Goal: Complete application form

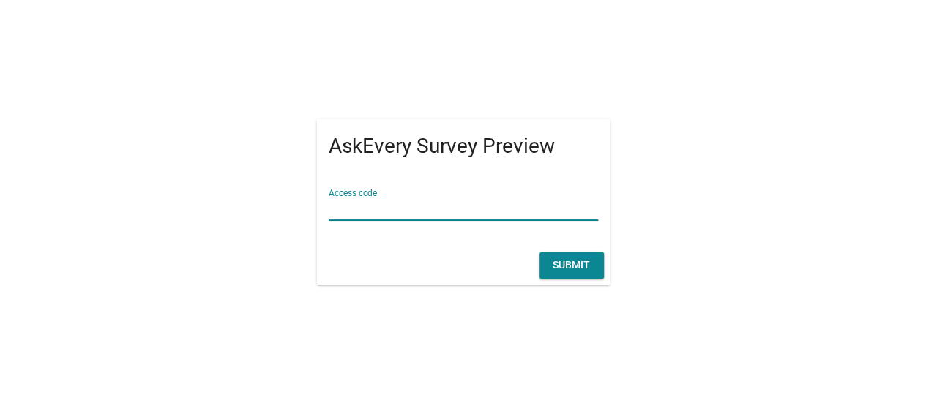
click at [451, 210] on input "Access code" at bounding box center [463, 208] width 269 height 23
type input "OPPO"
click at [561, 255] on button "Submit" at bounding box center [571, 265] width 64 height 26
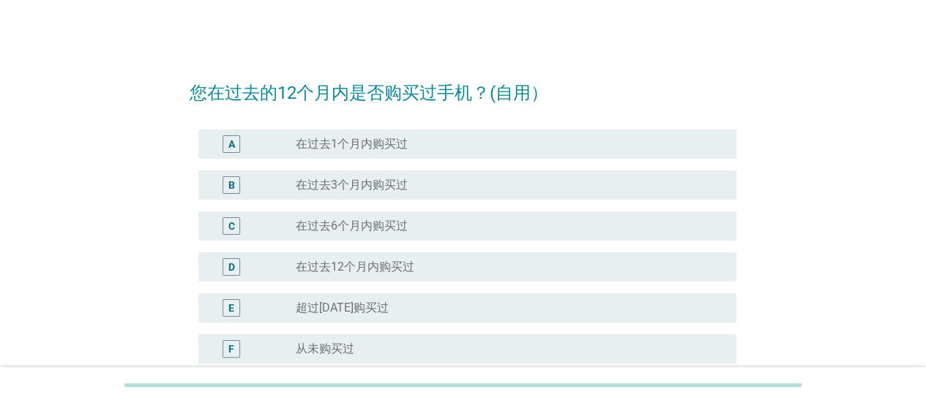
click at [480, 146] on div "radio_button_unchecked 在过去1个月内购买过" at bounding box center [504, 144] width 417 height 15
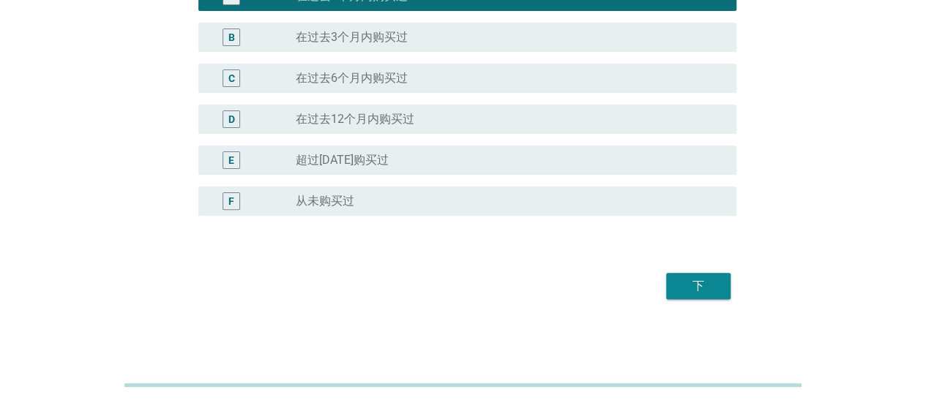
click at [692, 289] on div "下" at bounding box center [698, 286] width 41 height 18
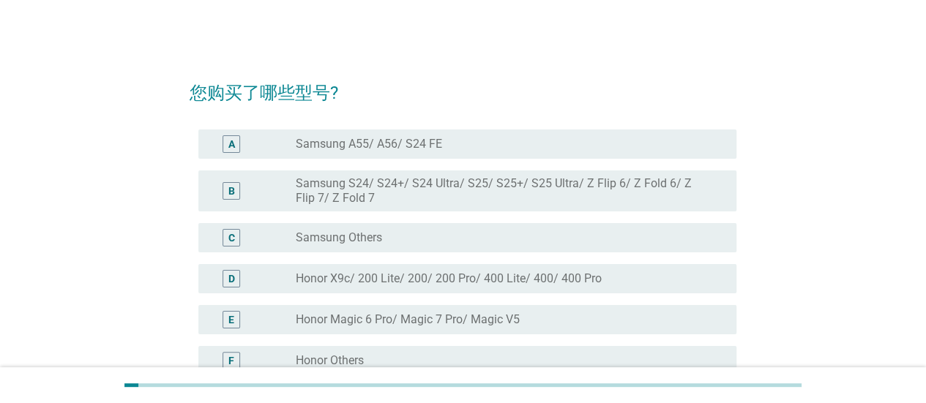
click at [542, 147] on div "radio_button_unchecked Samsung A55/ A56/ S24 FE" at bounding box center [504, 144] width 417 height 15
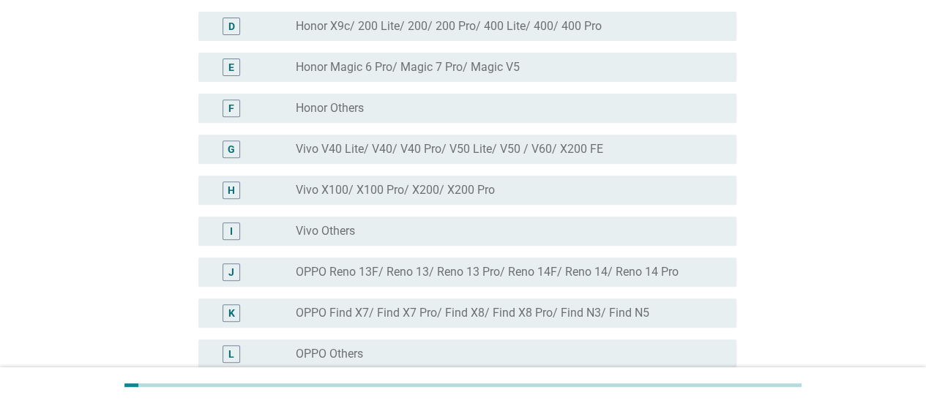
scroll to position [293, 0]
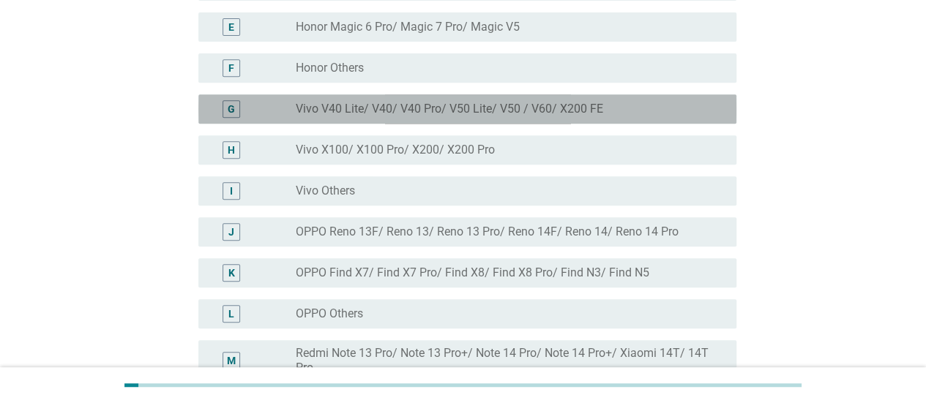
click at [600, 108] on label "Vivo V40 Lite/ V40/ V40 Pro/ V50 Lite/ V50 / V60/ X200 FE" at bounding box center [449, 109] width 307 height 15
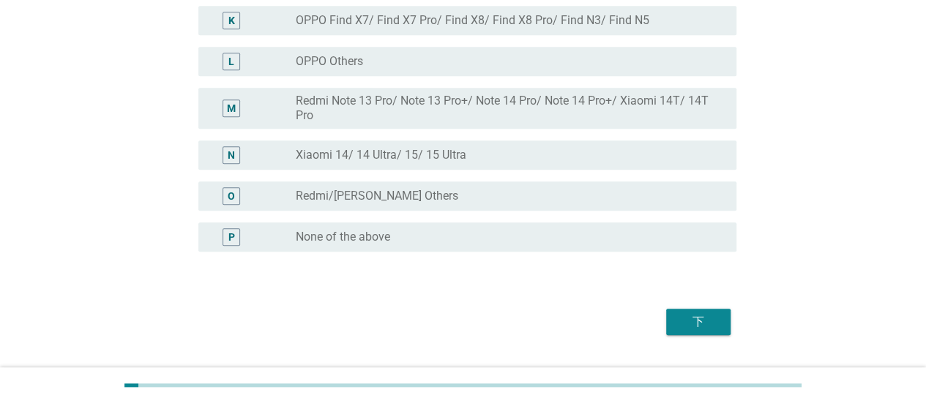
scroll to position [581, 0]
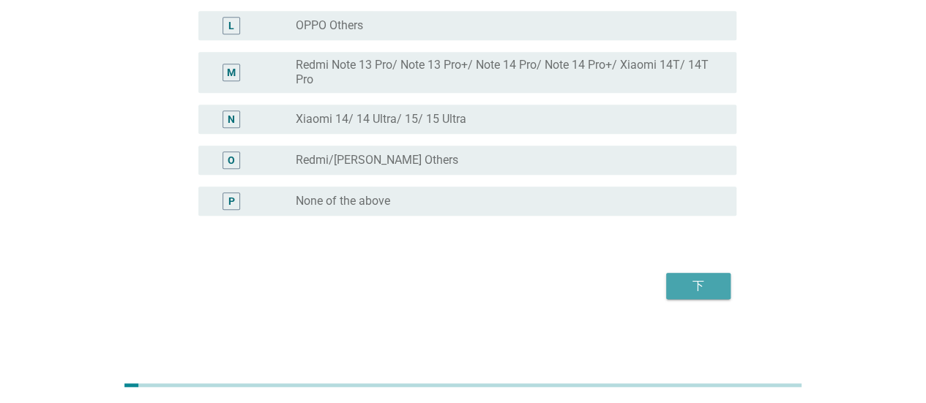
click at [706, 290] on div "下" at bounding box center [698, 286] width 41 height 18
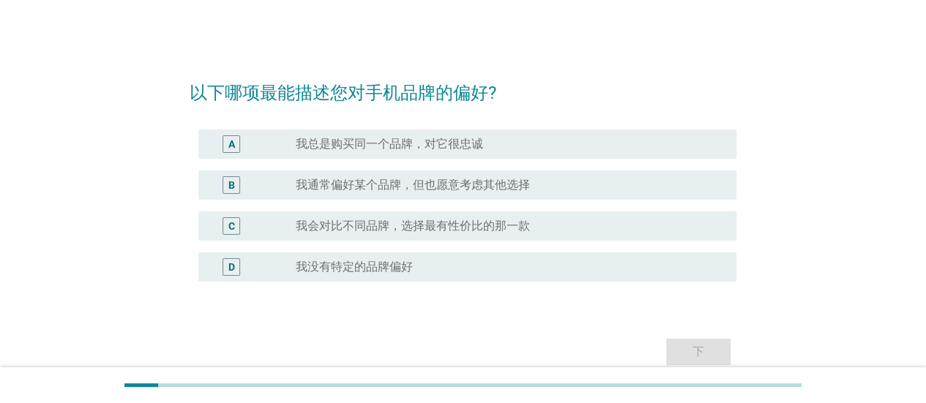
click at [525, 181] on label "我通常偏好某个品牌，但也愿意考虑其他选择" at bounding box center [413, 185] width 234 height 15
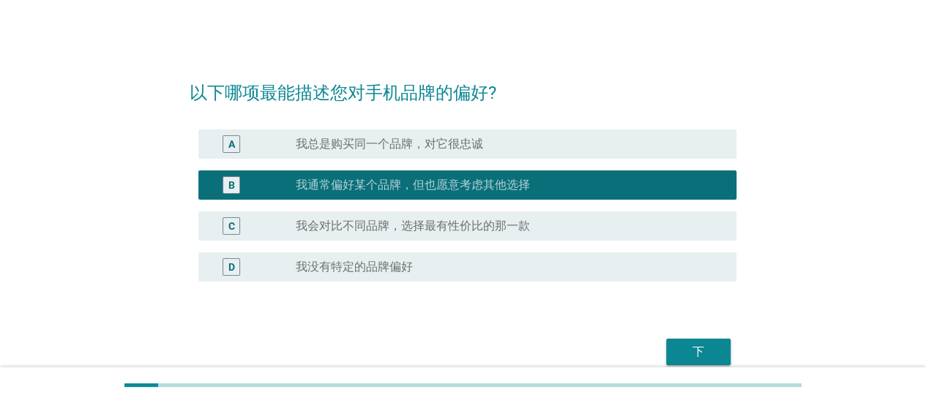
click at [707, 353] on div "下" at bounding box center [698, 352] width 41 height 18
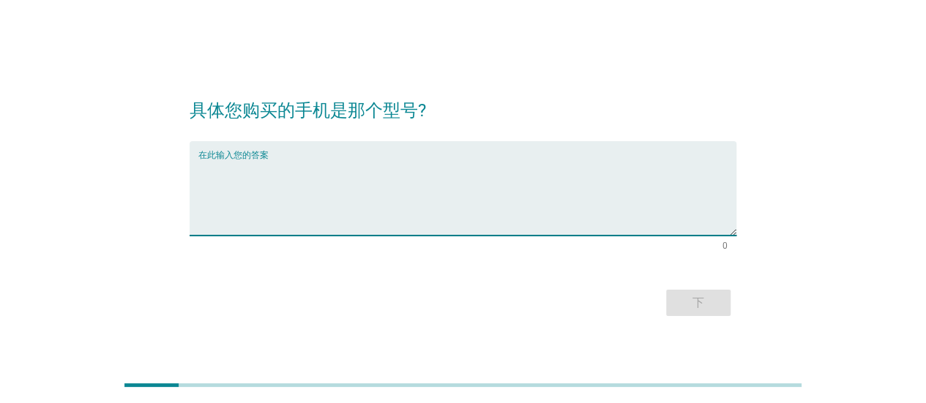
click at [517, 213] on textarea "在此输入您的答案" at bounding box center [467, 197] width 538 height 77
type textarea "Vivo V60"
click at [713, 296] on div "下" at bounding box center [698, 303] width 41 height 18
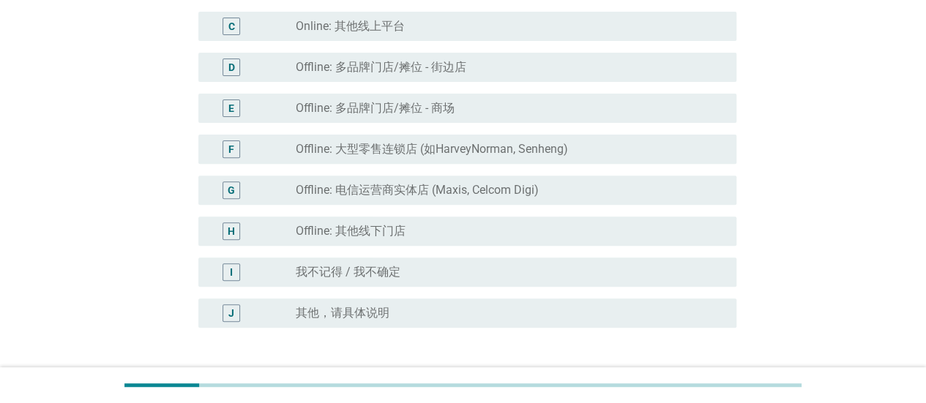
scroll to position [293, 0]
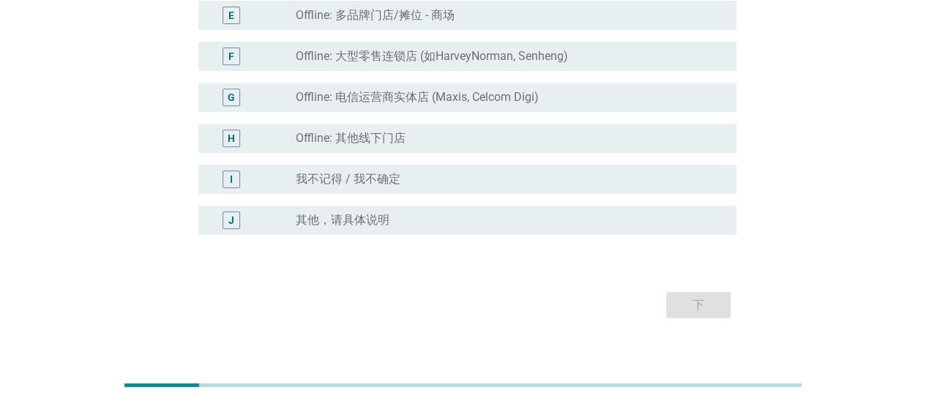
click at [531, 143] on div "radio_button_unchecked Offline: 其他线下门店" at bounding box center [504, 138] width 417 height 15
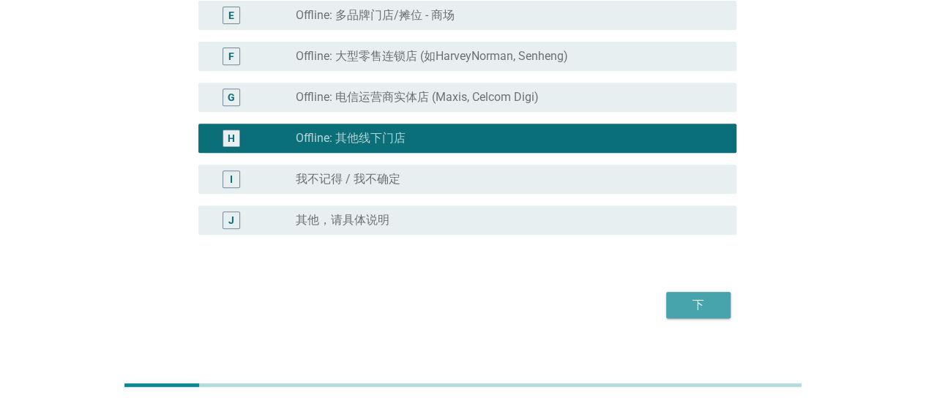
click at [686, 308] on div "下" at bounding box center [698, 305] width 41 height 18
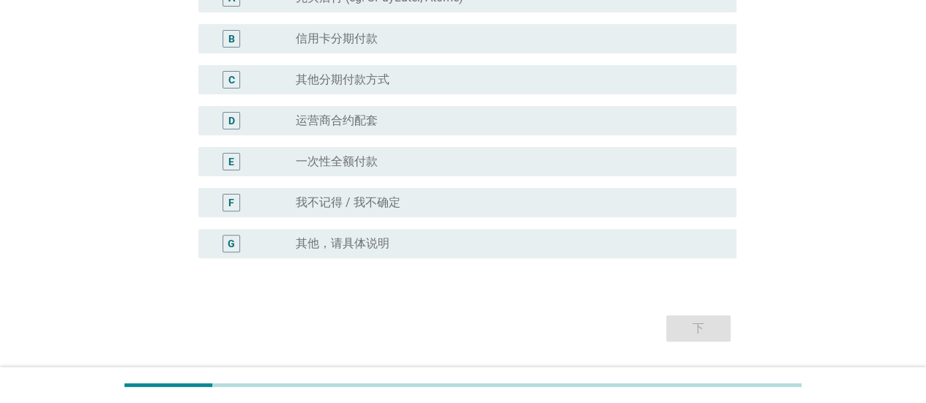
scroll to position [73, 0]
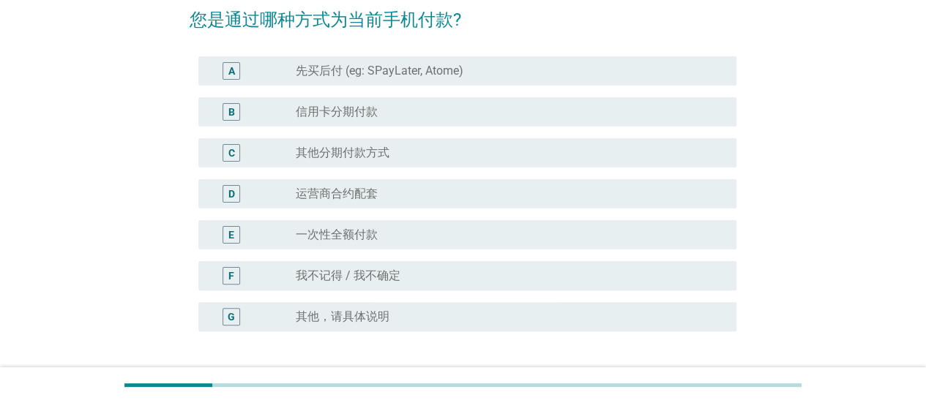
click at [429, 120] on div "radio_button_unchecked 信用卡分期付款" at bounding box center [510, 112] width 429 height 18
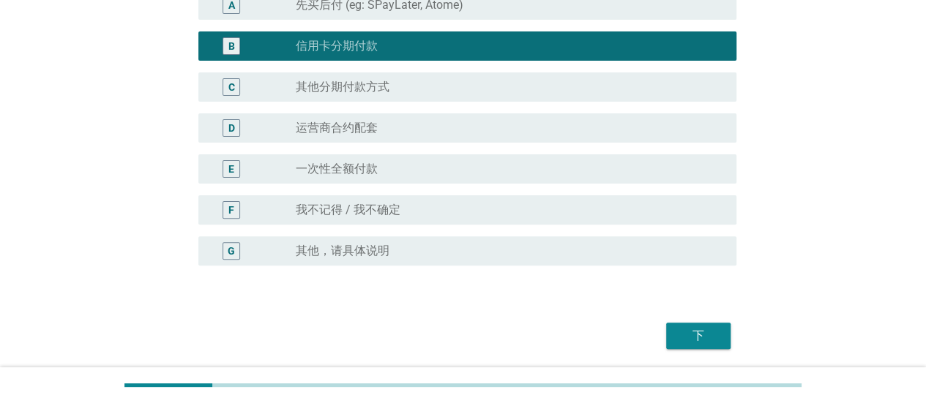
scroll to position [189, 0]
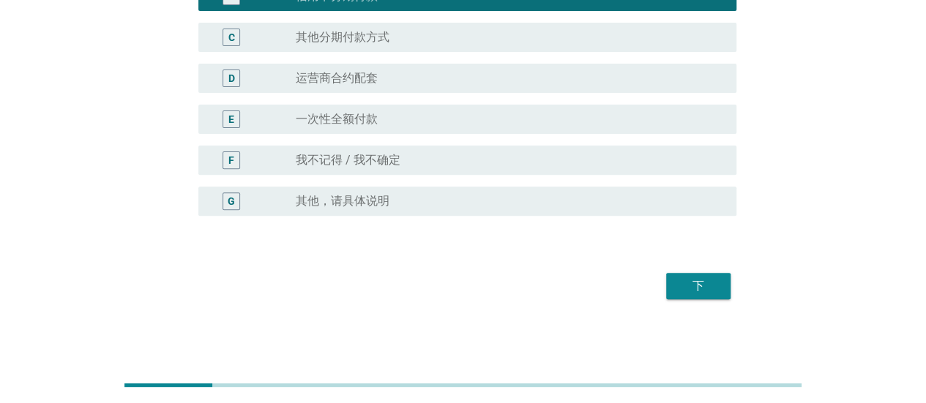
click at [679, 273] on button "下" at bounding box center [698, 286] width 64 height 26
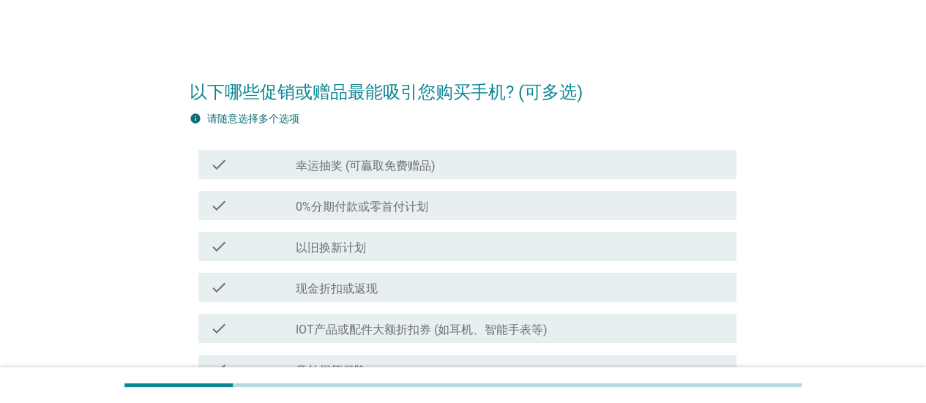
scroll to position [0, 0]
click at [534, 157] on div "check_box_outline_blank 幸运抽奖 (可贏取免费赠品)" at bounding box center [510, 166] width 429 height 18
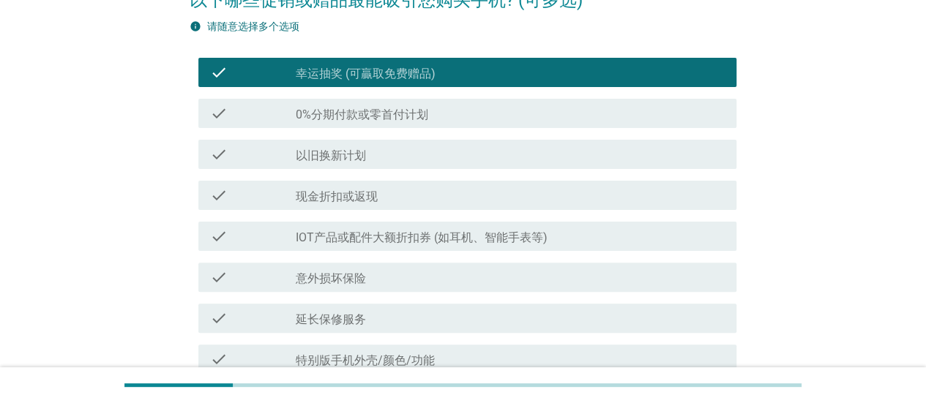
scroll to position [146, 0]
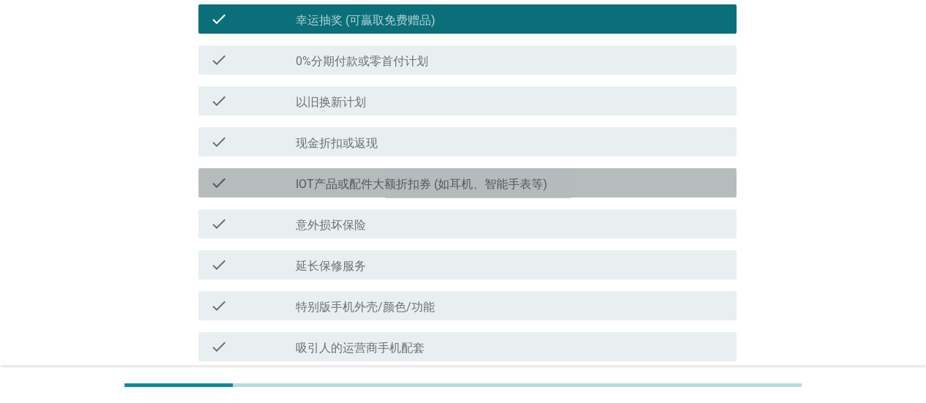
click at [522, 182] on label "IOT产品或配件大额折扣券 (如耳机、智能手表等)" at bounding box center [422, 184] width 252 height 15
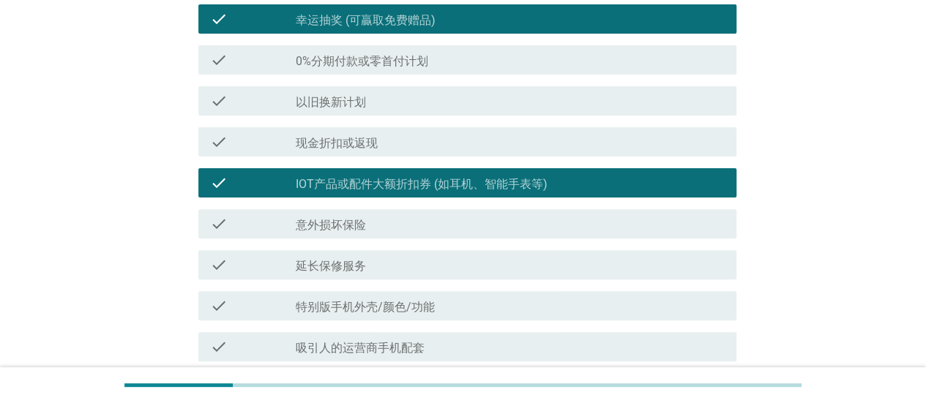
click at [521, 240] on div "check check_box_outline_blank 意外损坏保险" at bounding box center [463, 223] width 547 height 41
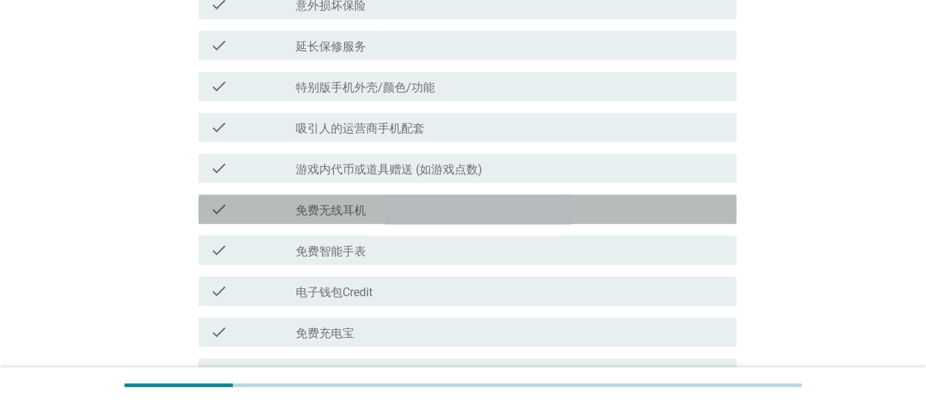
click at [536, 216] on div "check_box_outline_blank 免费无线耳机" at bounding box center [510, 210] width 429 height 18
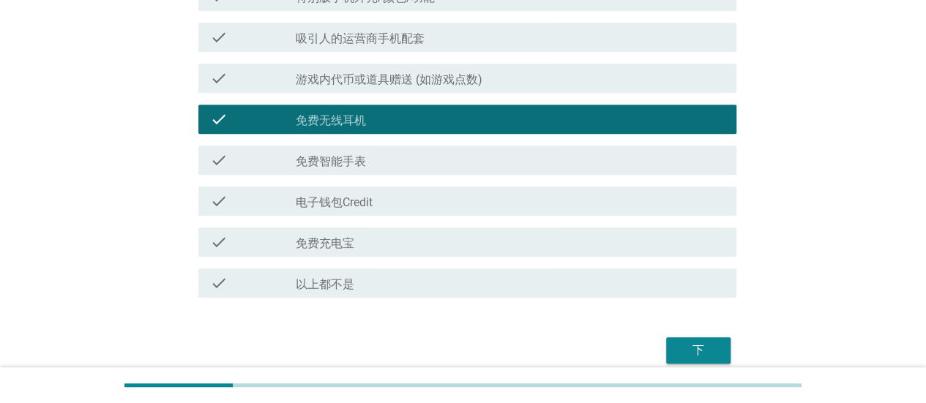
scroll to position [521, 0]
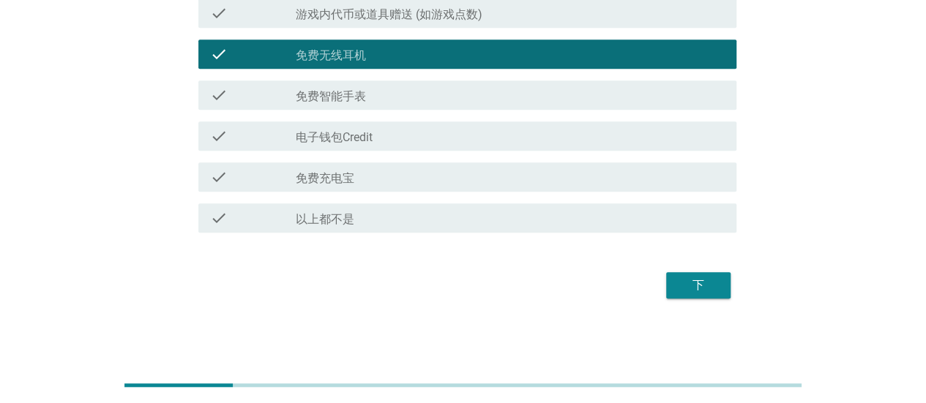
click at [710, 277] on div "下" at bounding box center [698, 286] width 41 height 18
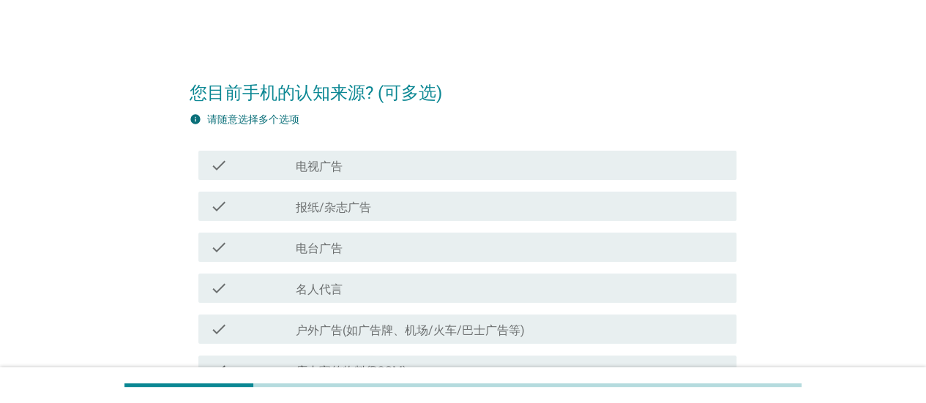
click at [554, 174] on div "check check_box_outline_blank 电视广告" at bounding box center [467, 165] width 538 height 29
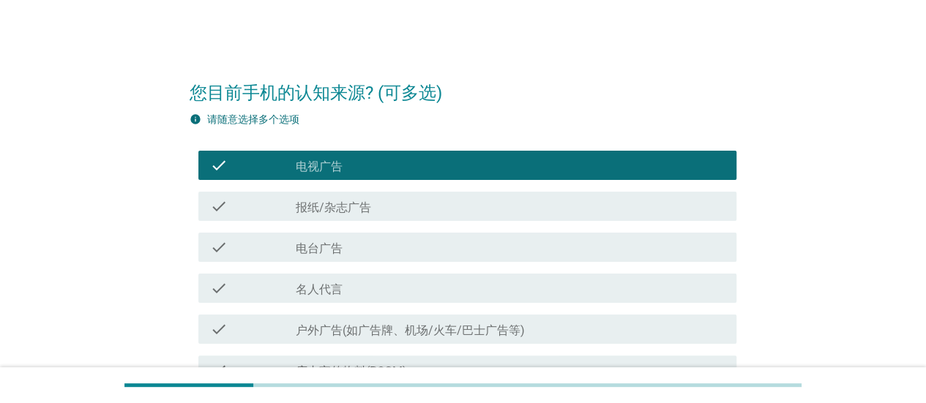
click at [536, 239] on div "check_box_outline_blank 电台广告" at bounding box center [510, 248] width 429 height 18
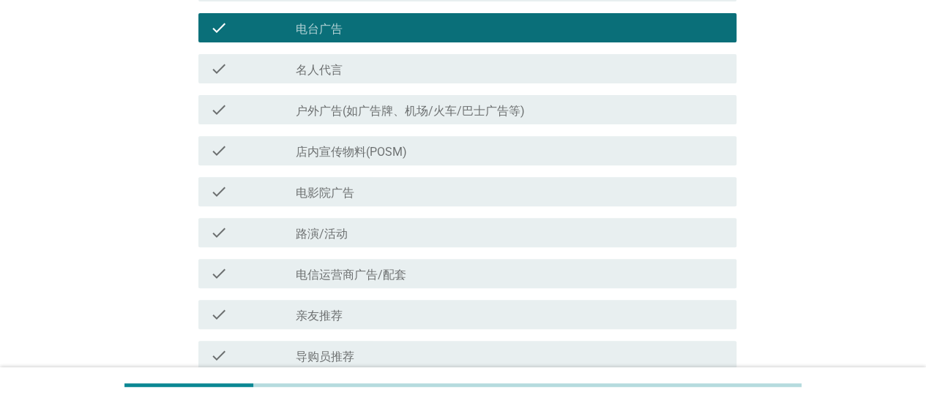
click at [528, 236] on div "check_box_outline_blank 路演/活动" at bounding box center [510, 233] width 429 height 18
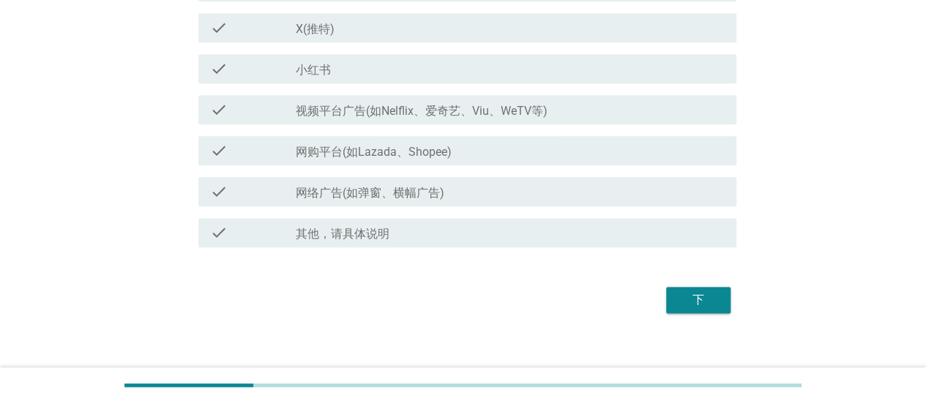
scroll to position [849, 0]
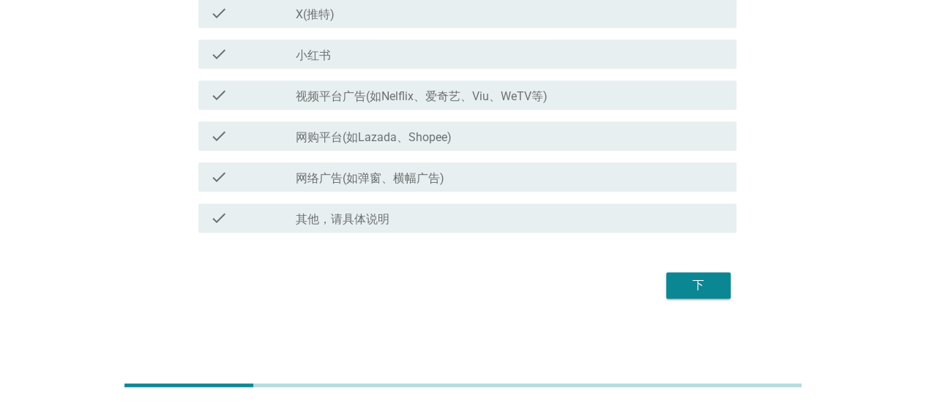
click at [717, 275] on button "下" at bounding box center [698, 285] width 64 height 26
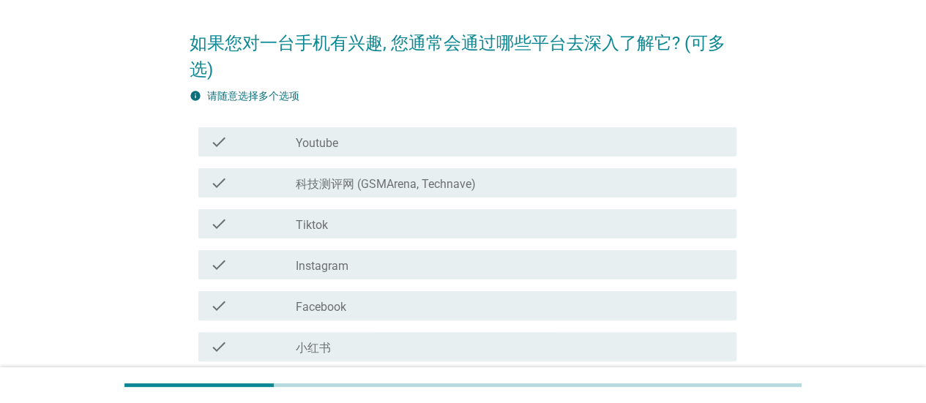
scroll to position [0, 0]
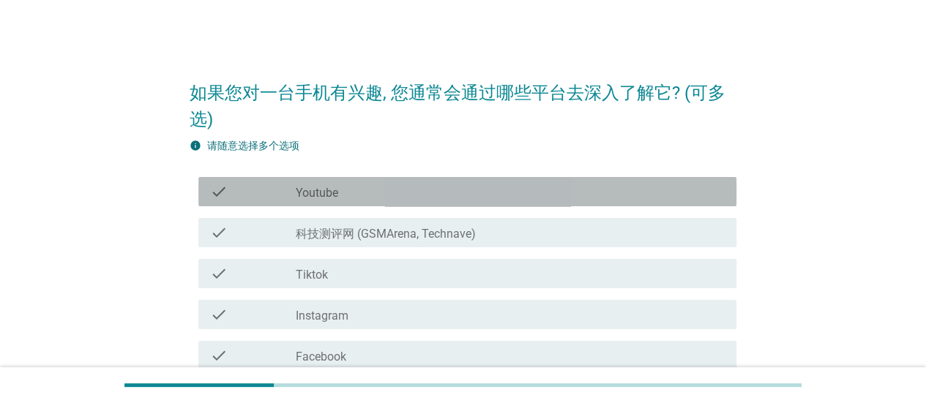
click at [563, 194] on div "check_box_outline_blank Youtube" at bounding box center [510, 192] width 429 height 18
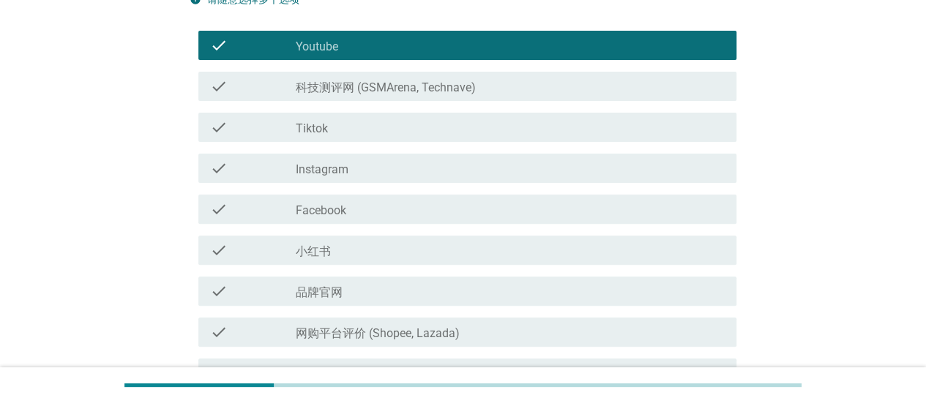
click at [533, 231] on div "check check_box_outline_blank 小红书" at bounding box center [463, 250] width 547 height 41
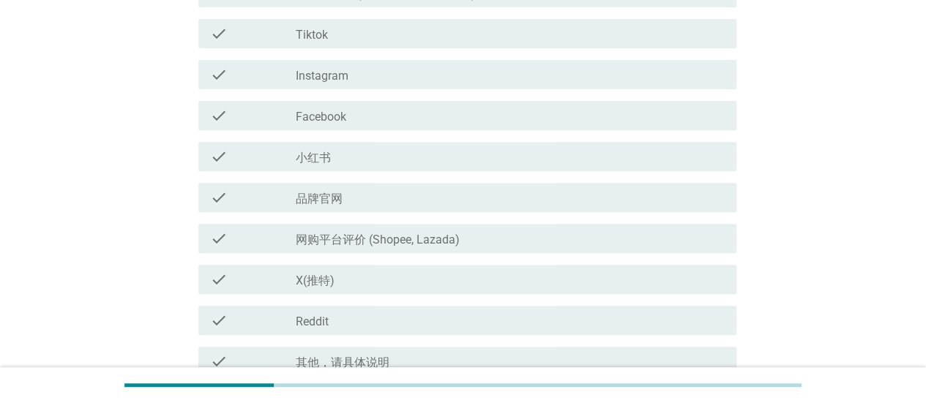
scroll to position [366, 0]
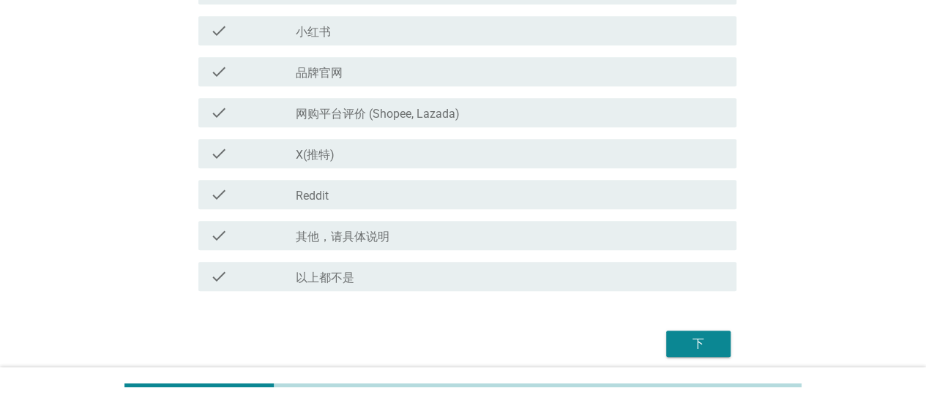
click at [510, 184] on div "check check_box_outline_blank Reddit" at bounding box center [467, 194] width 538 height 29
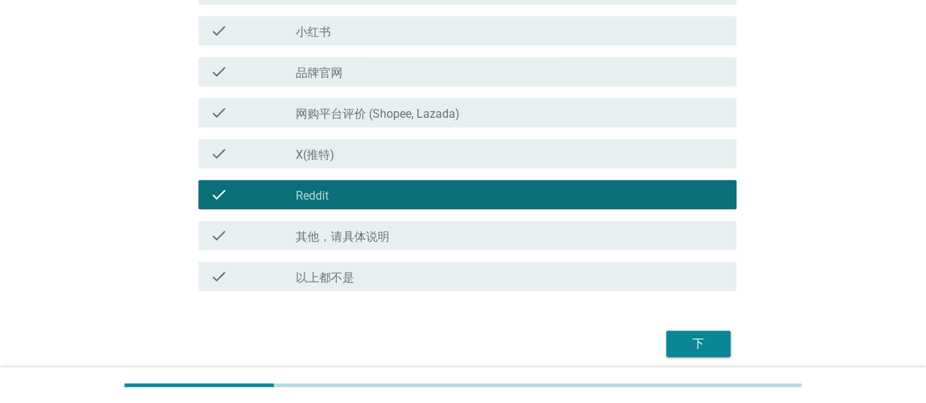
click at [521, 112] on div "check_box_outline_blank 网购平台评价 (Shopee, Lazada)" at bounding box center [510, 113] width 429 height 18
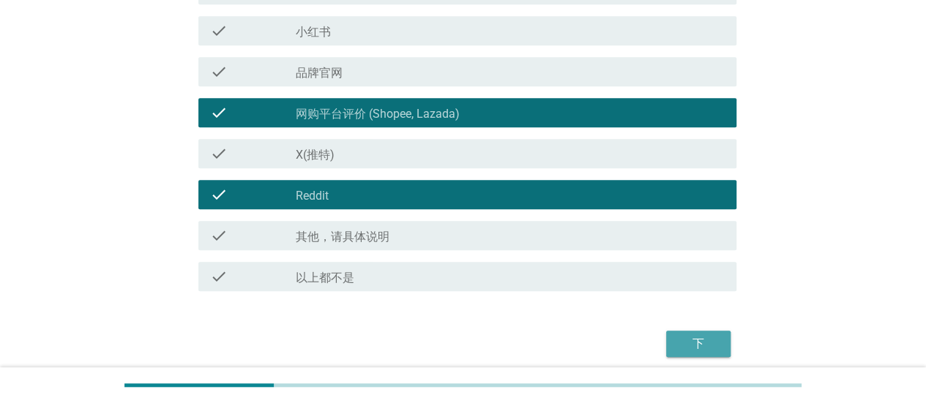
click at [708, 340] on div "下" at bounding box center [698, 344] width 41 height 18
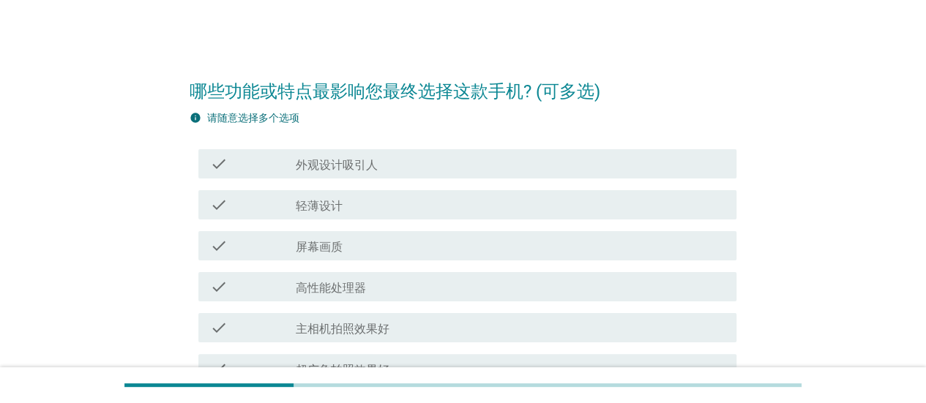
scroll to position [0, 0]
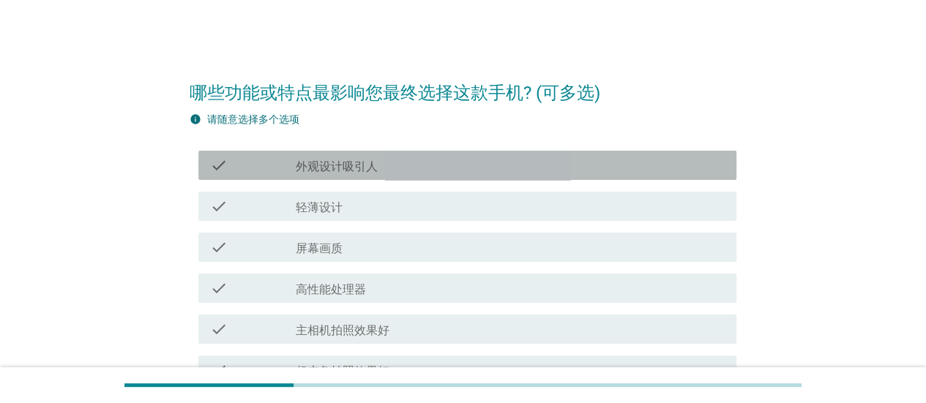
click at [539, 165] on div "check_box_outline_blank 外观设计吸引人" at bounding box center [510, 166] width 429 height 18
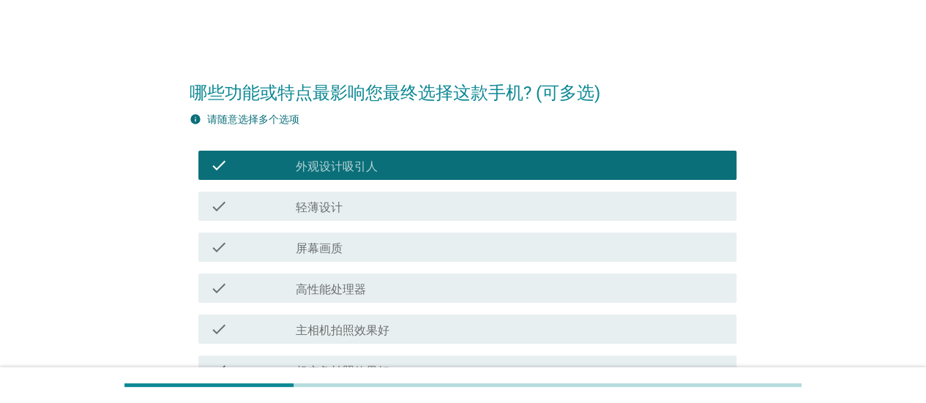
scroll to position [220, 0]
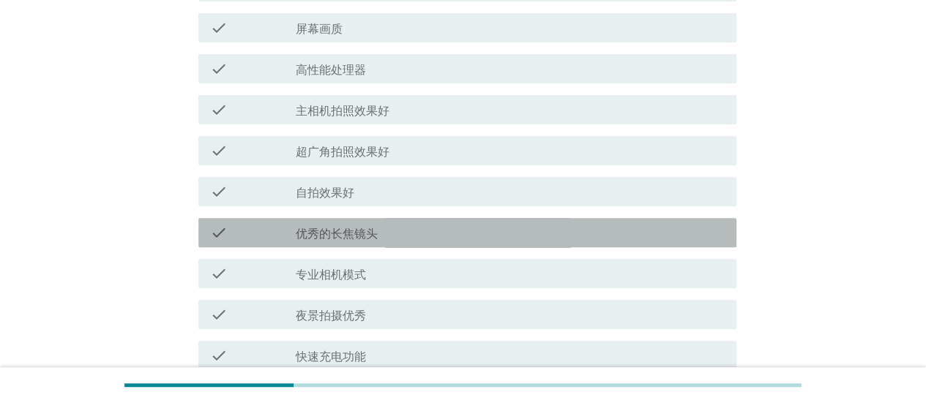
click at [533, 218] on div "check check_box_outline_blank 优秀的长焦镜头" at bounding box center [467, 232] width 538 height 29
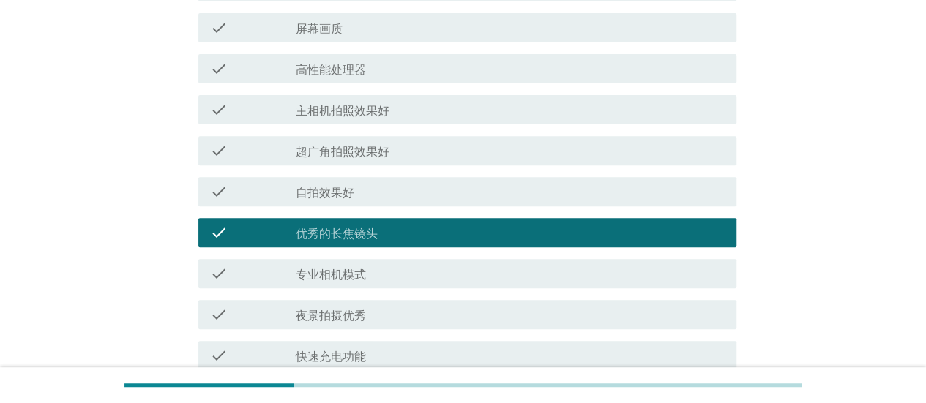
click at [524, 156] on div "check_box_outline_blank 超广角拍照效果好" at bounding box center [510, 151] width 429 height 18
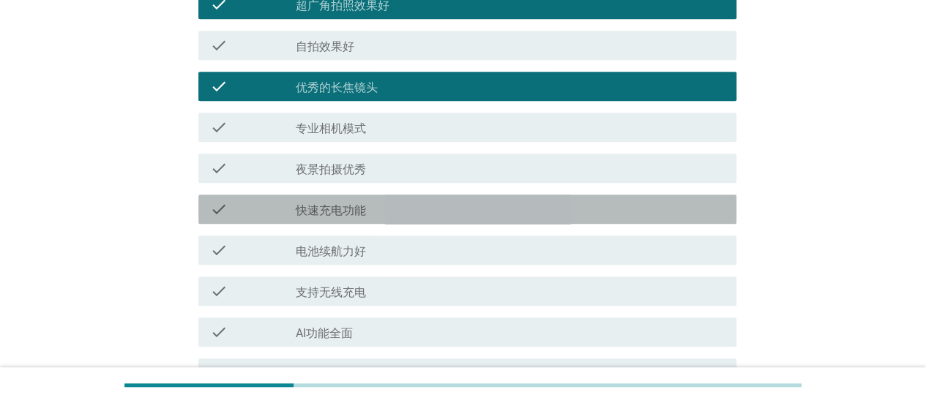
click at [530, 208] on div "check_box_outline_blank 快速充电功能" at bounding box center [510, 210] width 429 height 18
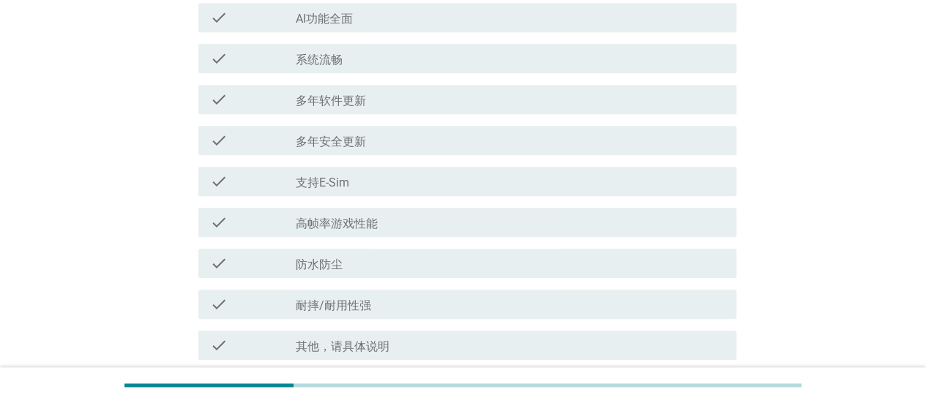
scroll to position [805, 0]
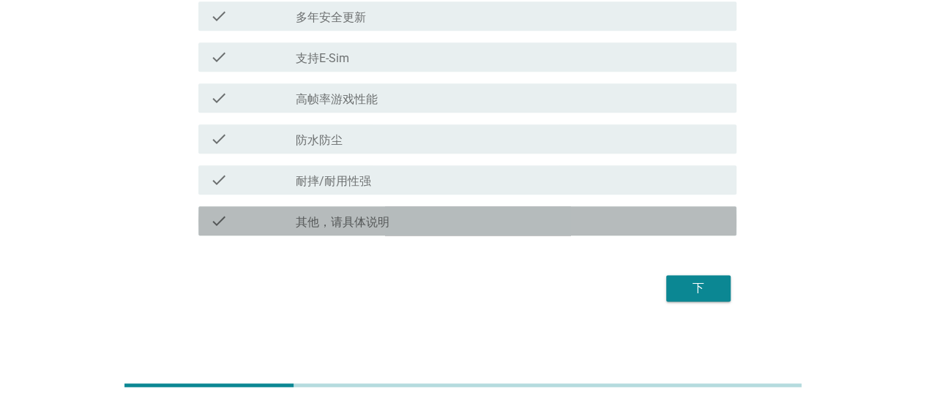
click at [544, 222] on div "check_box 其他，请具体说明" at bounding box center [510, 221] width 429 height 18
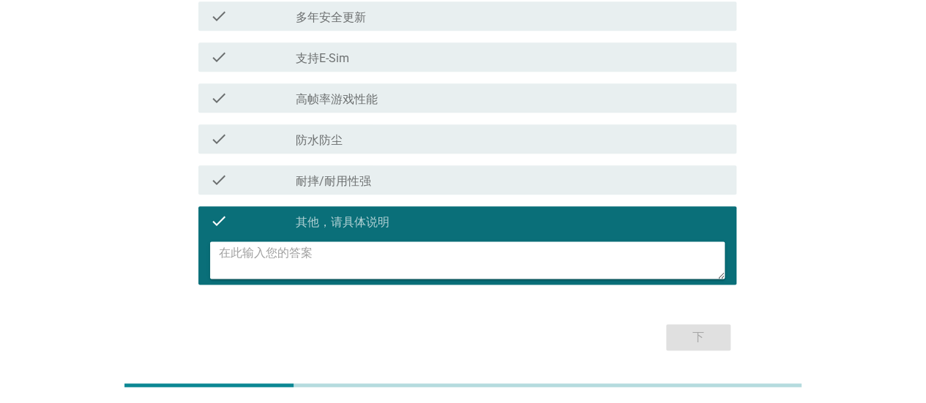
click at [581, 154] on div "check check_box_outline_blank 防水防尘" at bounding box center [463, 139] width 547 height 41
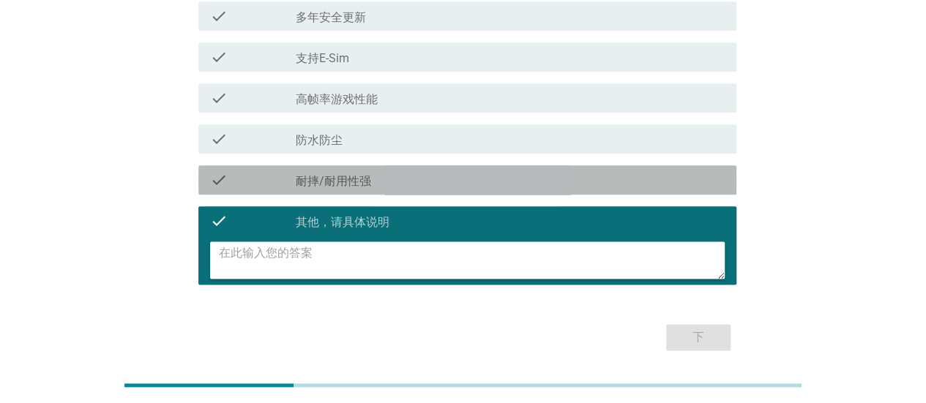
click at [574, 175] on div "check_box_outline_blank 耐摔/耐用性强" at bounding box center [510, 180] width 429 height 18
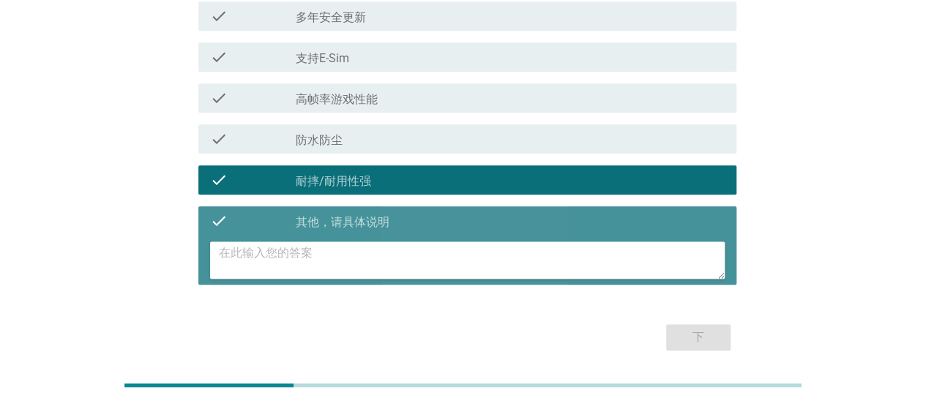
click at [476, 219] on div "check_box 其他，请具体说明" at bounding box center [510, 221] width 429 height 18
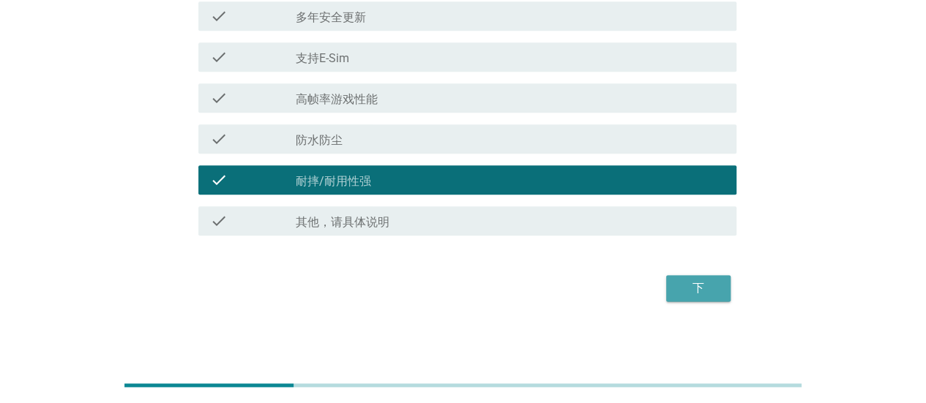
click at [694, 292] on div "下" at bounding box center [698, 289] width 41 height 18
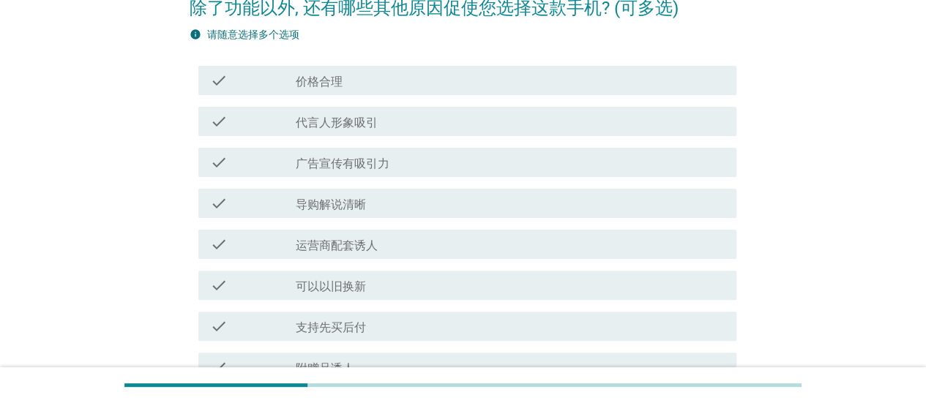
scroll to position [0, 0]
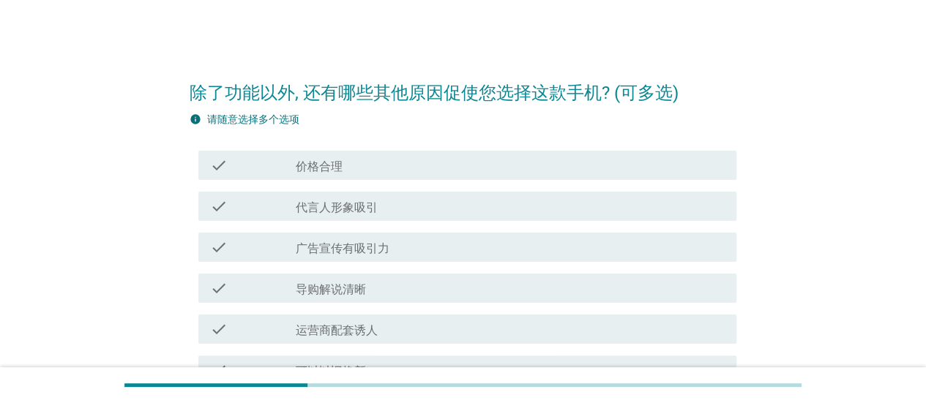
click at [548, 229] on div "check check_box_outline_blank 广告宣传有吸引力" at bounding box center [463, 247] width 547 height 41
click at [548, 241] on div "check_box_outline_blank 广告宣传有吸引力" at bounding box center [510, 248] width 429 height 18
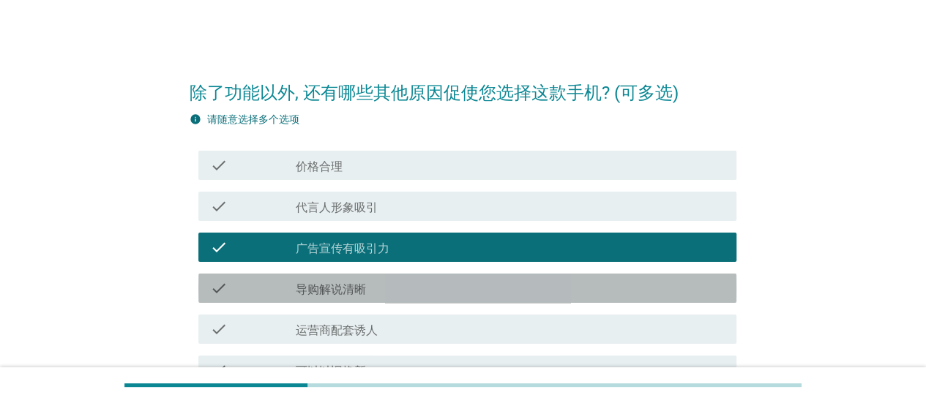
click at [547, 278] on div "check check_box_outline_blank 导购解说清晰" at bounding box center [467, 288] width 538 height 29
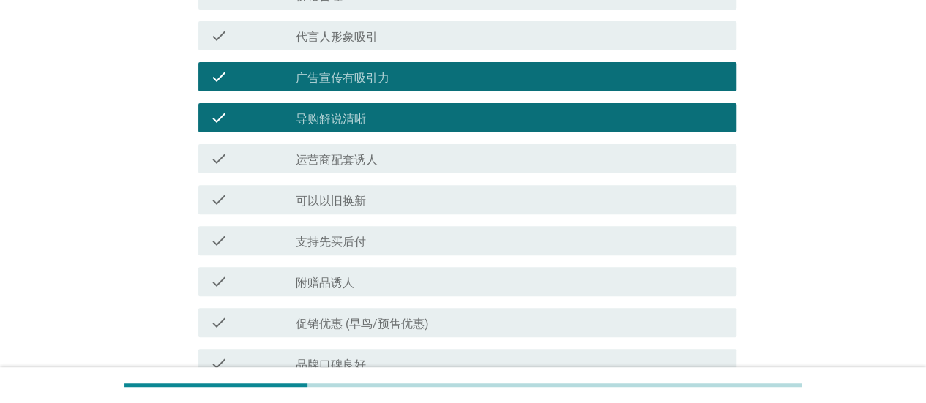
scroll to position [293, 0]
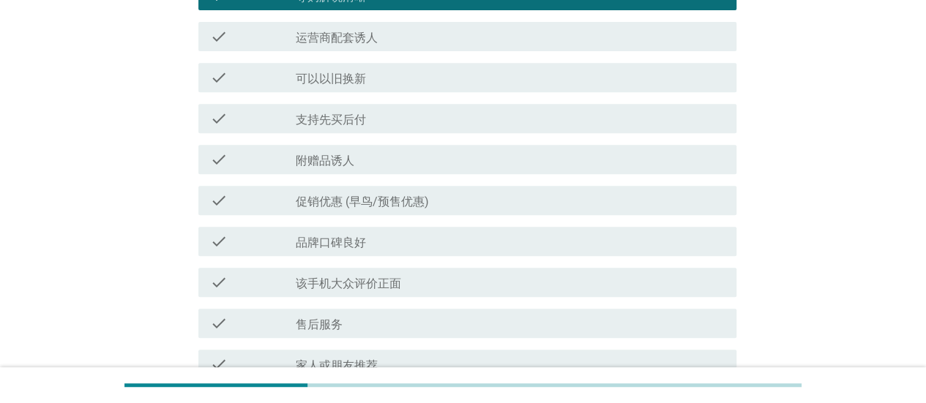
click at [543, 257] on div "check check_box_outline_blank 品牌口碑良好" at bounding box center [463, 241] width 547 height 41
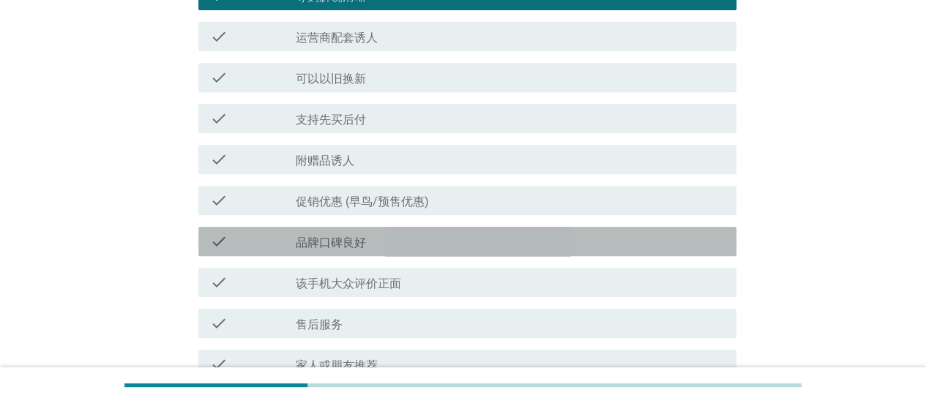
click at [544, 244] on div "check_box_outline_blank 品牌口碑良好" at bounding box center [510, 242] width 429 height 18
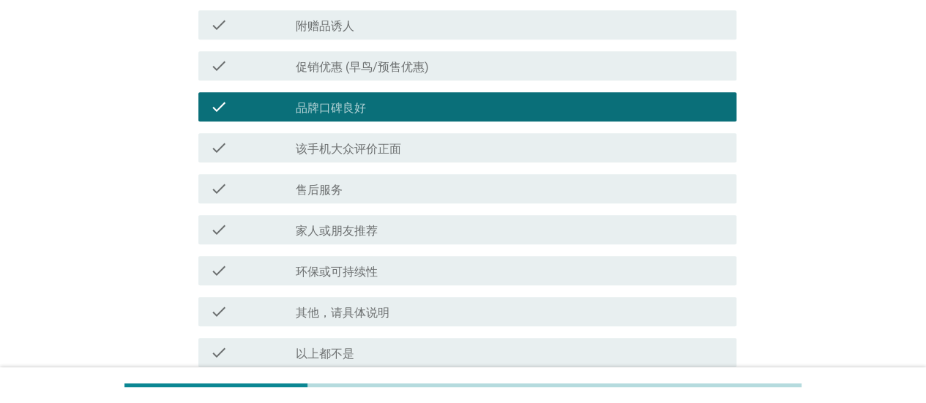
scroll to position [512, 0]
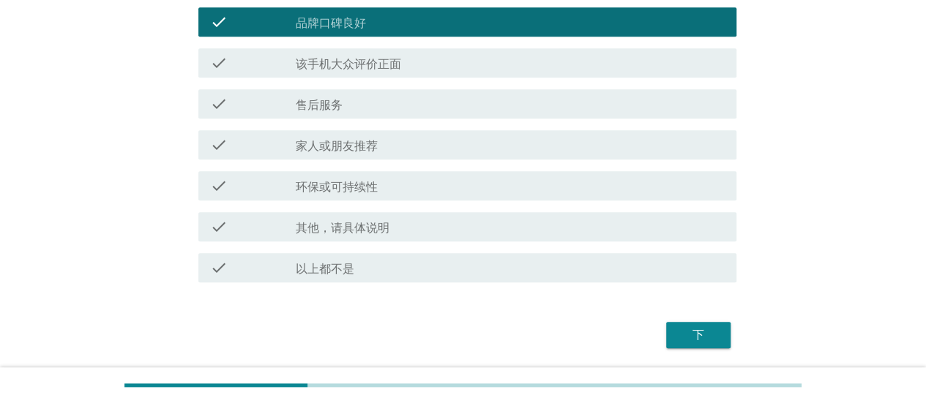
click at [537, 210] on div "check check_box 其他，请具体说明" at bounding box center [463, 226] width 547 height 41
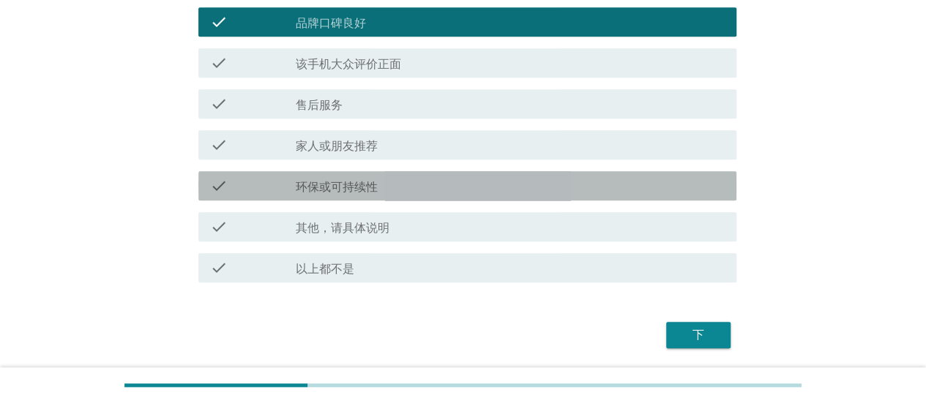
click at [536, 191] on div "check_box_outline_blank 环保或可持续性" at bounding box center [510, 186] width 429 height 18
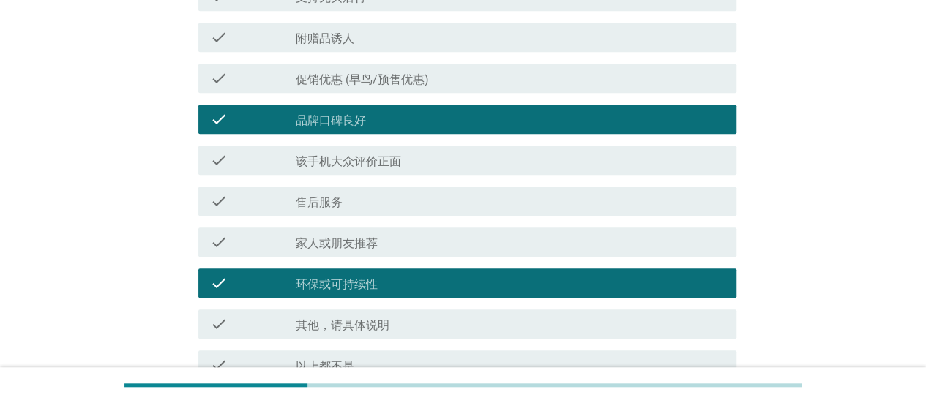
scroll to position [0, 0]
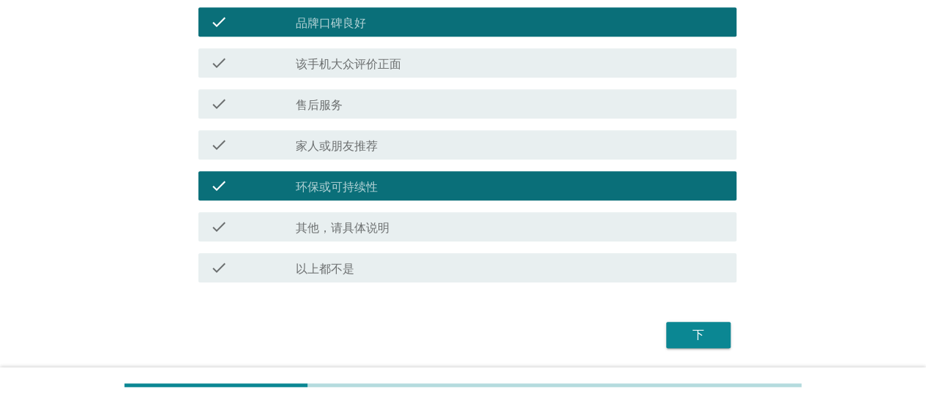
click at [681, 330] on div "下" at bounding box center [698, 335] width 41 height 18
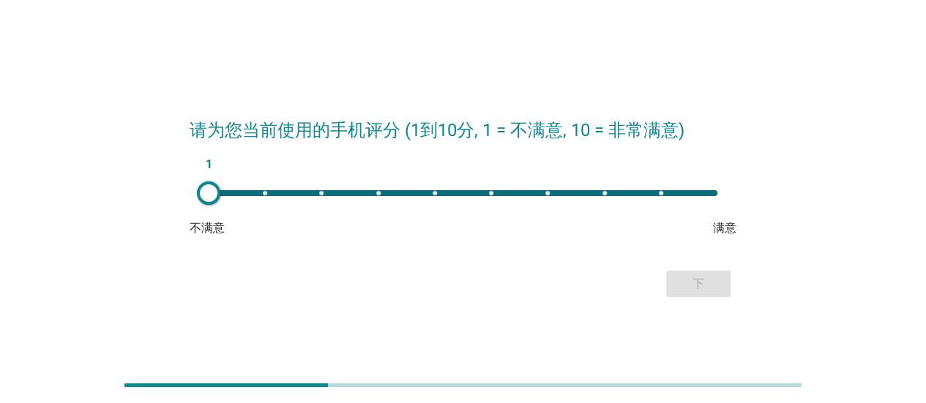
click at [489, 192] on div "1" at bounding box center [463, 193] width 509 height 6
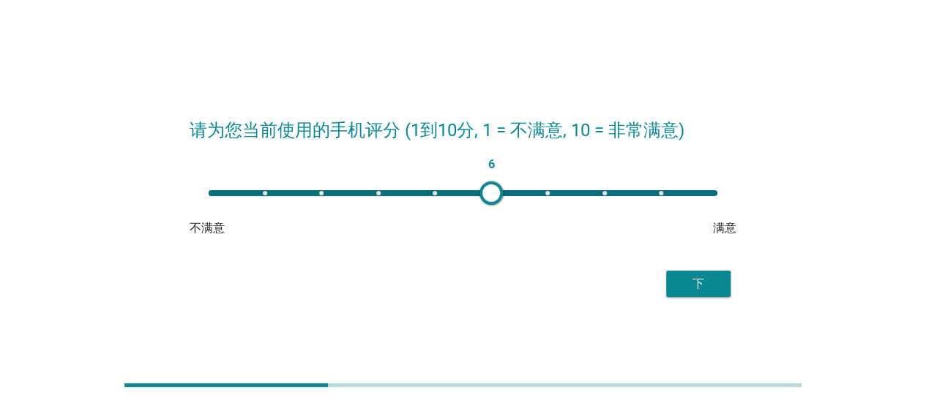
click at [531, 191] on div "6" at bounding box center [463, 193] width 509 height 6
type input "7"
drag, startPoint x: 692, startPoint y: 296, endPoint x: 614, endPoint y: 206, distance: 118.8
click at [616, 213] on form "请为您当前使用的手机评分 (1到10分, 1 = 不满意, 10 = 非常满意) 7 不满意 满意 下" at bounding box center [463, 201] width 547 height 199
click at [700, 286] on div "下" at bounding box center [698, 284] width 41 height 18
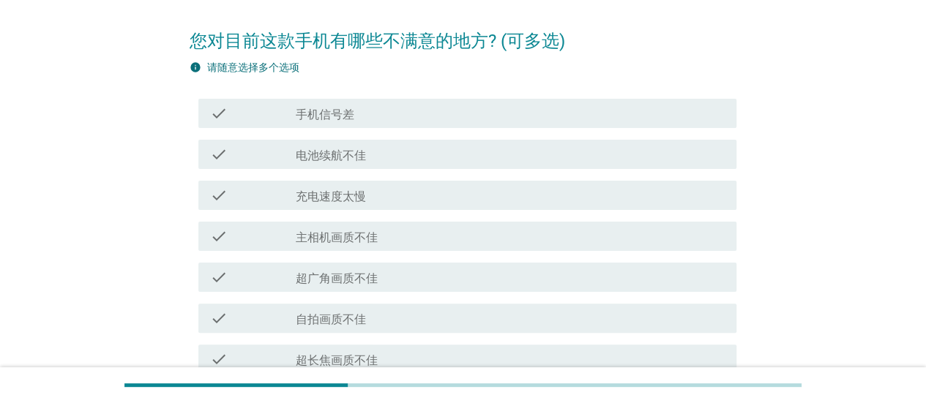
scroll to position [73, 0]
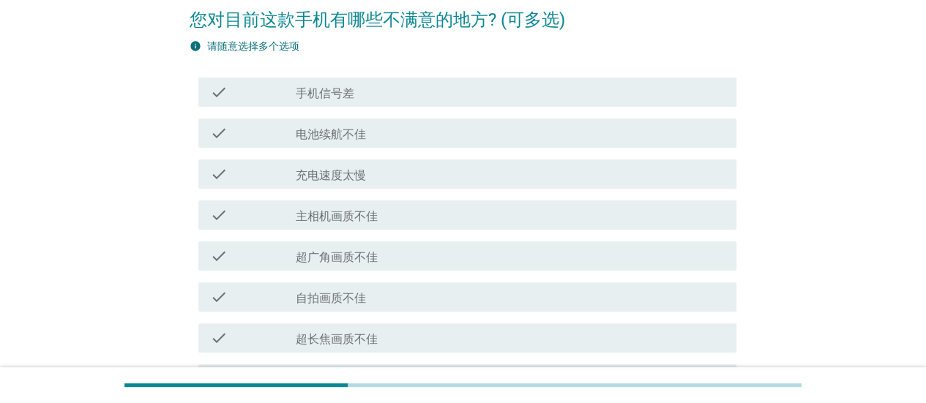
click at [505, 156] on div "check check_box_outline_blank 充电速度太慢" at bounding box center [463, 174] width 547 height 41
click at [505, 167] on div "check_box_outline_blank 充电速度太慢" at bounding box center [510, 174] width 429 height 18
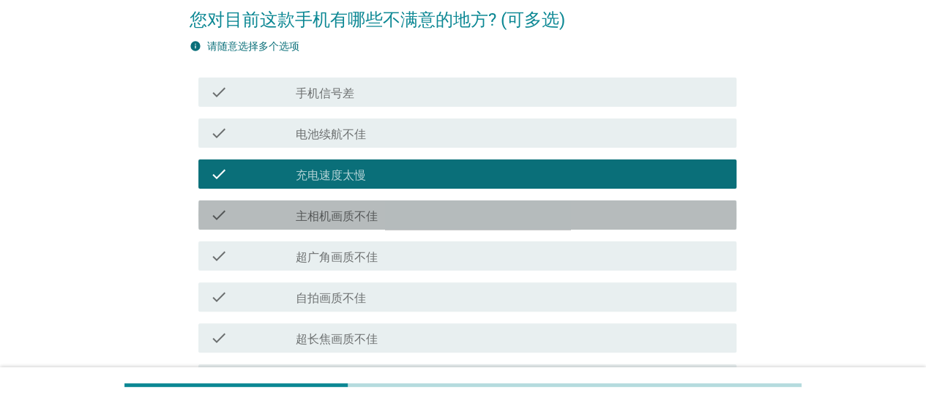
click at [517, 226] on div "check check_box_outline_blank 主相机画质不佳" at bounding box center [467, 215] width 538 height 29
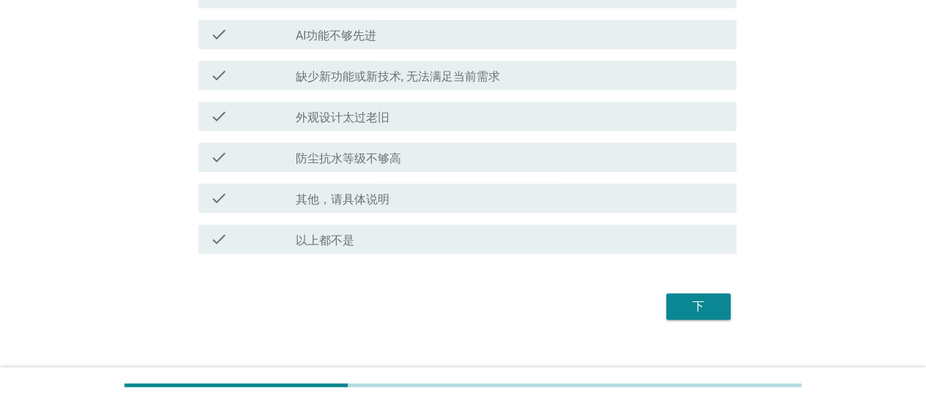
scroll to position [644, 0]
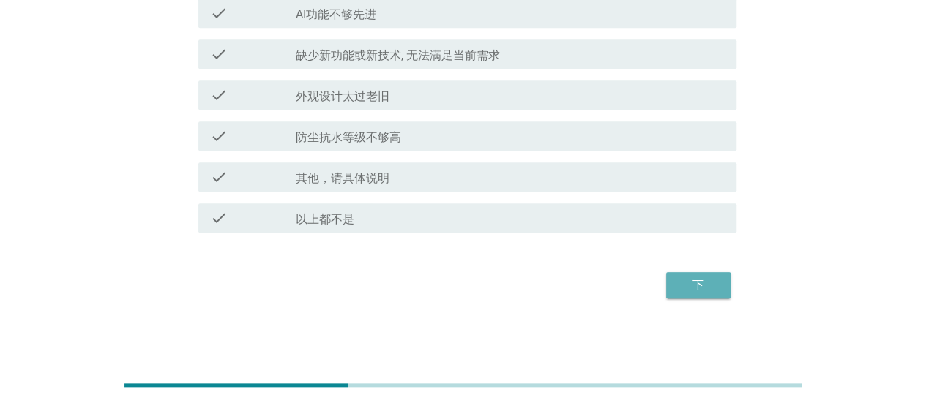
click at [700, 283] on div "下" at bounding box center [698, 286] width 41 height 18
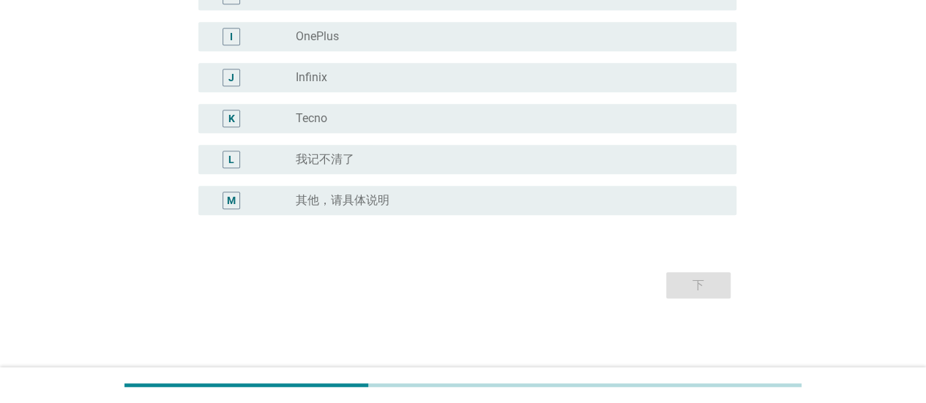
scroll to position [0, 0]
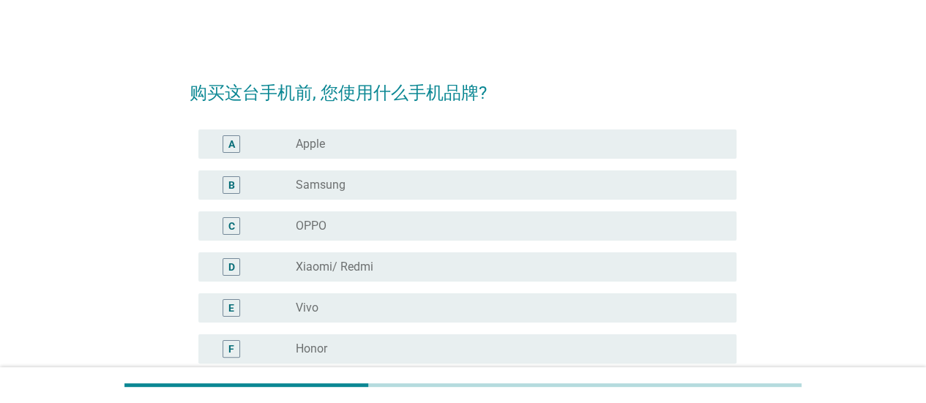
click at [523, 187] on div "radio_button_unchecked Samsung" at bounding box center [504, 185] width 417 height 15
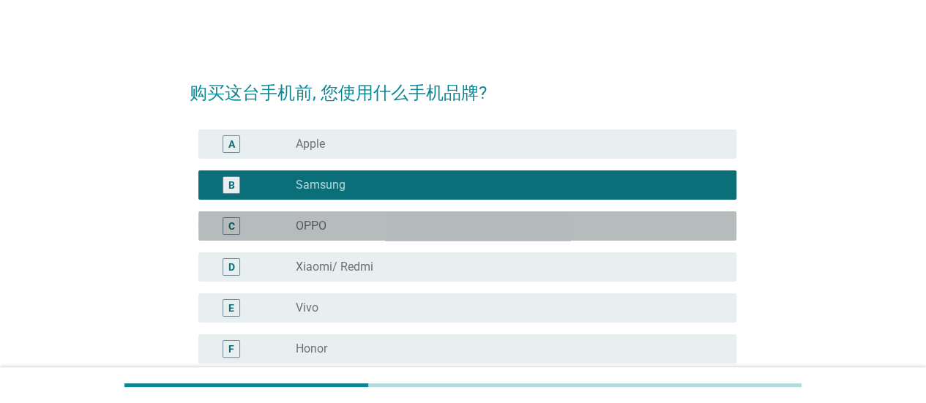
click at [512, 216] on div "C radio_button_unchecked OPPO" at bounding box center [467, 225] width 538 height 29
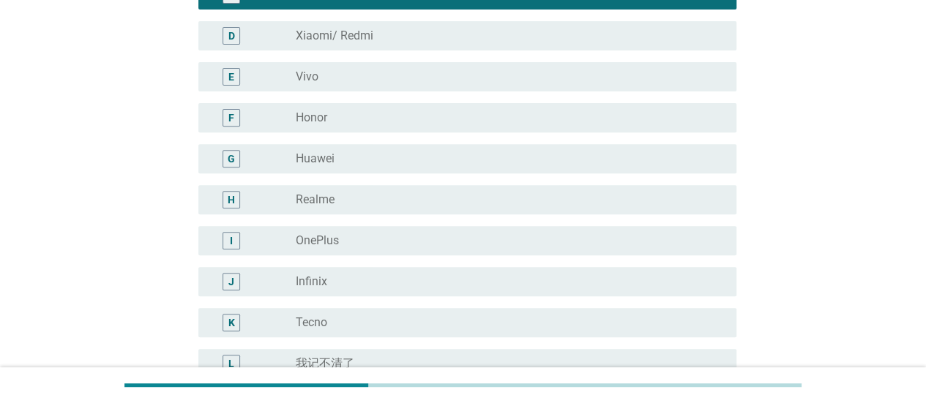
scroll to position [435, 0]
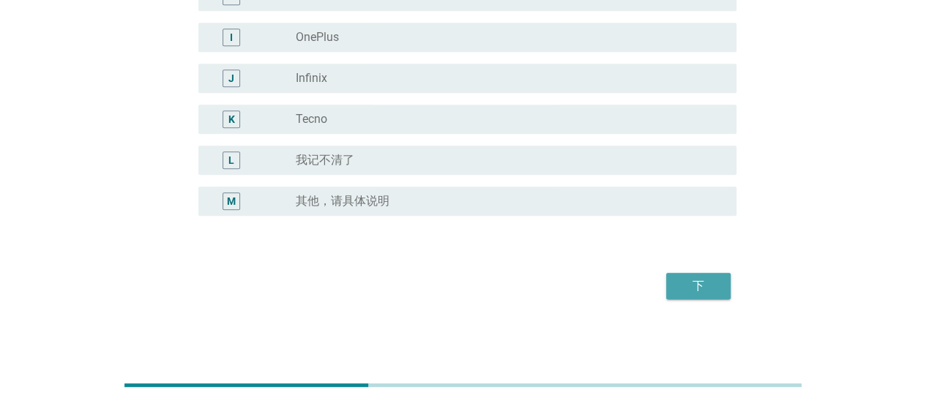
click at [714, 280] on div "下" at bounding box center [698, 286] width 41 height 18
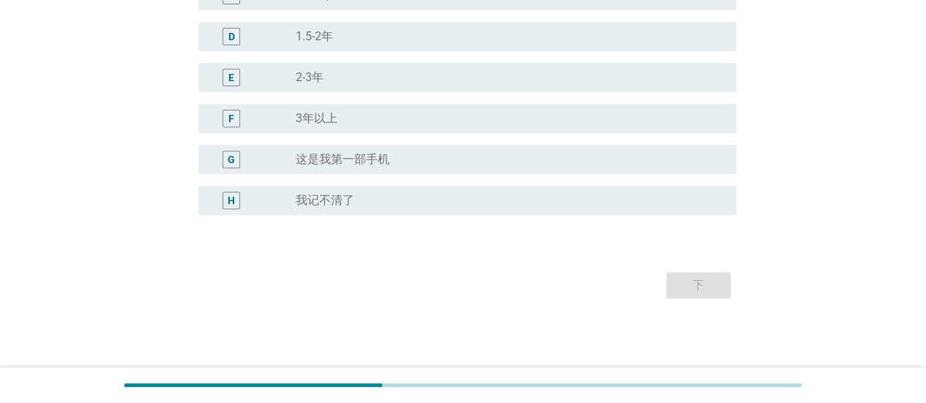
scroll to position [0, 0]
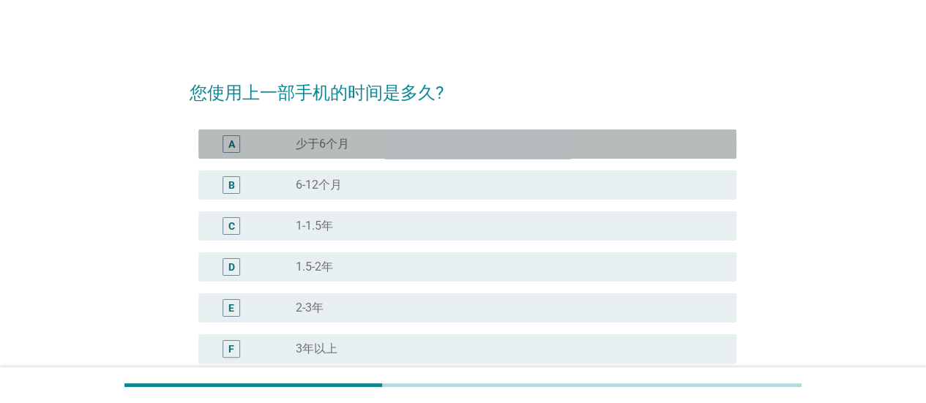
click at [483, 154] on div "A radio_button_unchecked 少于6个月" at bounding box center [467, 144] width 538 height 29
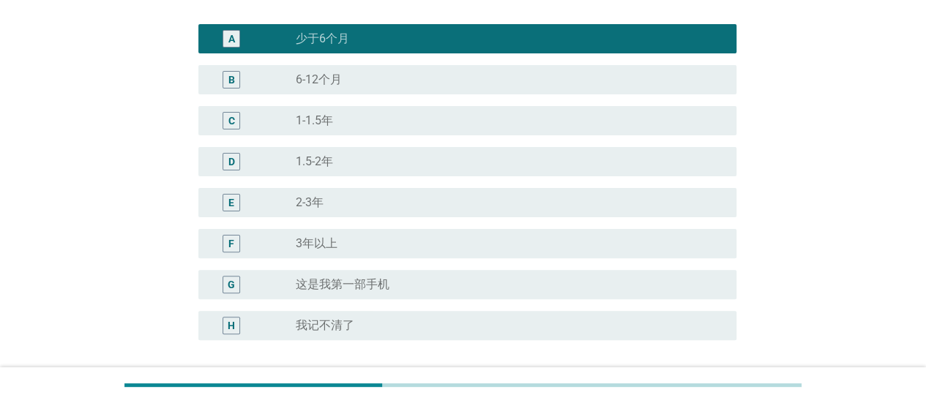
scroll to position [220, 0]
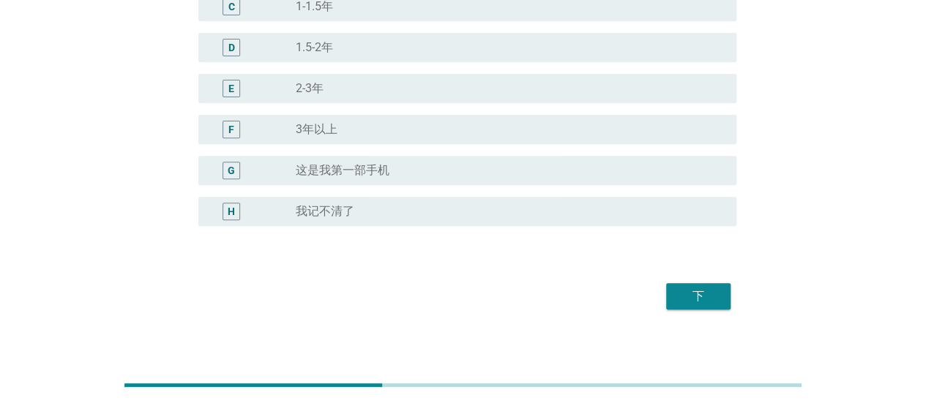
click at [694, 304] on div "下" at bounding box center [698, 297] width 41 height 18
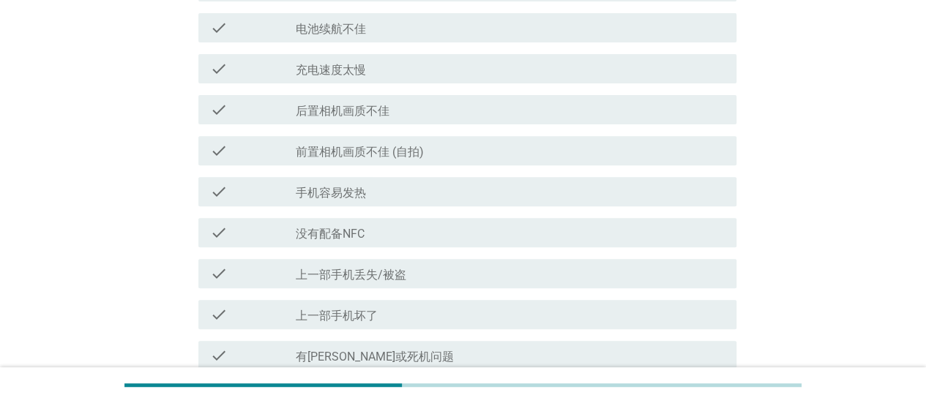
scroll to position [0, 0]
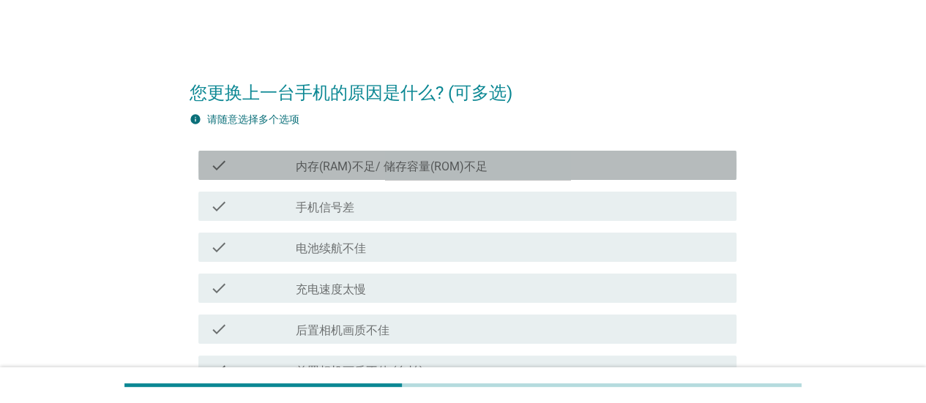
click at [527, 175] on div "check check_box_outline_blank 内存(RAM)不足/ 储存容量(ROM)不足" at bounding box center [467, 165] width 538 height 29
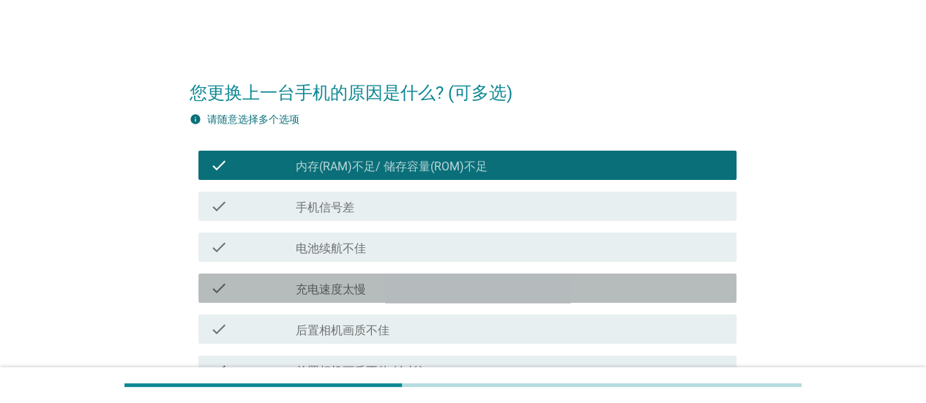
click at [542, 277] on div "check check_box_outline_blank 充电速度太慢" at bounding box center [467, 288] width 538 height 29
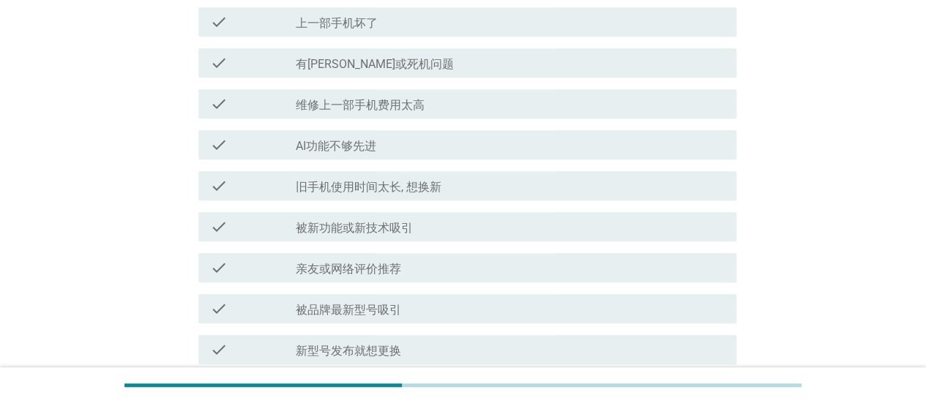
click at [521, 154] on div "check check_box_outline_blank AI功能不够先进" at bounding box center [467, 144] width 538 height 29
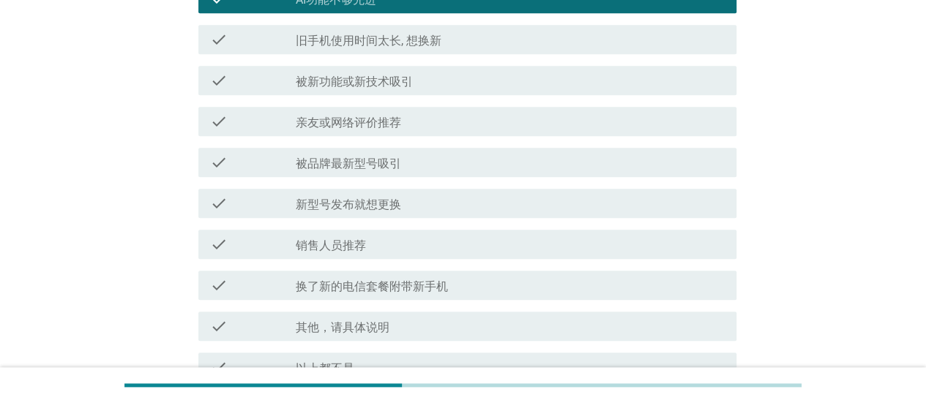
click at [542, 207] on div "check_box_outline_blank 新型号发布就想更换" at bounding box center [510, 204] width 429 height 18
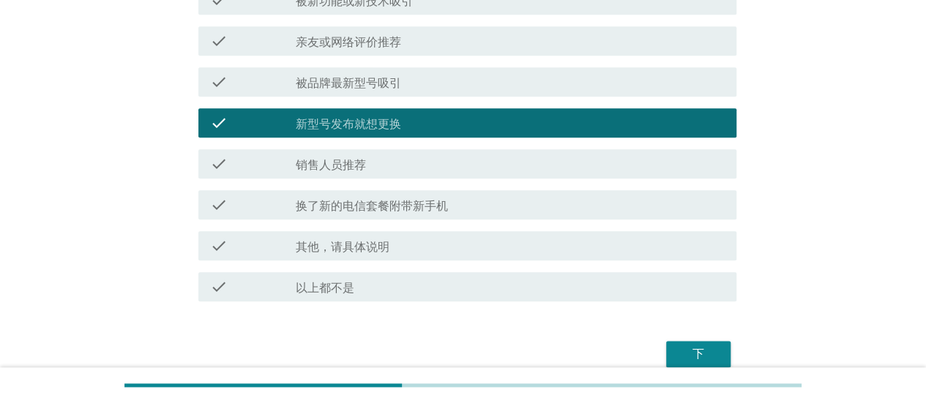
scroll to position [808, 0]
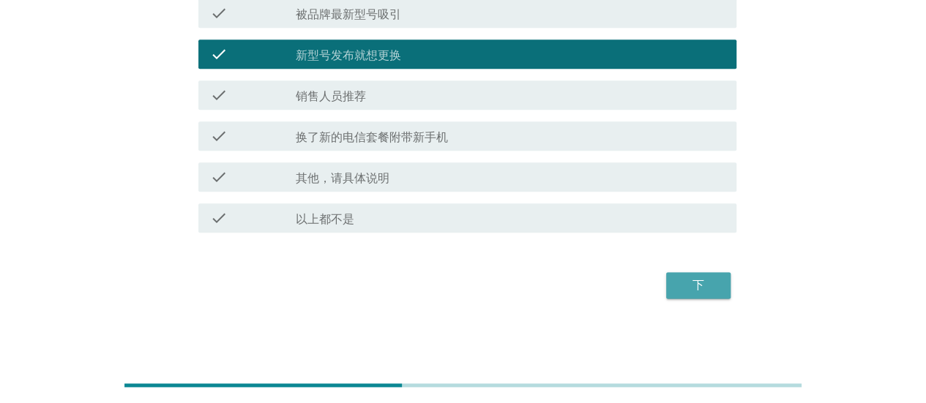
click at [691, 281] on div "下" at bounding box center [698, 286] width 41 height 18
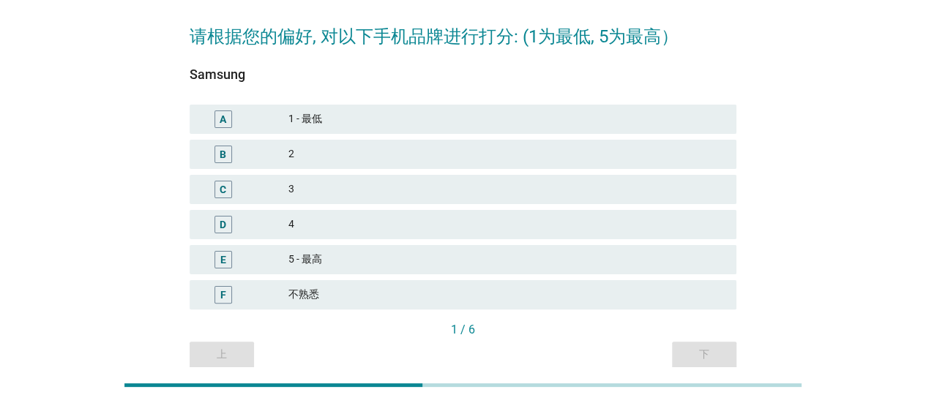
scroll to position [0, 0]
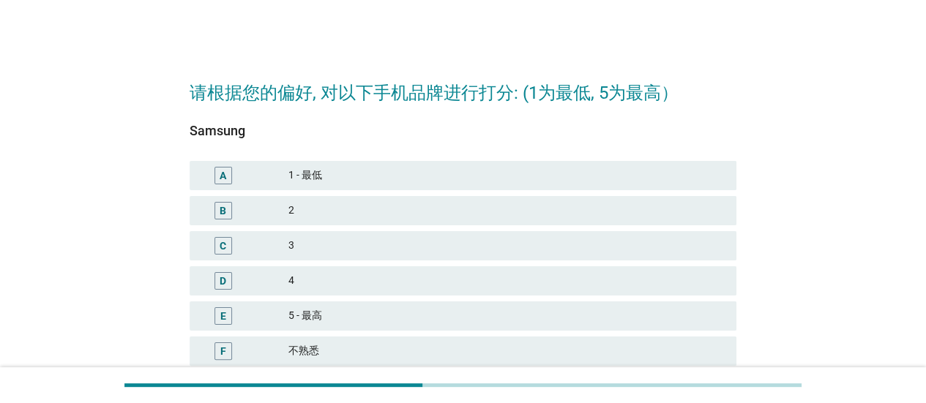
click at [531, 170] on div "1 - 最低" at bounding box center [506, 176] width 436 height 18
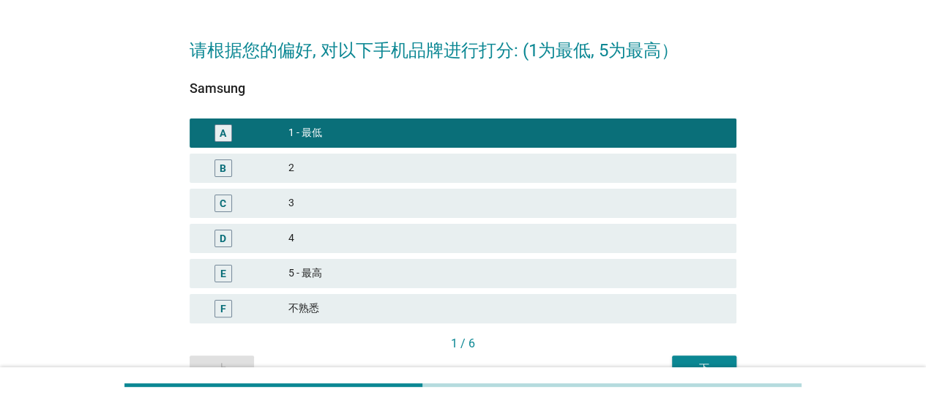
scroll to position [73, 0]
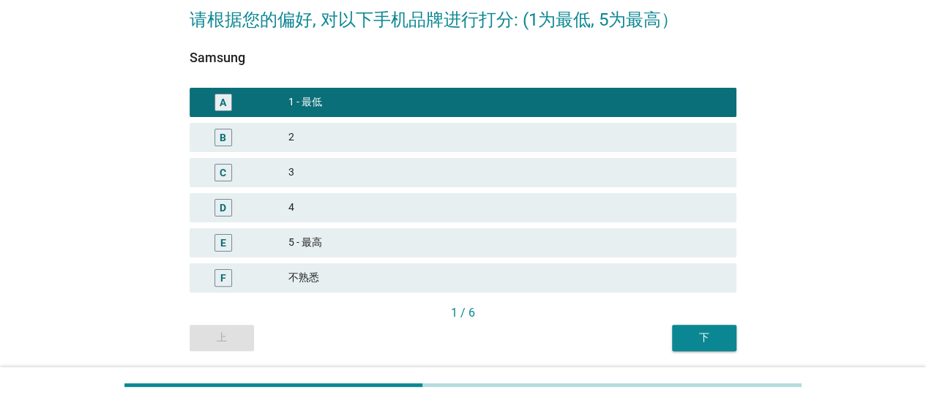
click at [713, 344] on div "下" at bounding box center [704, 337] width 41 height 15
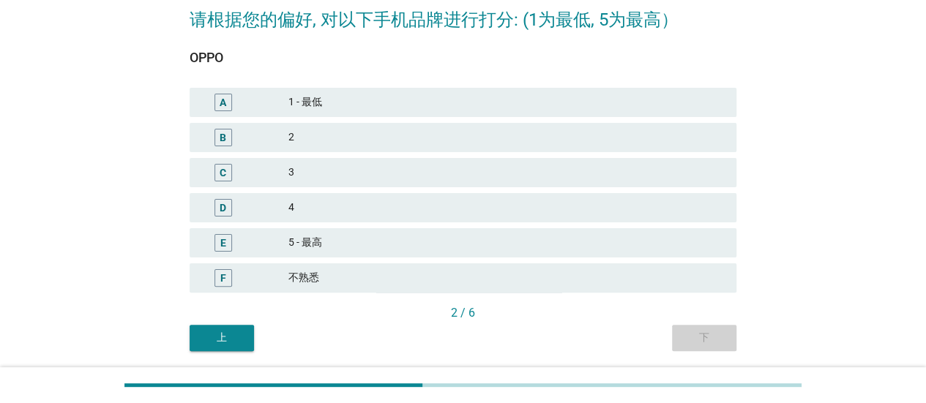
scroll to position [0, 0]
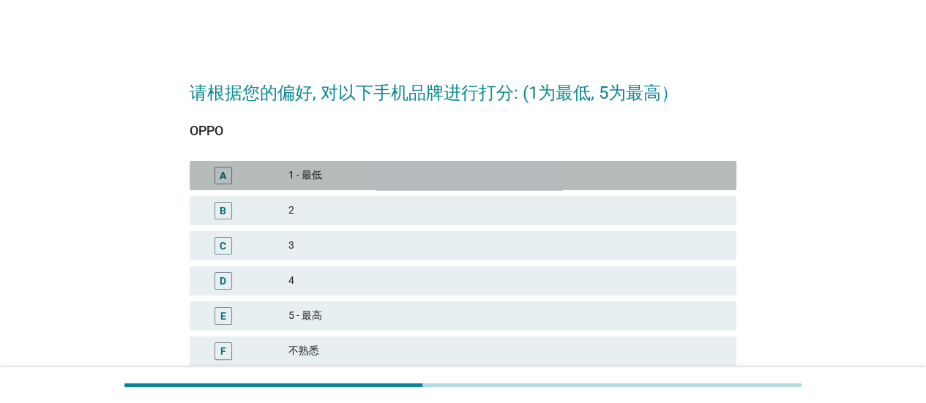
click at [461, 188] on div "A 1 - 最低" at bounding box center [463, 175] width 547 height 29
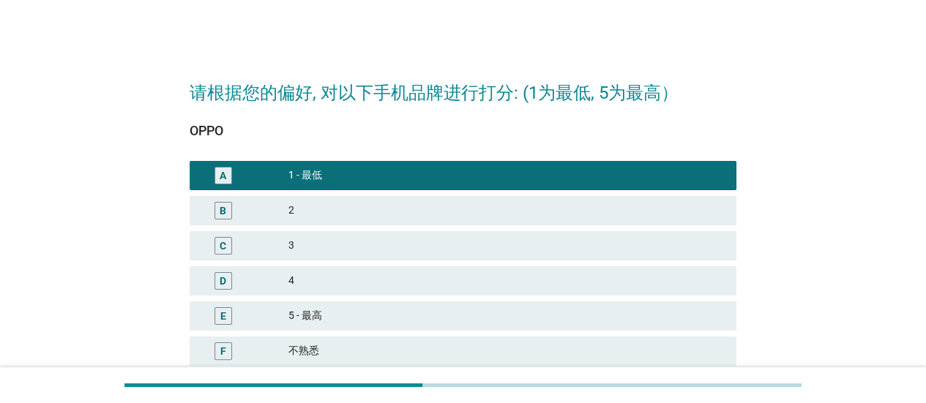
scroll to position [121, 0]
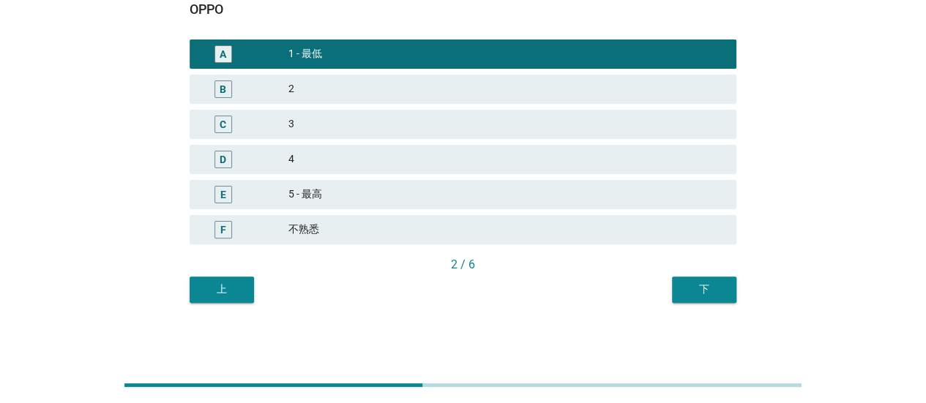
click at [674, 292] on button "下" at bounding box center [704, 290] width 64 height 26
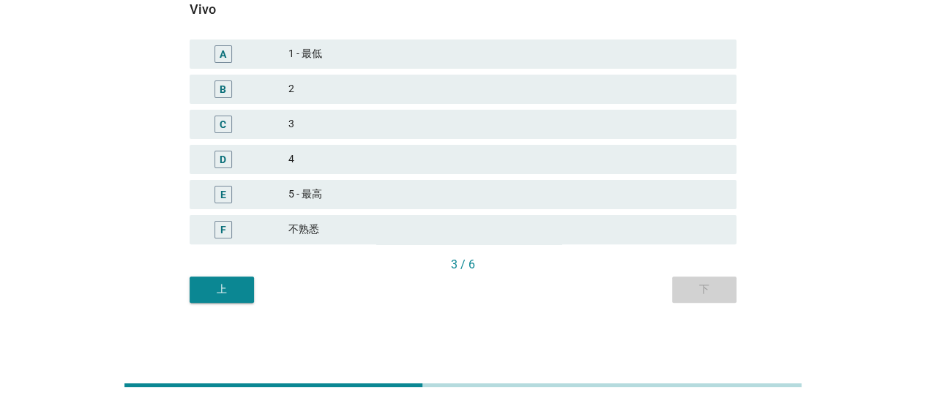
scroll to position [0, 0]
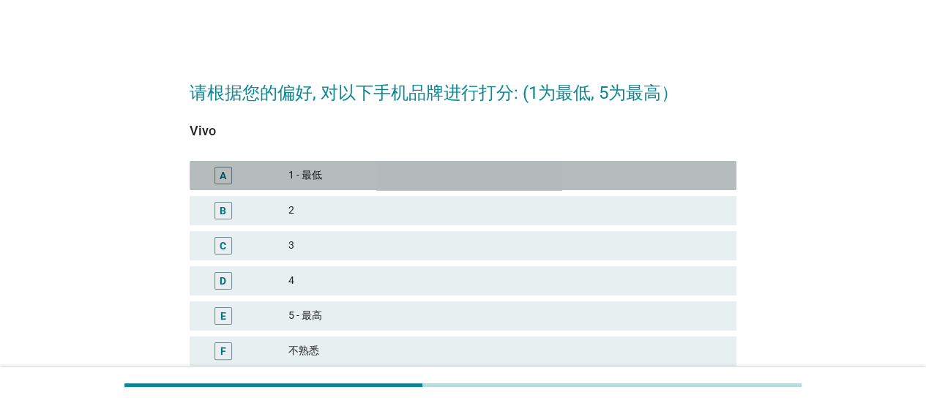
click at [479, 185] on div "A 1 - 最低" at bounding box center [463, 175] width 547 height 29
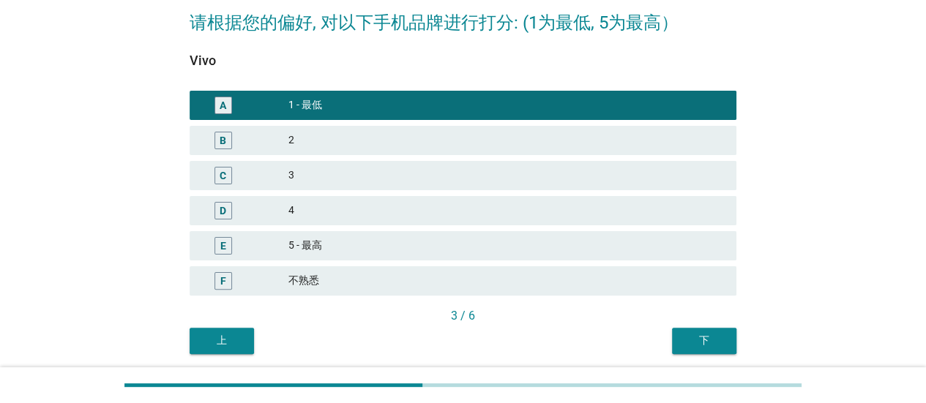
scroll to position [121, 0]
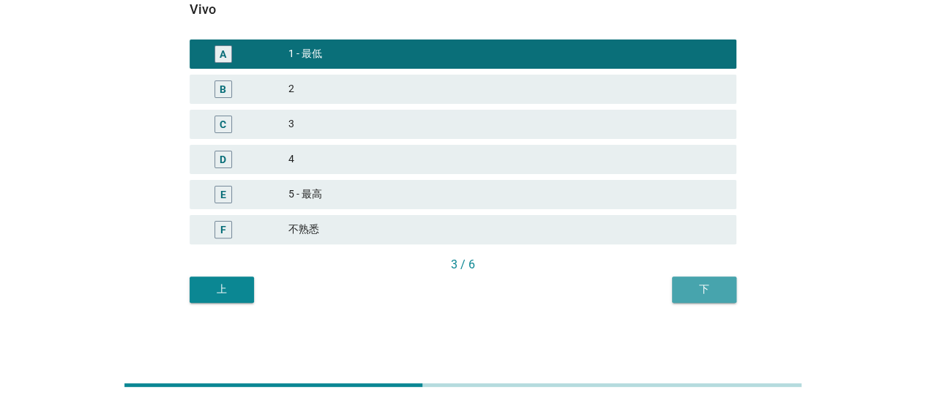
click at [685, 285] on div "下" at bounding box center [704, 289] width 41 height 15
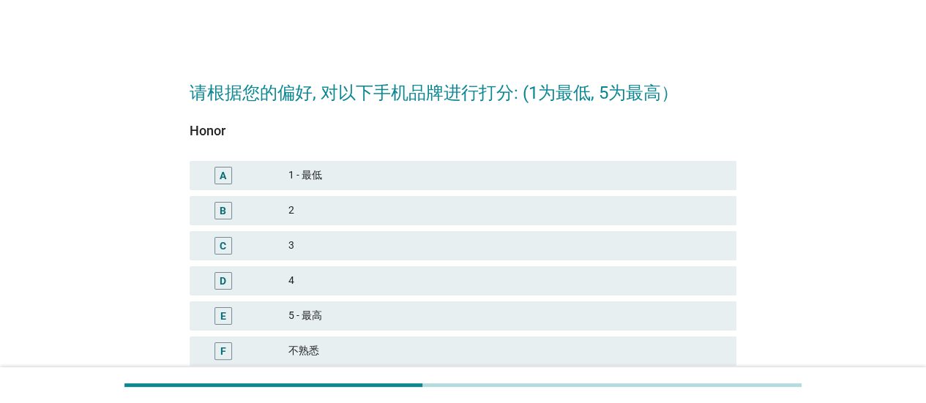
click at [488, 159] on div "A 1 - 最低" at bounding box center [463, 175] width 553 height 35
click at [498, 170] on div "1 - 最低" at bounding box center [506, 176] width 436 height 18
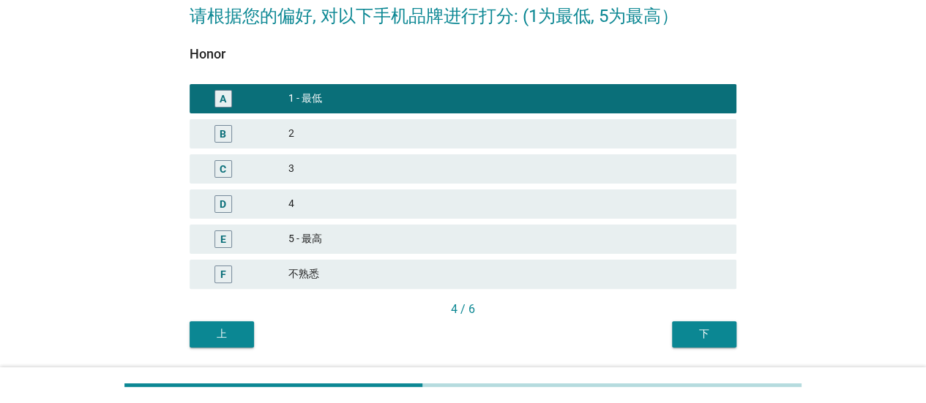
scroll to position [121, 0]
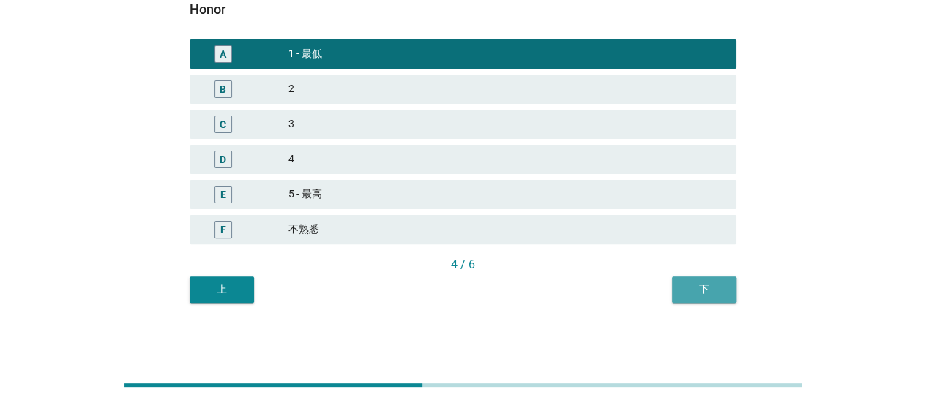
click at [724, 288] on button "下" at bounding box center [704, 290] width 64 height 26
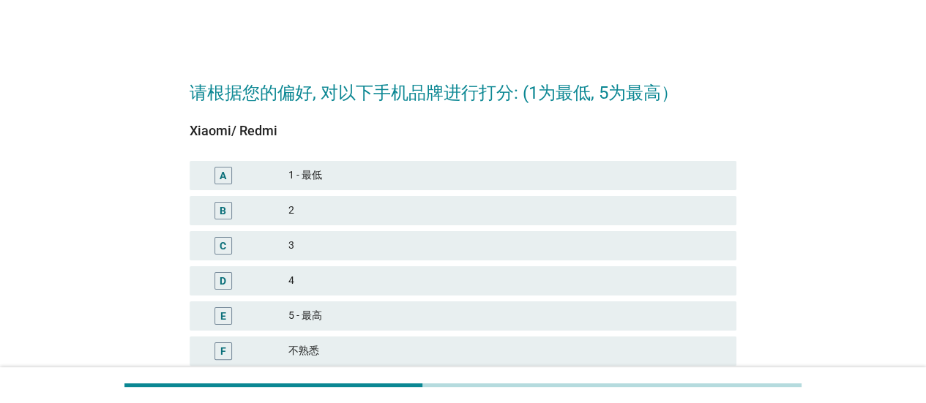
click at [508, 181] on div "1 - 最低" at bounding box center [506, 176] width 436 height 18
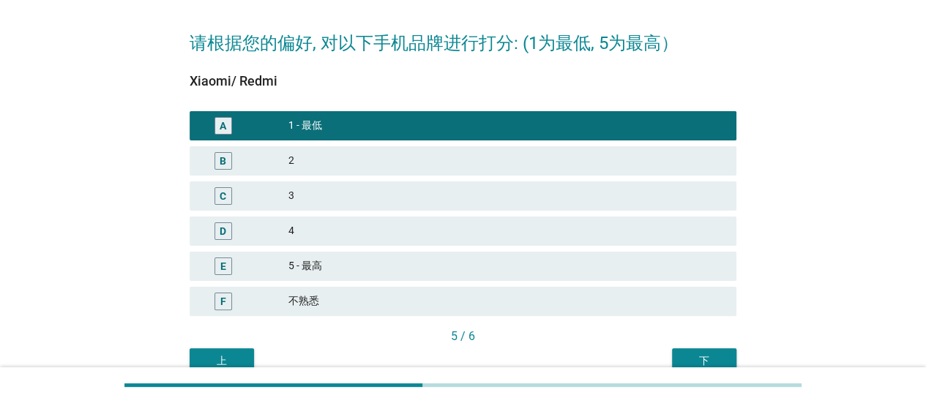
scroll to position [73, 0]
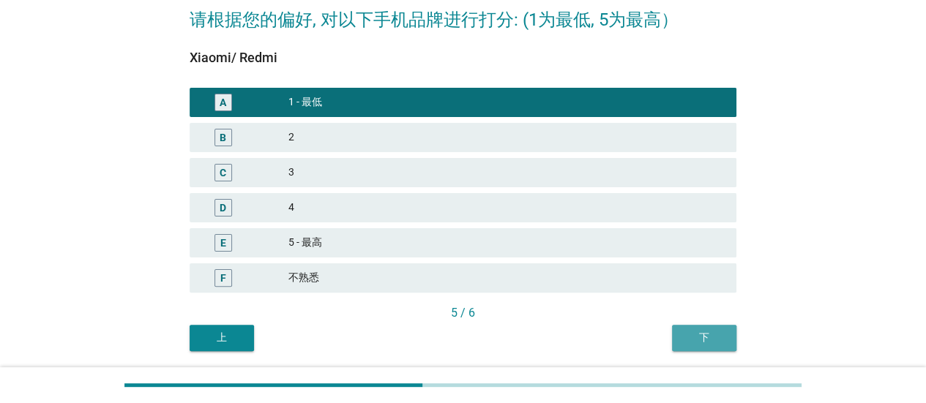
click at [691, 340] on div "下" at bounding box center [704, 337] width 41 height 15
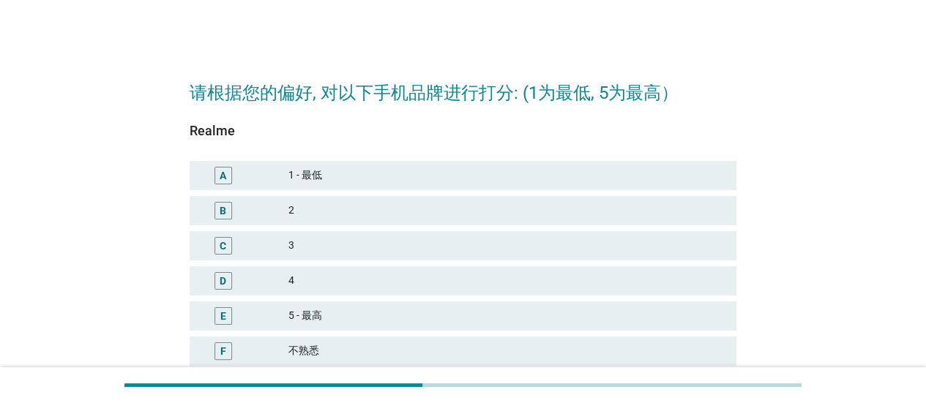
click at [410, 214] on div "2" at bounding box center [506, 211] width 436 height 18
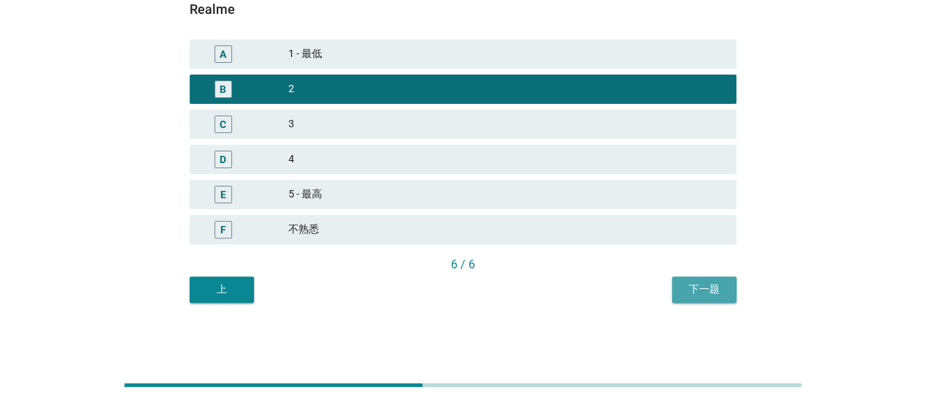
click at [695, 280] on button "下一题" at bounding box center [704, 290] width 64 height 26
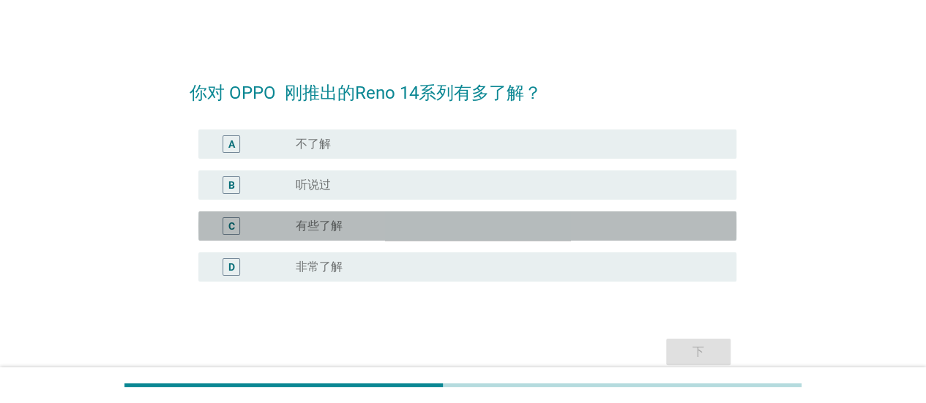
click at [471, 233] on div "radio_button_unchecked 有些了解" at bounding box center [510, 226] width 429 height 18
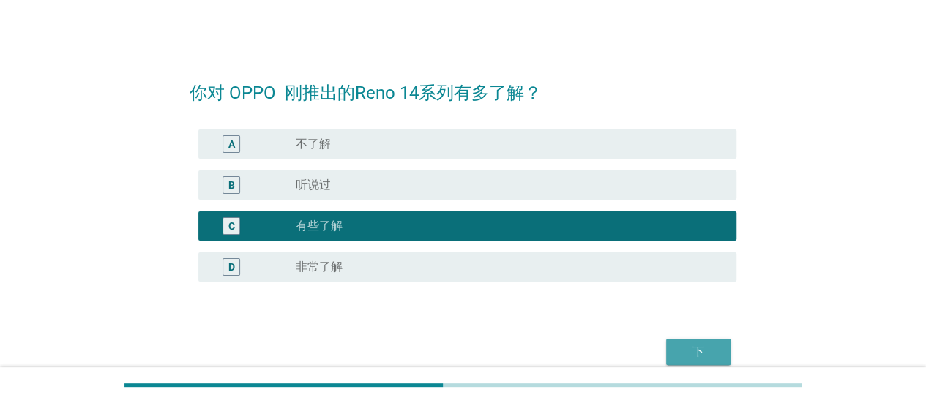
click at [716, 358] on div "下" at bounding box center [698, 352] width 41 height 18
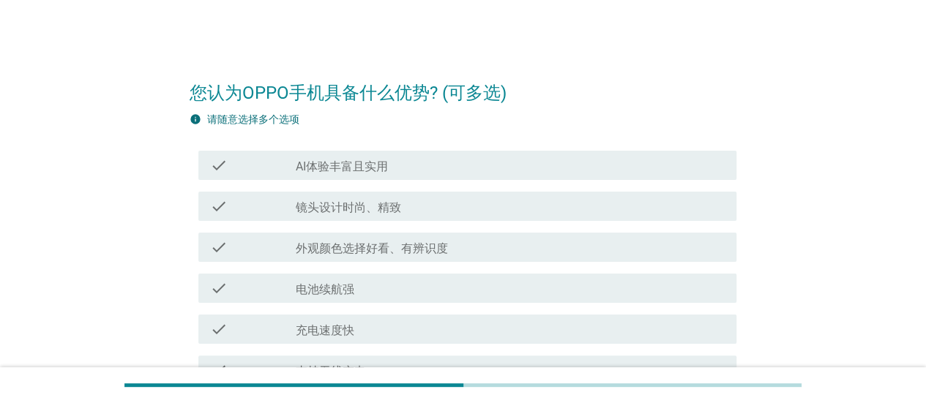
click at [460, 181] on div "check check_box_outline_blank AI体验丰富且实用" at bounding box center [463, 165] width 547 height 41
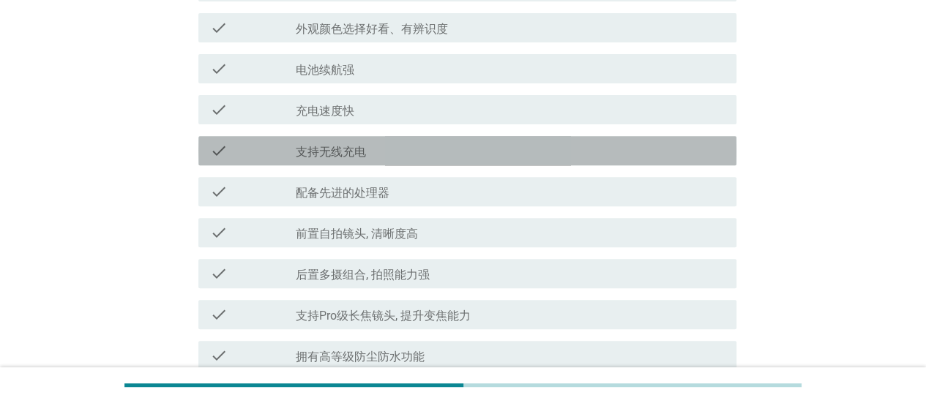
click at [502, 154] on div "check_box_outline_blank 支持无线充电" at bounding box center [510, 151] width 429 height 18
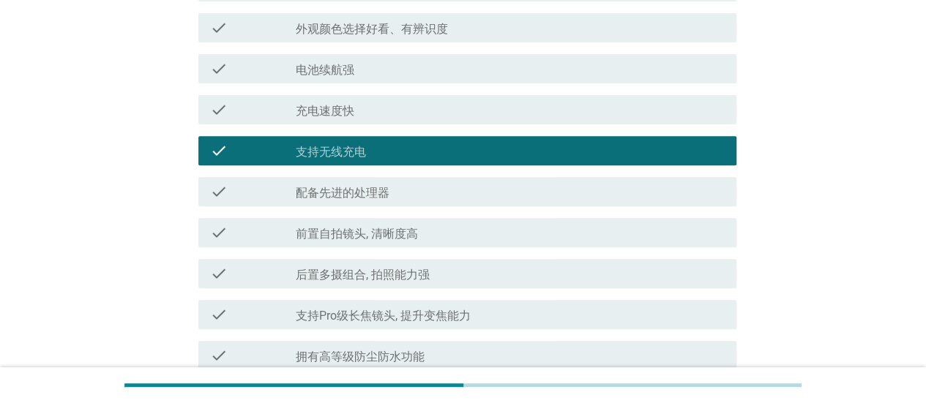
click at [512, 96] on div "check check_box_outline_blank 充电速度快" at bounding box center [467, 109] width 538 height 29
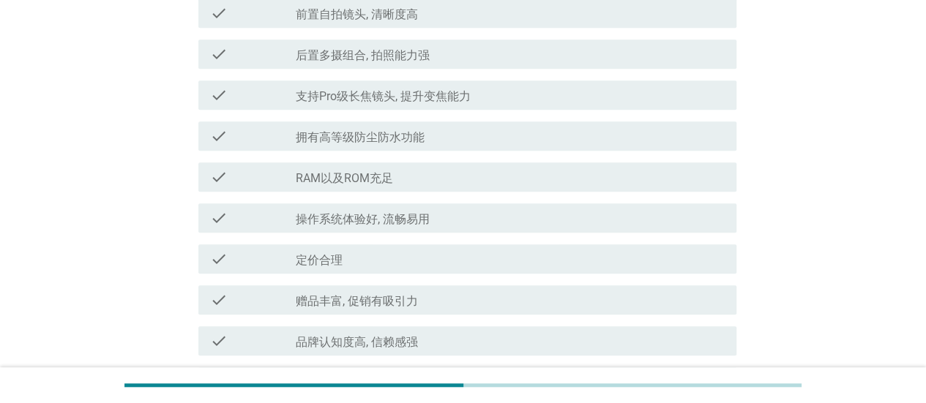
click at [546, 188] on div "check check_box_outline_blank RAM以及ROM充足" at bounding box center [467, 176] width 538 height 29
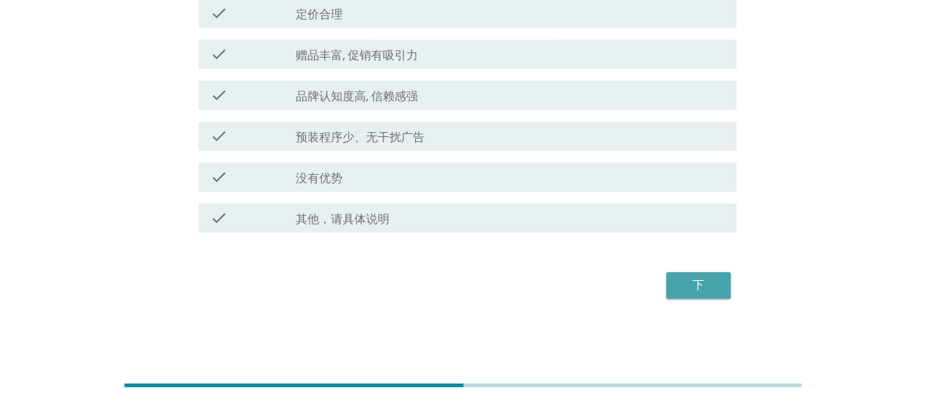
click at [689, 274] on button "下" at bounding box center [698, 285] width 64 height 26
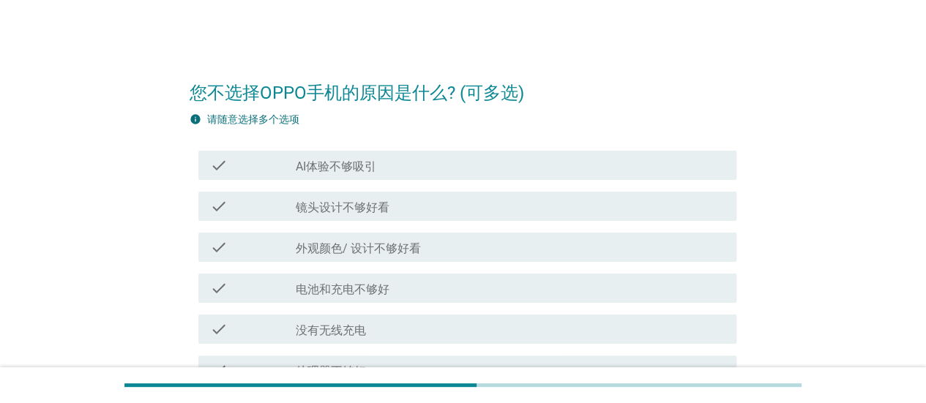
click at [525, 192] on div "check check_box_outline_blank 镜头设计不够好看" at bounding box center [467, 206] width 538 height 29
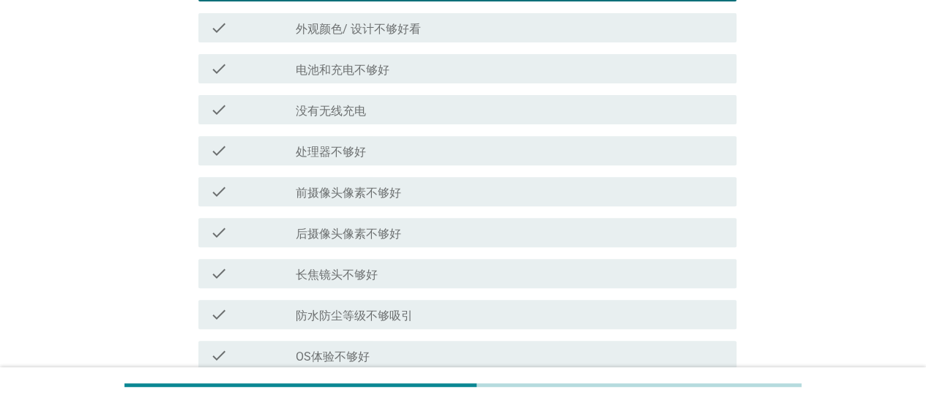
click at [525, 212] on div "check check_box_outline_blank 后摄像头像素不够好" at bounding box center [463, 232] width 547 height 41
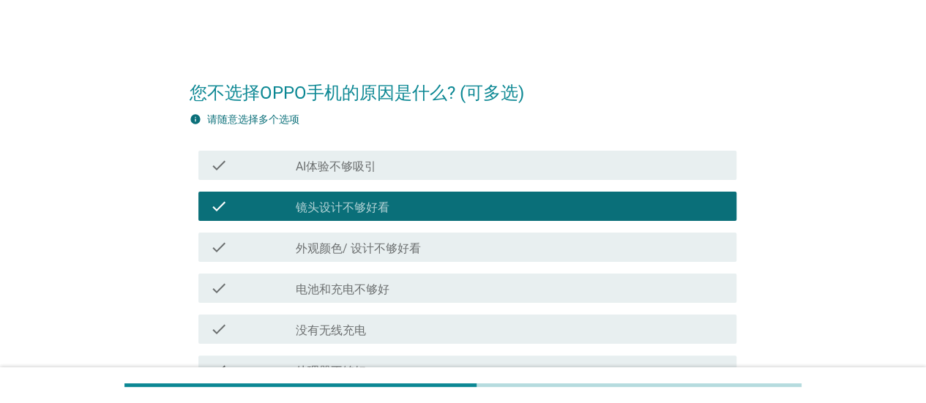
click at [483, 171] on div "check_box_outline_blank AI体验不够吸引" at bounding box center [510, 166] width 429 height 18
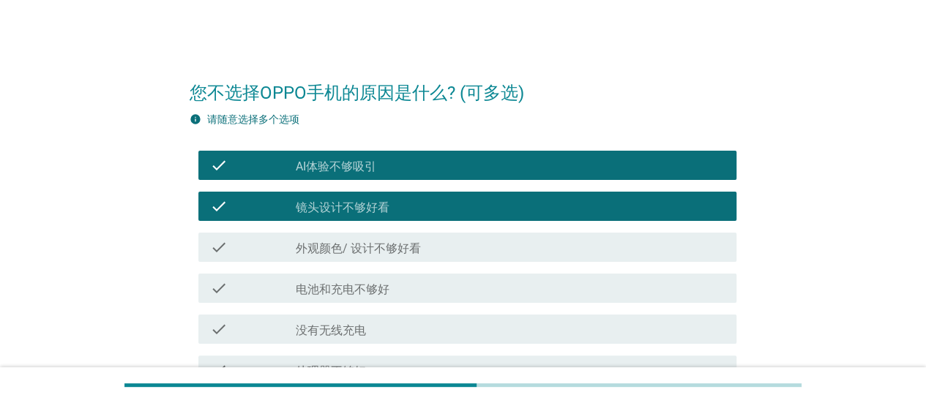
click at [514, 266] on div "check check_box_outline_blank 外观颜色/ 设计不够好看" at bounding box center [463, 247] width 547 height 41
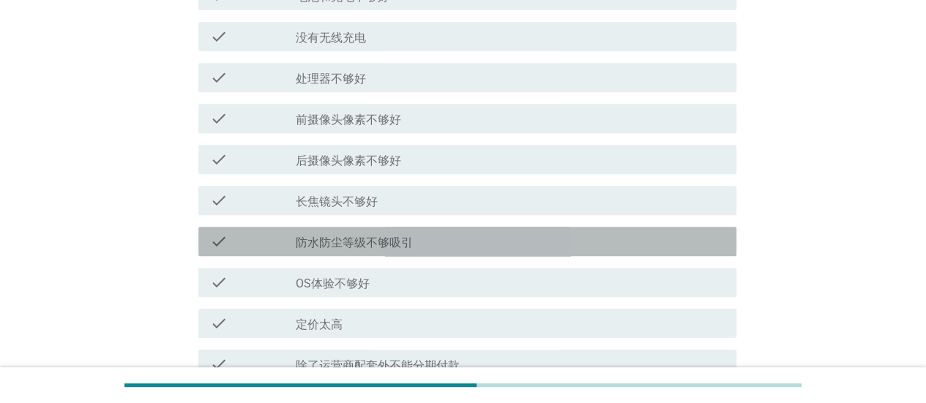
click at [514, 235] on div "check_box_outline_blank 防水防尘等级不够吸引" at bounding box center [510, 242] width 429 height 18
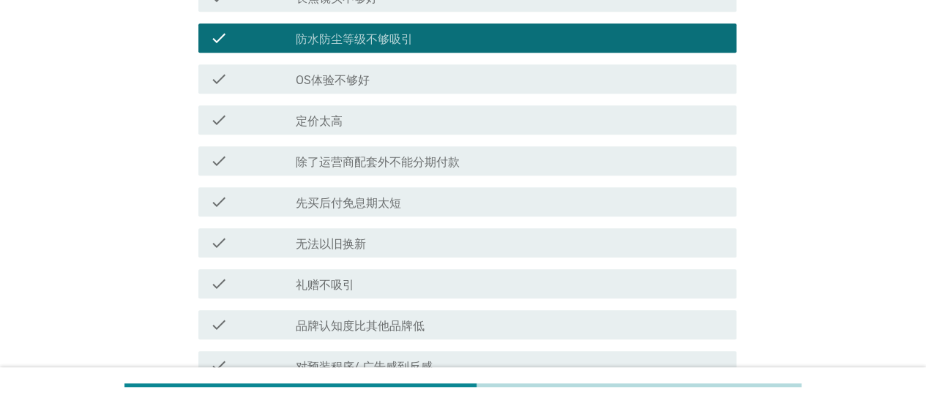
scroll to position [732, 0]
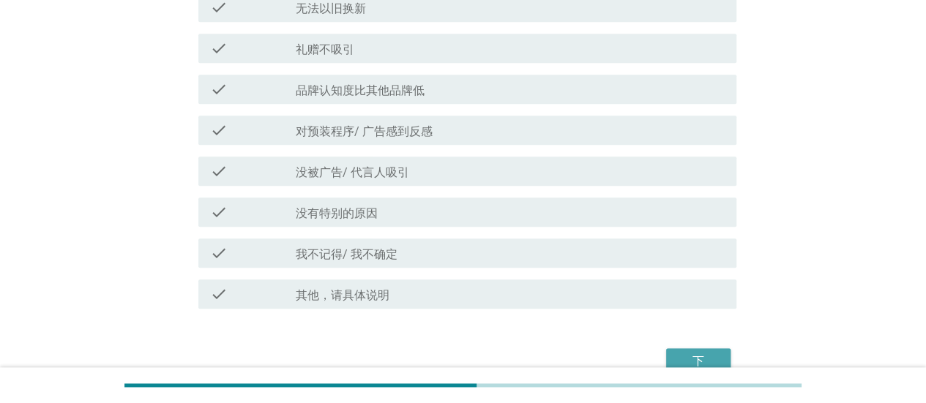
click at [698, 349] on button "下" at bounding box center [698, 361] width 64 height 26
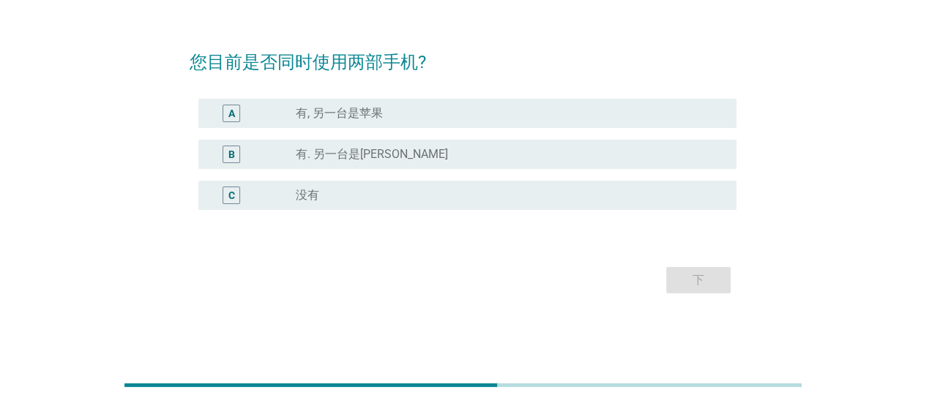
scroll to position [0, 0]
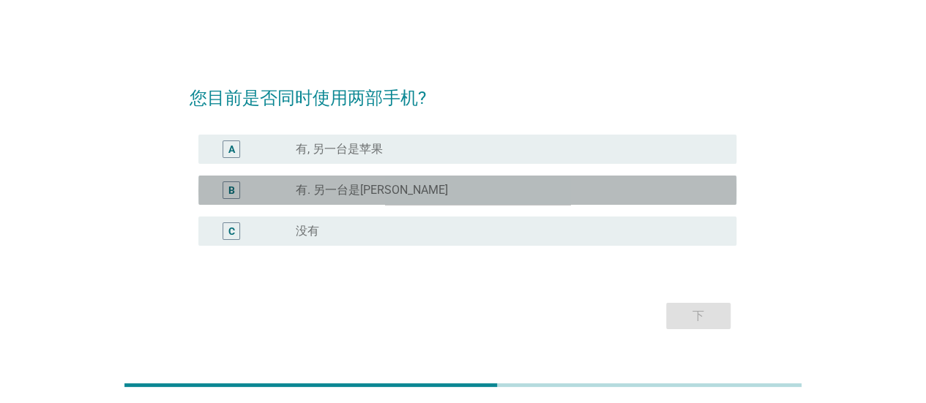
click at [471, 195] on div "radio_button_unchecked 有. 另一台是[PERSON_NAME]" at bounding box center [504, 190] width 417 height 15
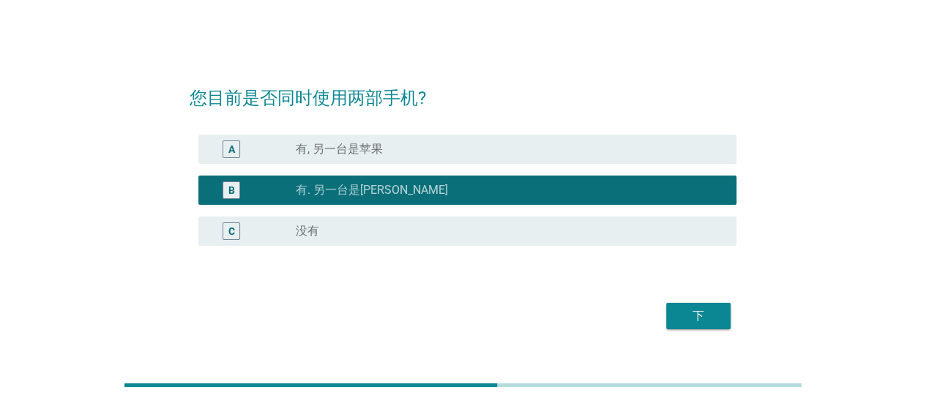
click at [628, 165] on div "A radio_button_unchecked 有, 另一台是苹果" at bounding box center [463, 149] width 547 height 41
click at [629, 151] on div "radio_button_unchecked 有, 另一台是苹果" at bounding box center [504, 149] width 417 height 15
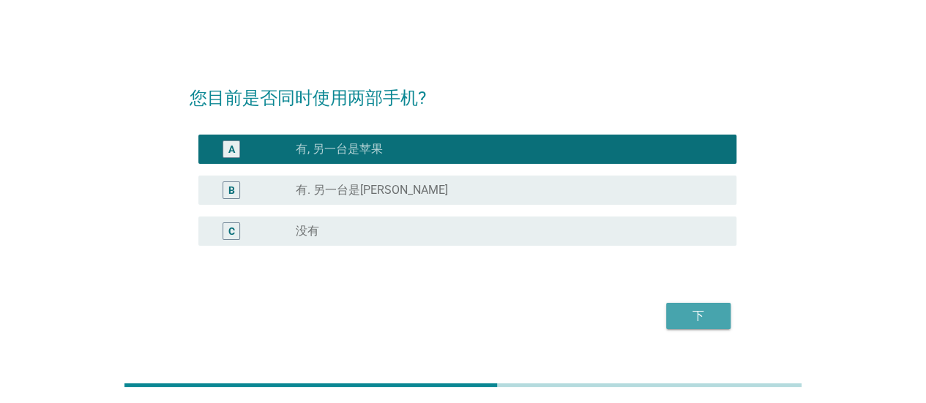
click at [697, 312] on div "下" at bounding box center [698, 316] width 41 height 18
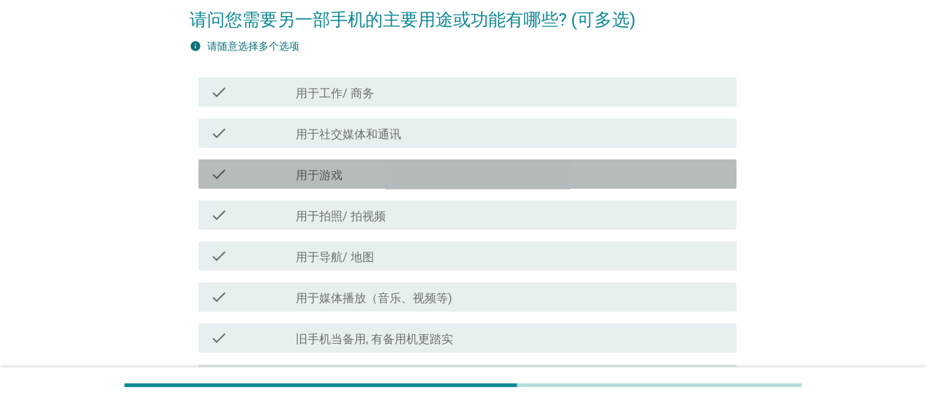
click at [492, 161] on div "check check_box_outline_blank 用于游戏" at bounding box center [467, 174] width 538 height 29
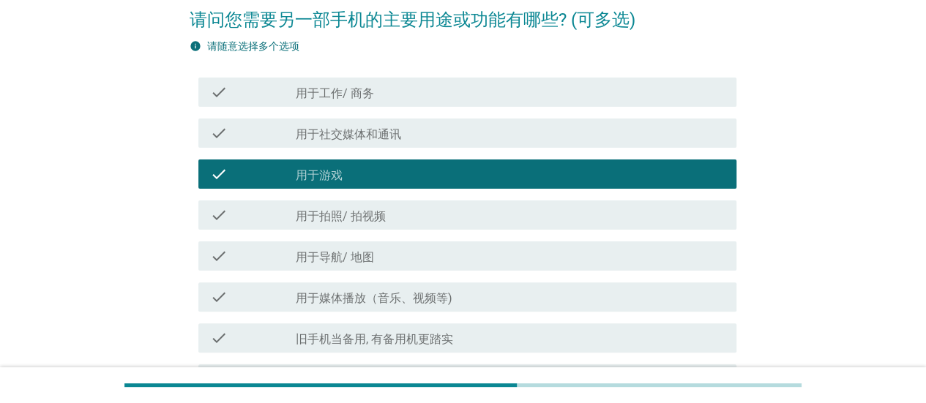
click at [506, 218] on div "check_box_outline_blank 用于拍照/ 拍视频" at bounding box center [510, 215] width 429 height 18
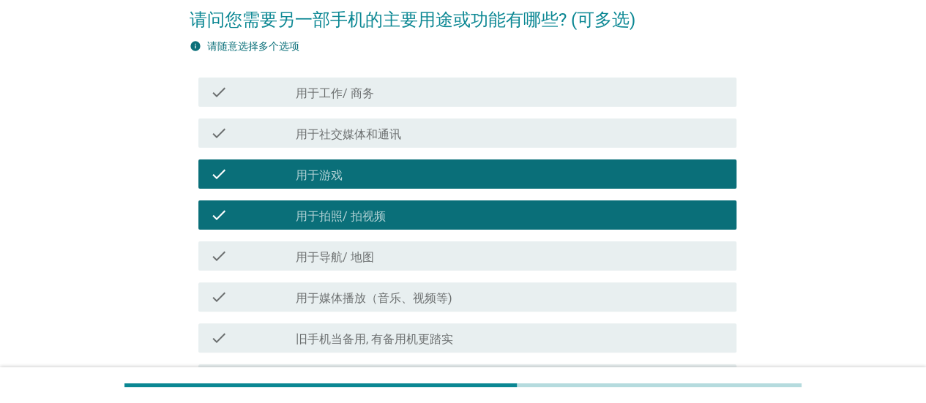
click at [490, 264] on div "check check_box_outline_blank 用于导航/ 地图" at bounding box center [467, 255] width 538 height 29
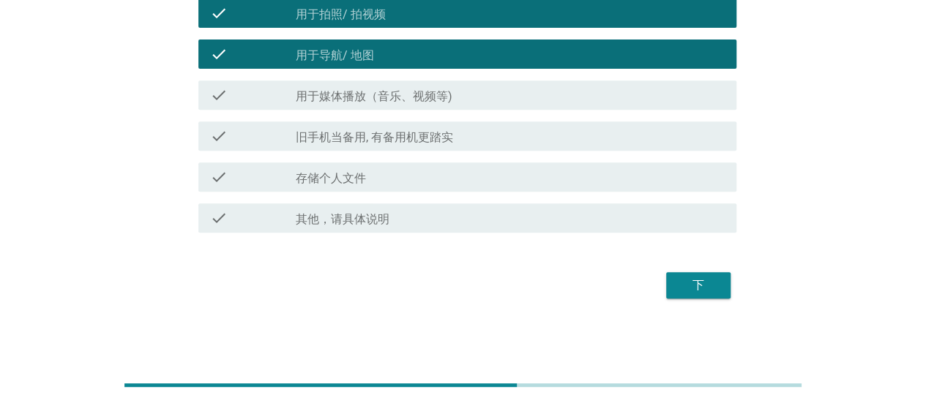
click at [662, 280] on div "下" at bounding box center [463, 285] width 547 height 35
click at [684, 290] on div "下" at bounding box center [698, 286] width 41 height 18
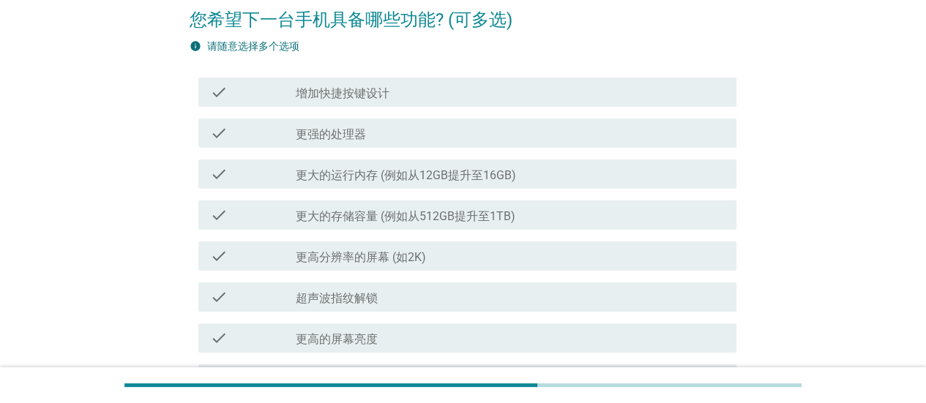
click at [392, 131] on div "check_box_outline_blank 更强的处理器" at bounding box center [510, 133] width 429 height 18
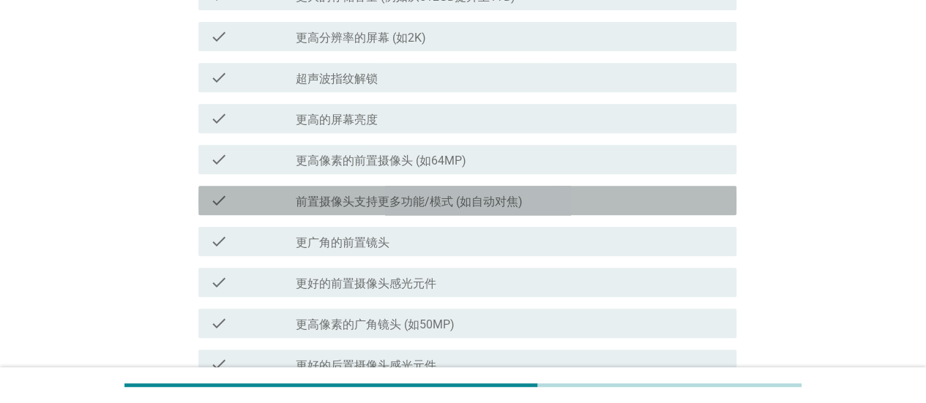
click at [518, 192] on div "check_box_outline_blank 前置摄像头支持更多功能/模式 (如自动对焦)" at bounding box center [510, 201] width 429 height 18
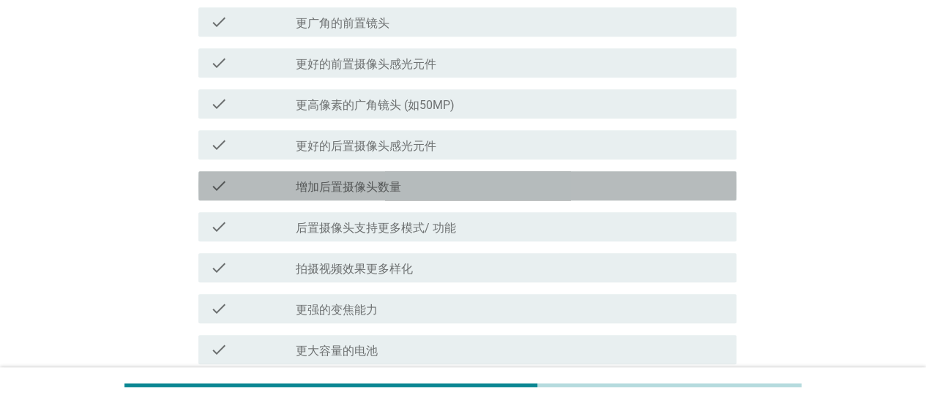
click at [539, 179] on div "check_box_outline_blank 增加后置摄像头数量" at bounding box center [510, 186] width 429 height 18
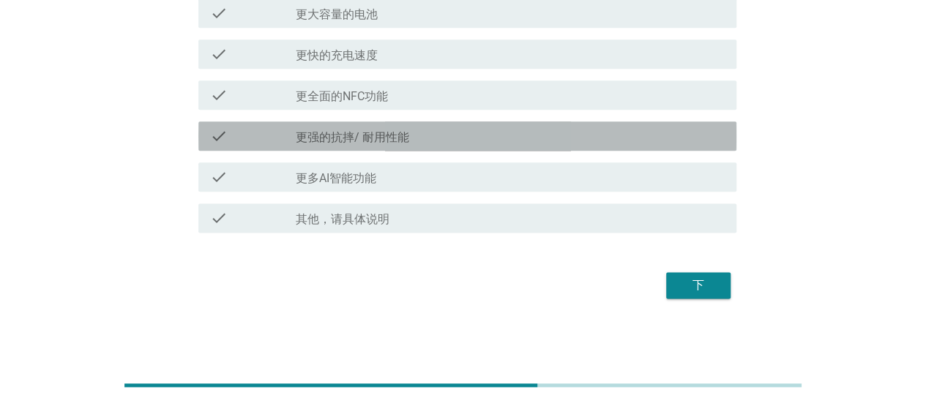
click at [555, 127] on div "check_box_outline_blank 更强的抗摔/ 耐用性能" at bounding box center [510, 136] width 429 height 18
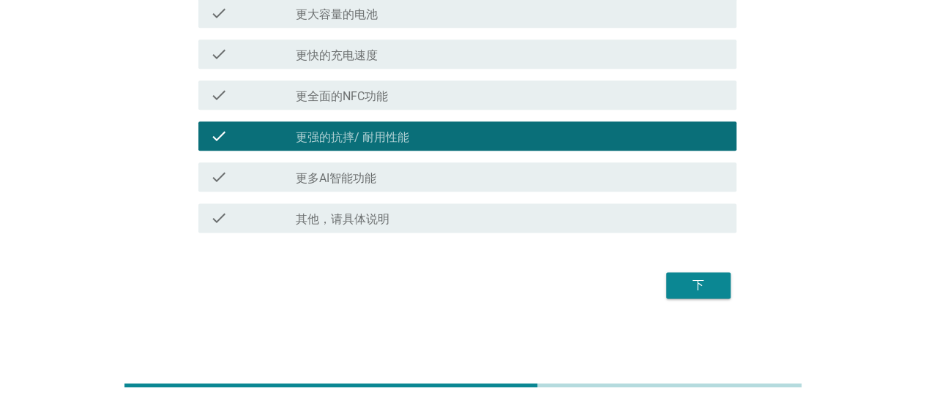
click at [705, 290] on div "下" at bounding box center [698, 286] width 41 height 18
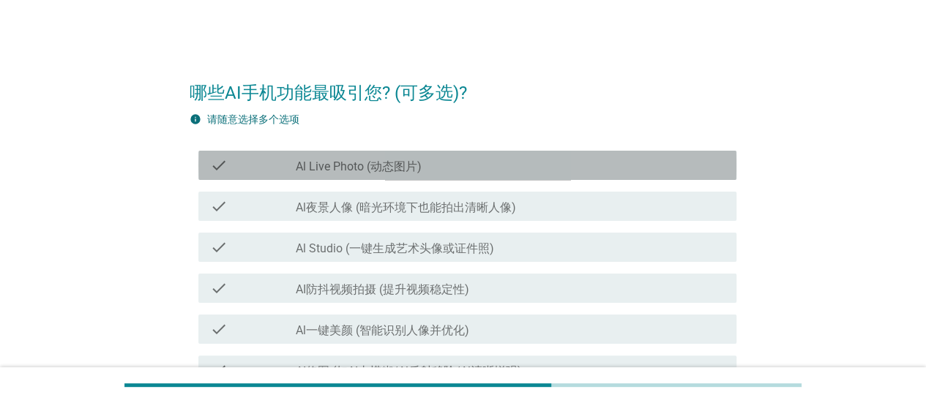
click at [533, 163] on div "check_box_outline_blank Al Live Photo (动态图片)" at bounding box center [510, 166] width 429 height 18
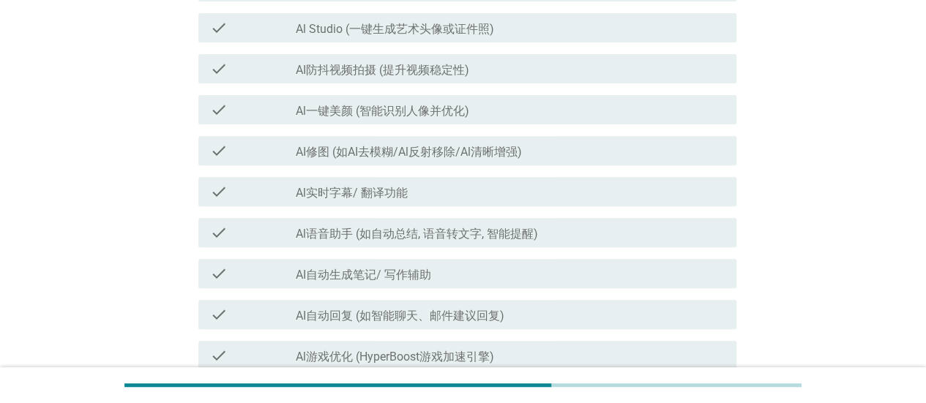
click at [523, 195] on div "check_box_outline_blank Al实时字幕/ 翻译功能" at bounding box center [510, 192] width 429 height 18
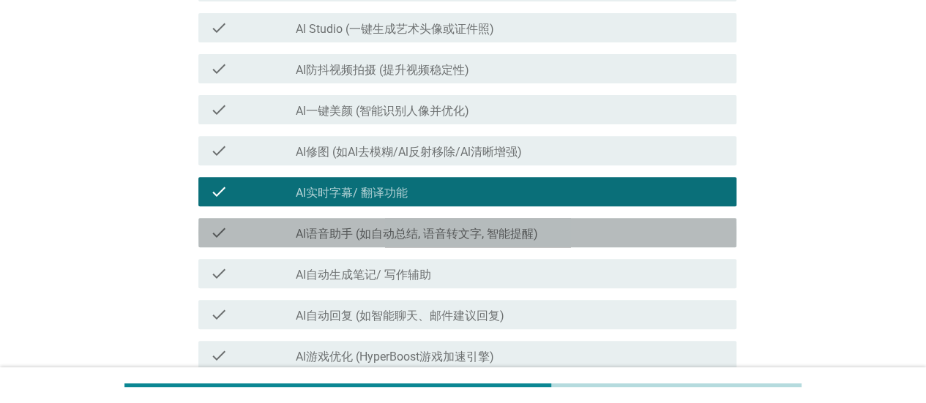
click at [542, 244] on div "check check_box_outline_blank Al语音助手 (如自动总结, 语音转文字, 智能提醒)" at bounding box center [467, 232] width 538 height 29
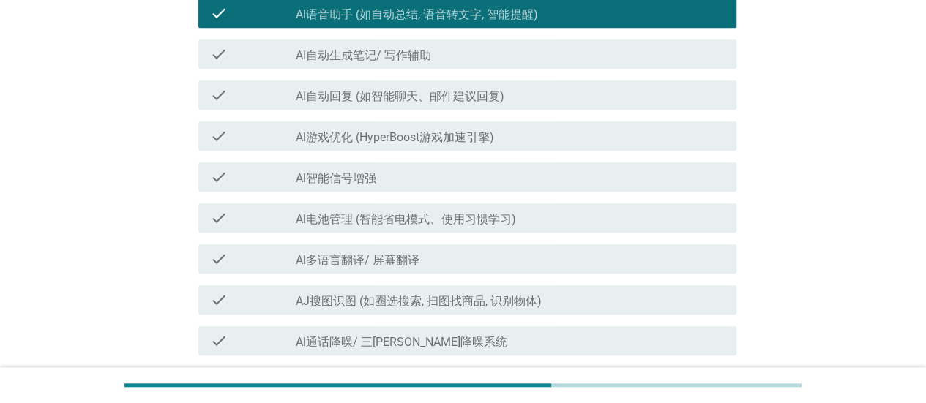
click at [555, 239] on div "check check_box_outline_blank Al多语言翻译/ 屏幕翻译" at bounding box center [463, 259] width 547 height 41
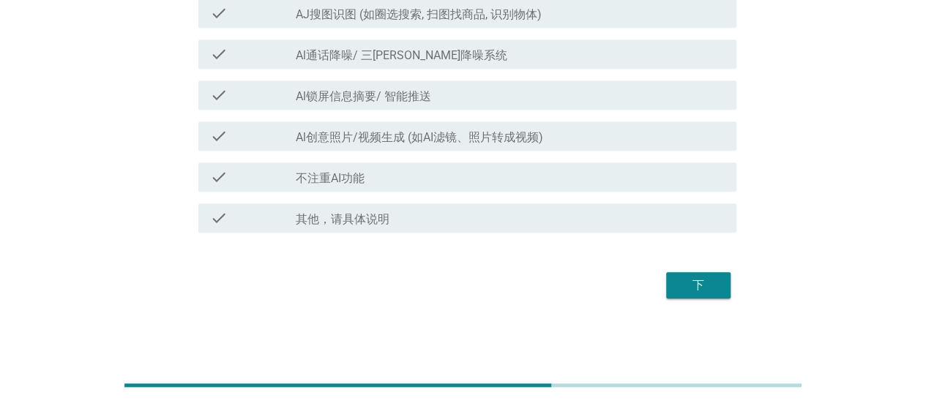
click at [568, 167] on div "check check_box_outline_blank 不注重AI功能" at bounding box center [467, 176] width 538 height 29
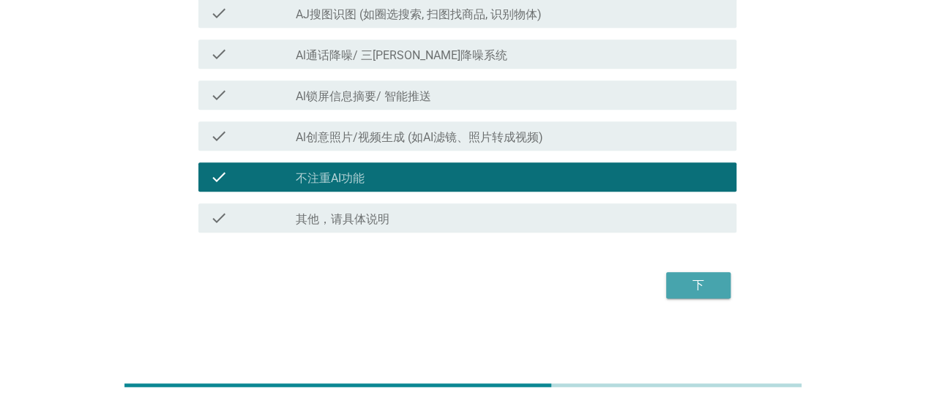
click at [705, 288] on div "下" at bounding box center [698, 286] width 41 height 18
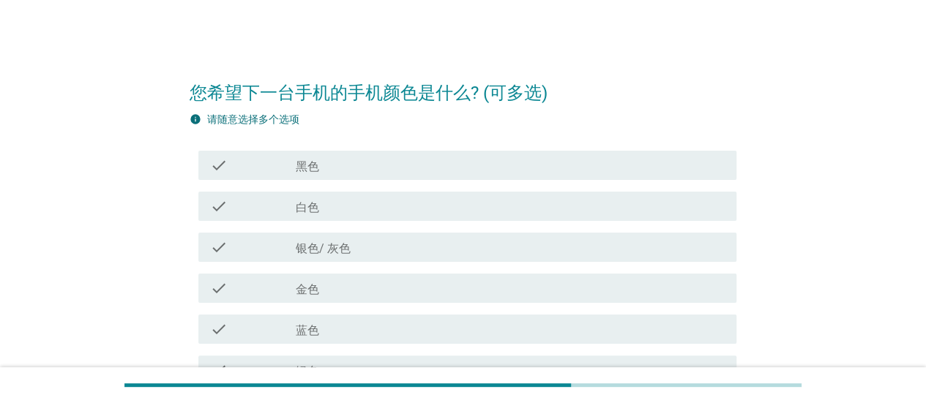
click at [575, 252] on div "check_box_outline_blank 银色/ 灰色" at bounding box center [510, 248] width 429 height 18
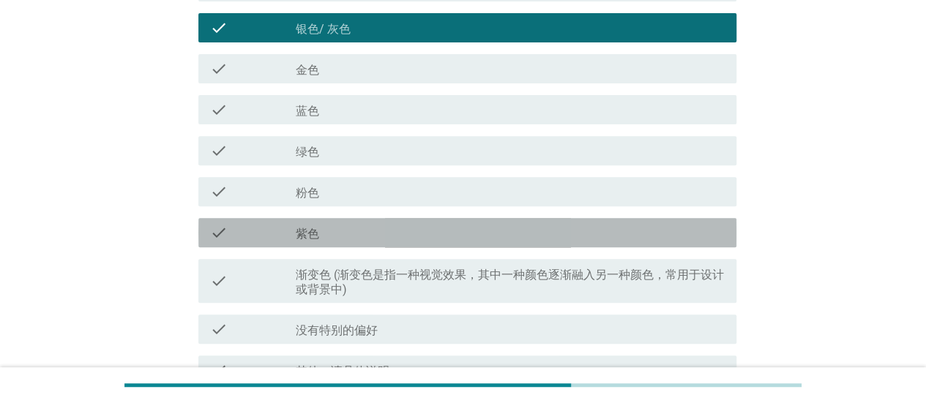
click at [565, 233] on div "check_box_outline_blank 紫色" at bounding box center [510, 233] width 429 height 18
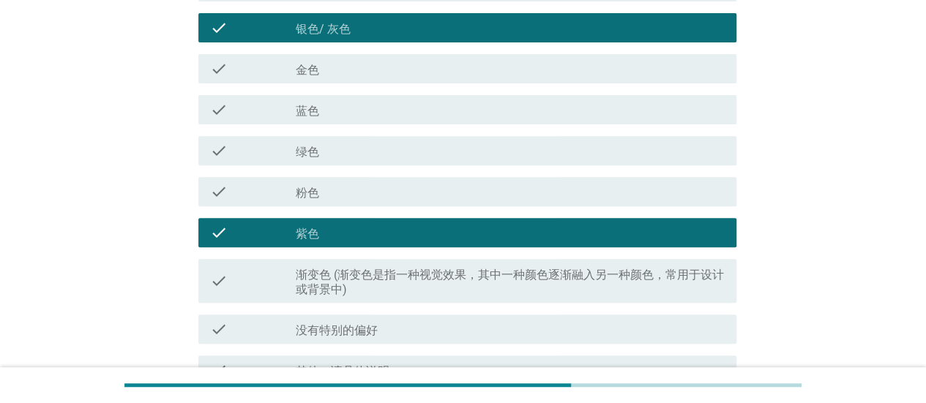
click at [592, 302] on div "check check_box_outline_blank 渐变色 (渐变色是指一种视觉效果，其中一种颜色逐渐融入另一种颜色，常用于设计或背景中)" at bounding box center [463, 281] width 547 height 56
click at [592, 282] on label "渐变色 (渐变色是指一种视觉效果，其中一种颜色逐渐融入另一种颜色，常用于设计或背景中)" at bounding box center [510, 282] width 429 height 29
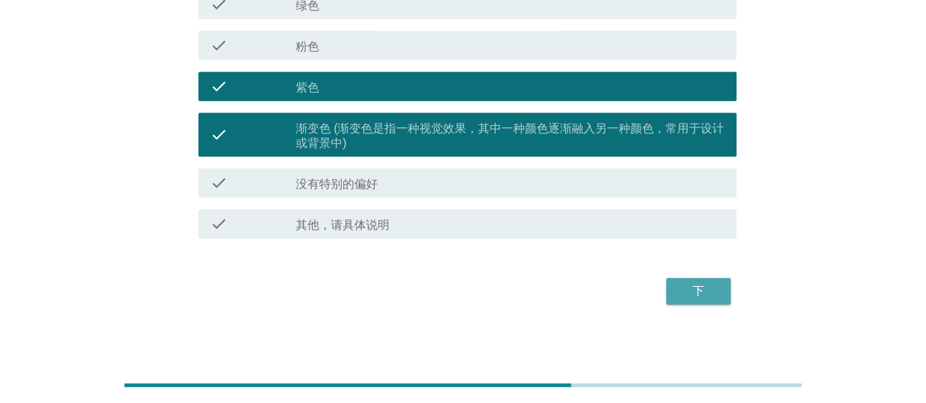
click at [705, 282] on div "下" at bounding box center [698, 291] width 41 height 18
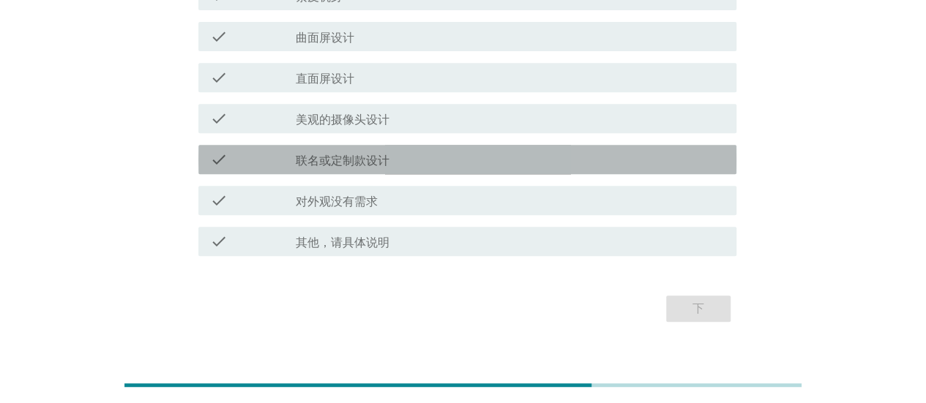
click at [556, 165] on div "check_box_outline_blank 联名或定制款设计" at bounding box center [510, 160] width 429 height 18
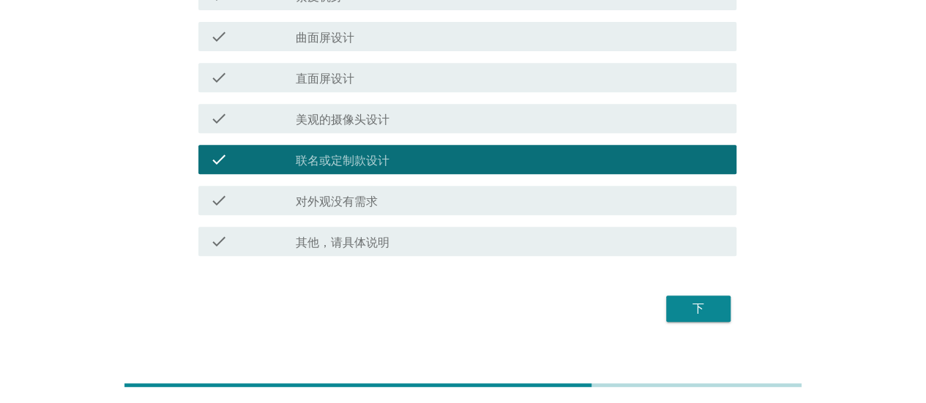
click at [704, 312] on div "下" at bounding box center [698, 309] width 41 height 18
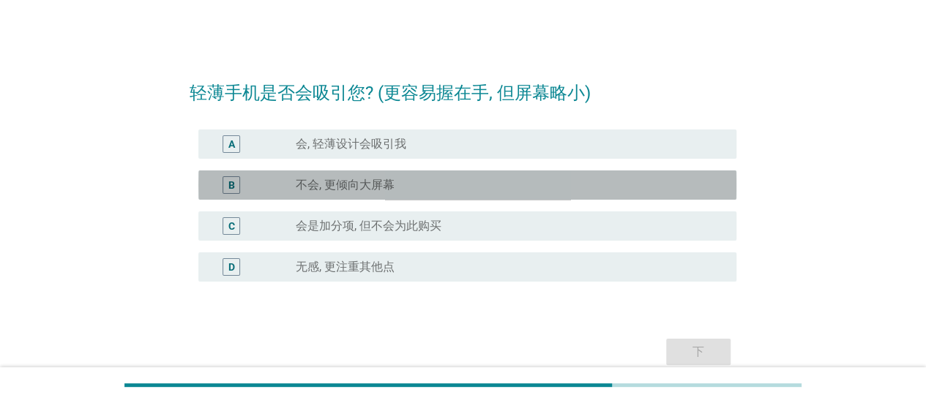
click at [546, 180] on div "radio_button_unchecked 不会, 更倾向大屏幕" at bounding box center [504, 185] width 417 height 15
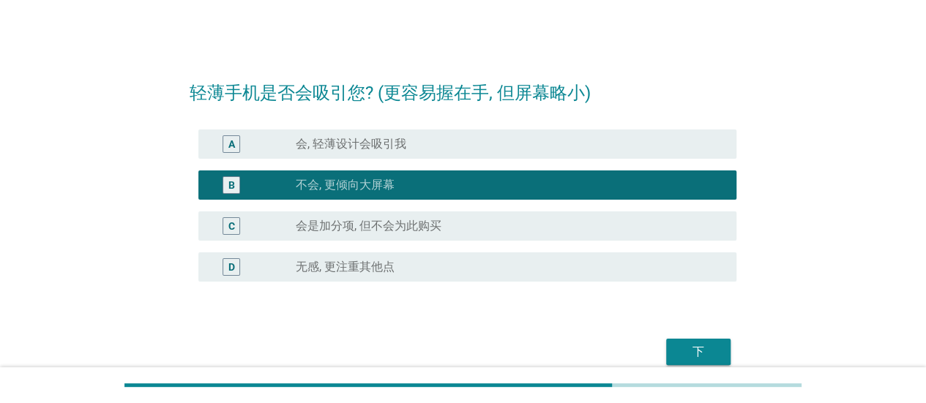
click at [705, 358] on div "下" at bounding box center [698, 352] width 41 height 18
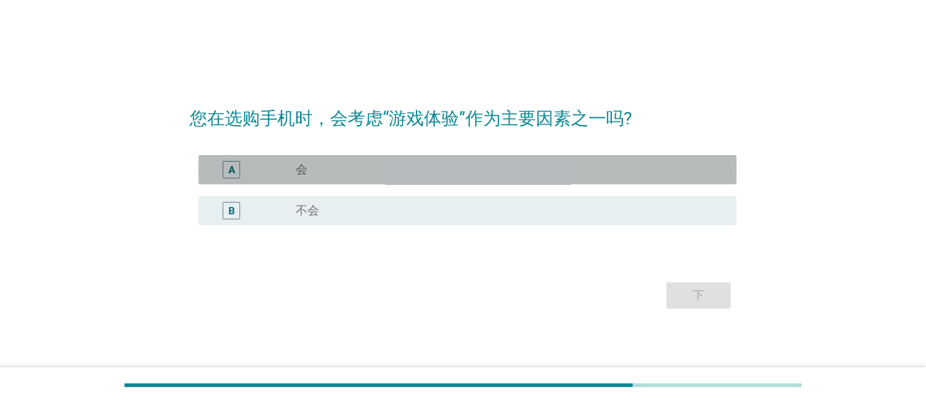
click at [546, 170] on div "radio_button_unchecked 会" at bounding box center [504, 169] width 417 height 15
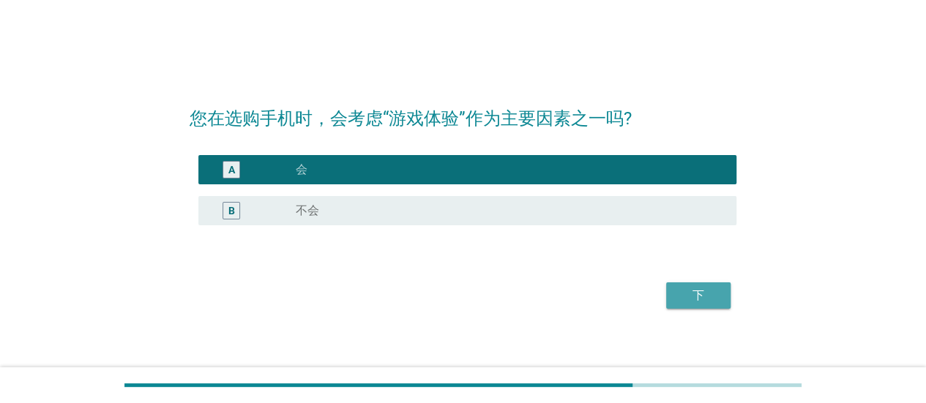
click at [716, 294] on div "下" at bounding box center [698, 296] width 41 height 18
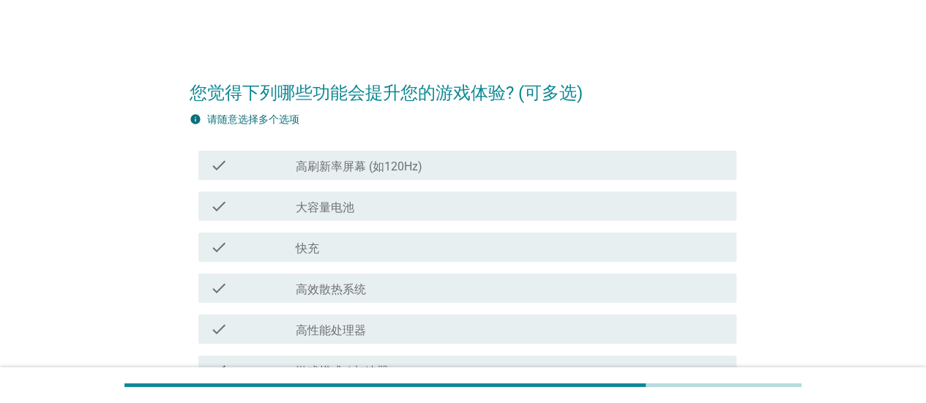
click at [569, 159] on div "check_box_outline_blank 高刷新率屏幕 (如120Hz)" at bounding box center [510, 166] width 429 height 18
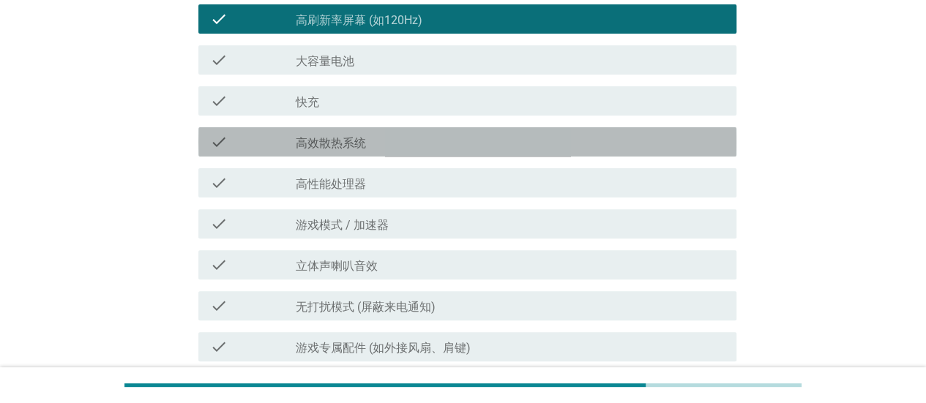
click at [529, 128] on div "check check_box_outline_blank 高效散热系统" at bounding box center [467, 141] width 538 height 29
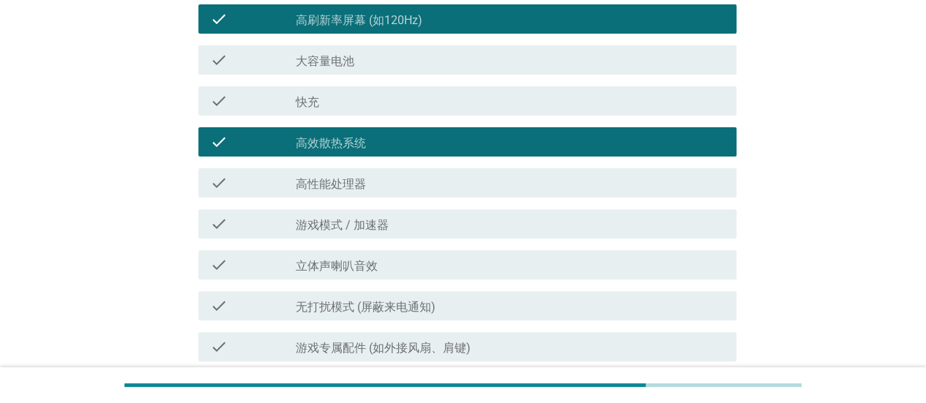
click at [527, 209] on div "check check_box_outline_blank 游戏模式 / 加速器" at bounding box center [467, 223] width 538 height 29
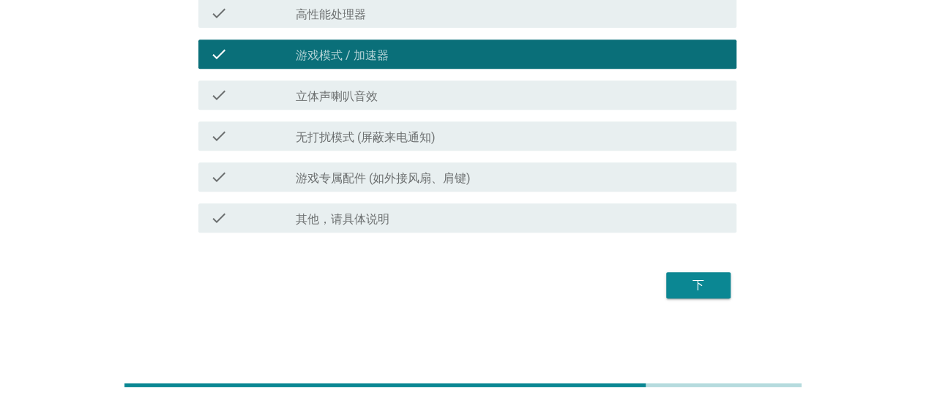
click at [666, 274] on button "下" at bounding box center [698, 285] width 64 height 26
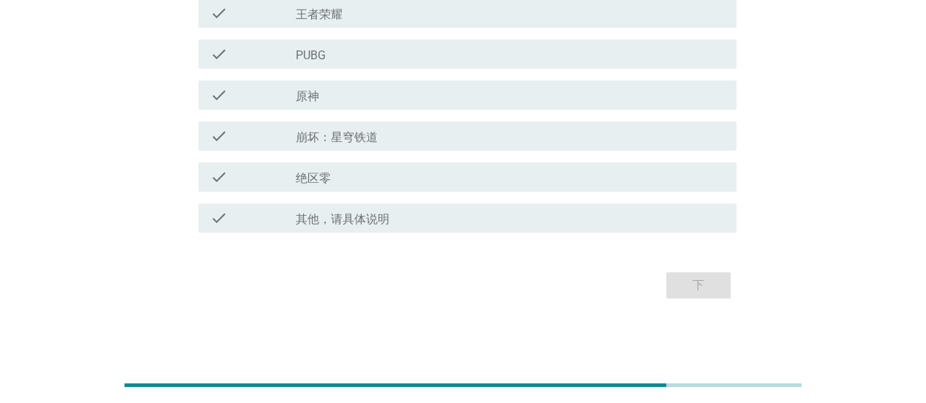
click at [485, 96] on div "check_box_outline_blank 原神" at bounding box center [510, 95] width 429 height 18
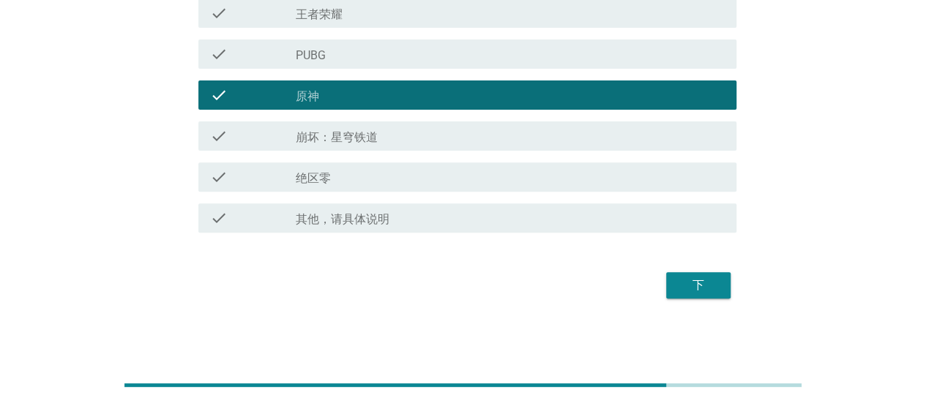
click at [497, 131] on div "check_box_outline_blank 崩坏：星穹铁道" at bounding box center [510, 136] width 429 height 18
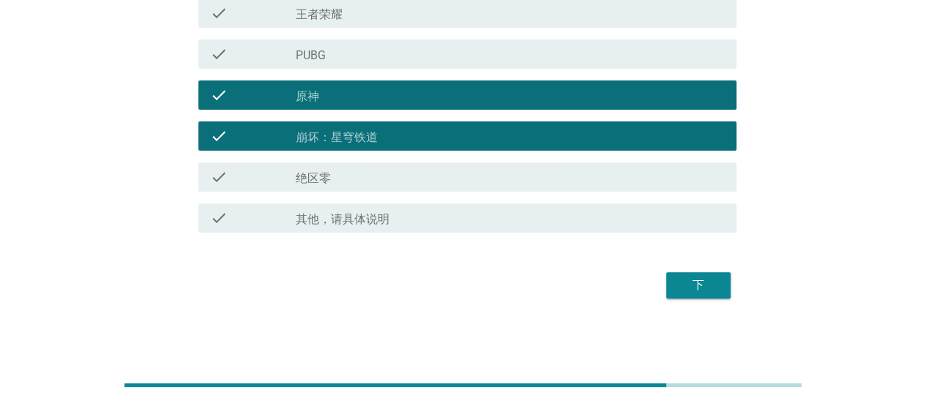
click at [695, 279] on div "下" at bounding box center [698, 286] width 41 height 18
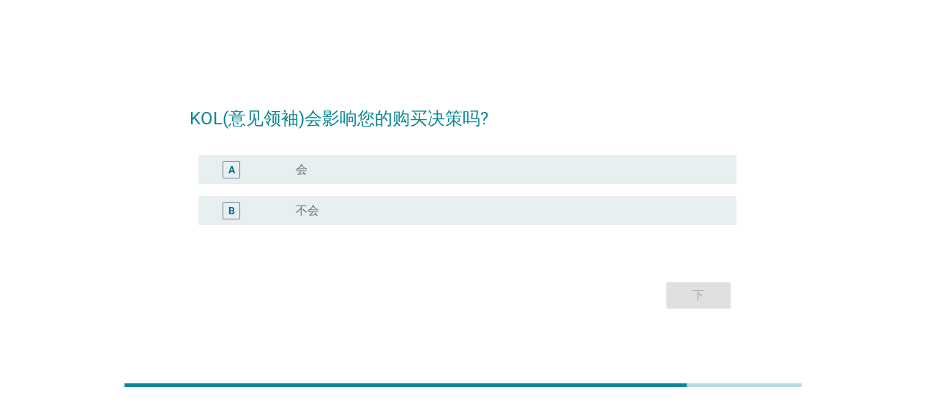
click at [510, 168] on div "radio_button_unchecked 会" at bounding box center [504, 169] width 417 height 15
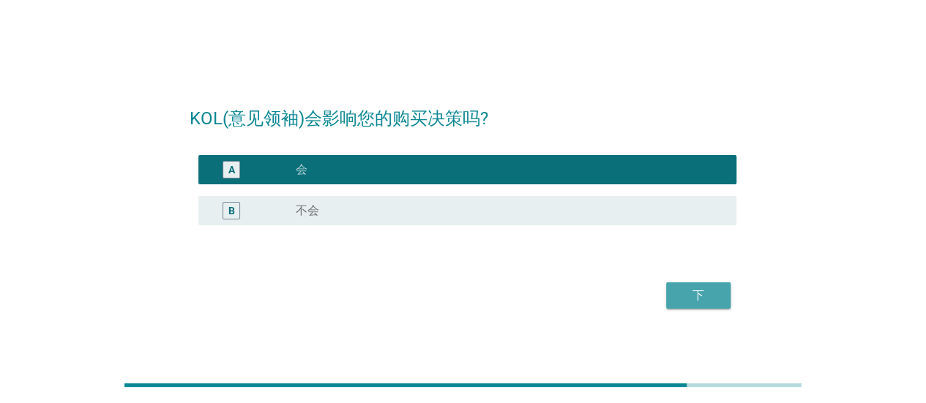
click at [713, 290] on div "下" at bounding box center [698, 296] width 41 height 18
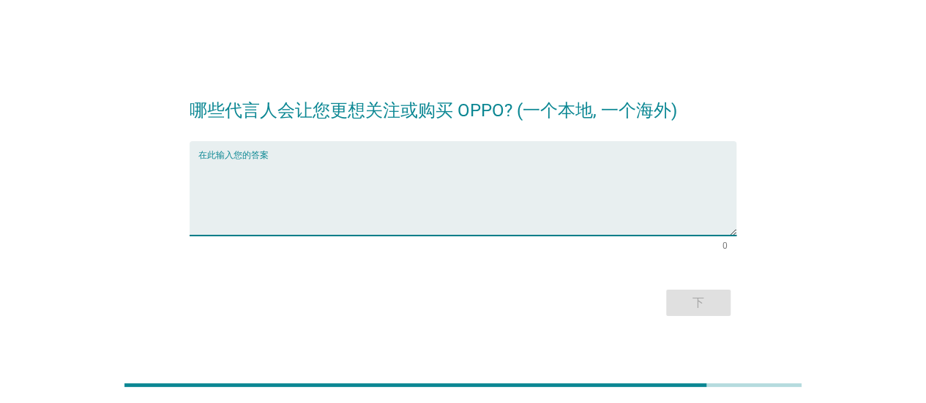
click at [562, 187] on textarea "在此输入您的答案" at bounding box center [467, 197] width 538 height 77
type textarea "AAA"
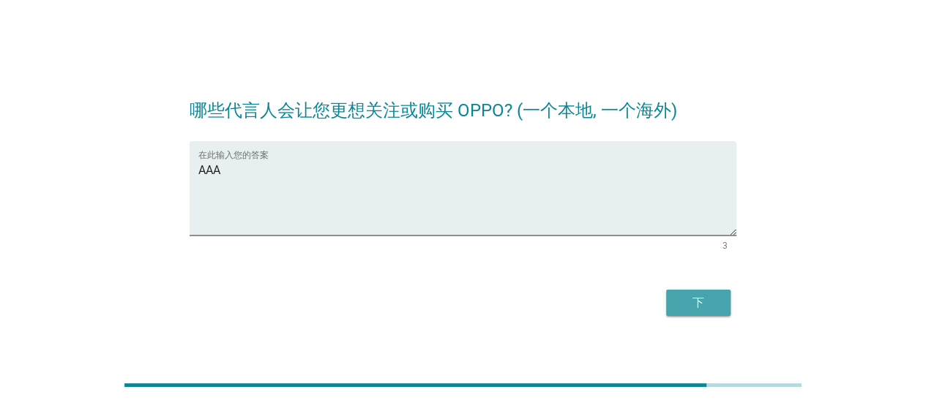
click at [711, 304] on div "下" at bounding box center [698, 303] width 41 height 18
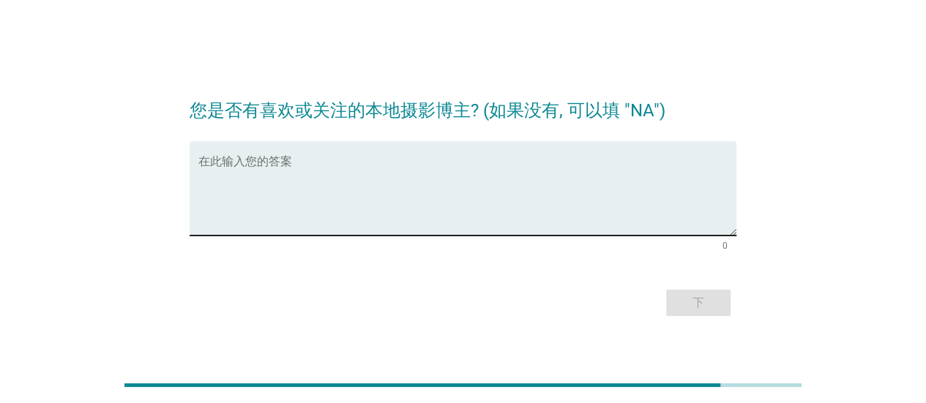
click at [411, 152] on div "在此输入您的答案" at bounding box center [467, 188] width 538 height 94
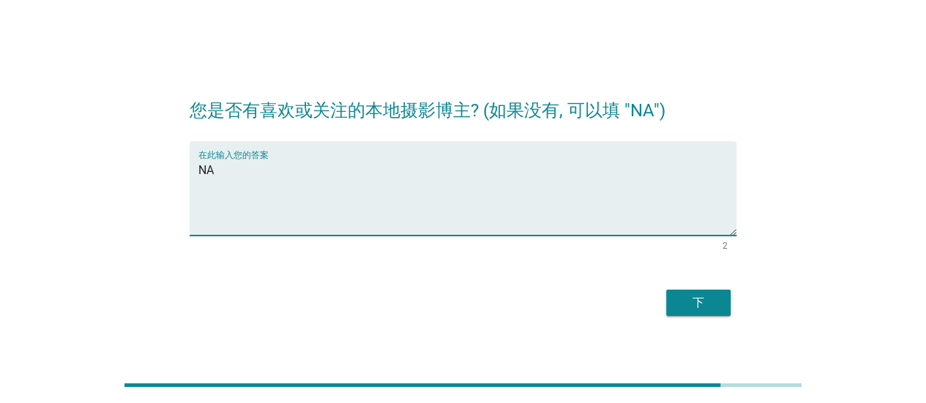
type textarea "NA"
click at [673, 299] on button "下" at bounding box center [698, 303] width 64 height 26
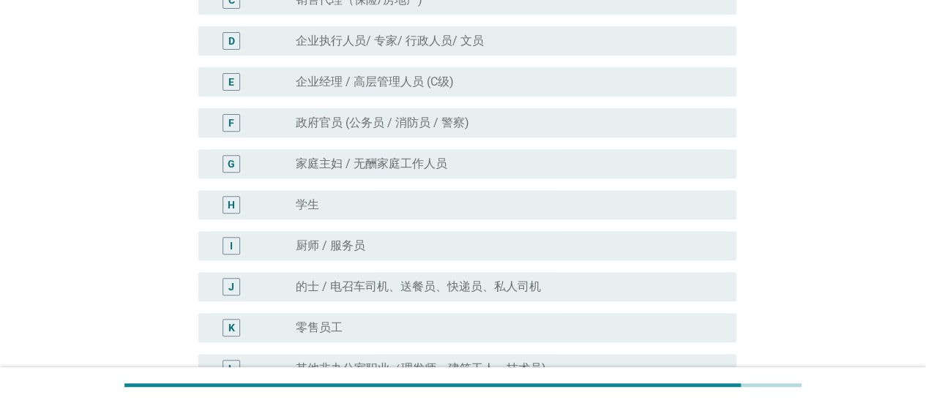
scroll to position [293, 0]
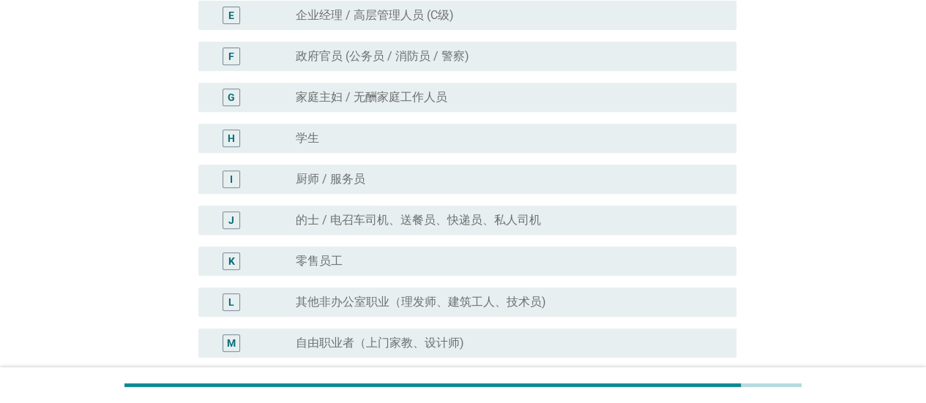
click at [493, 176] on div "radio_button_unchecked 厨师 / 服务员" at bounding box center [504, 179] width 417 height 15
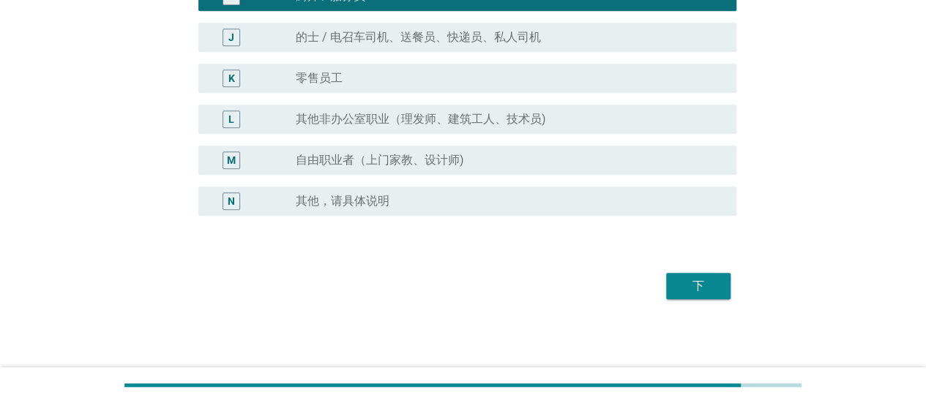
scroll to position [476, 0]
click at [697, 280] on div "下" at bounding box center [698, 286] width 41 height 18
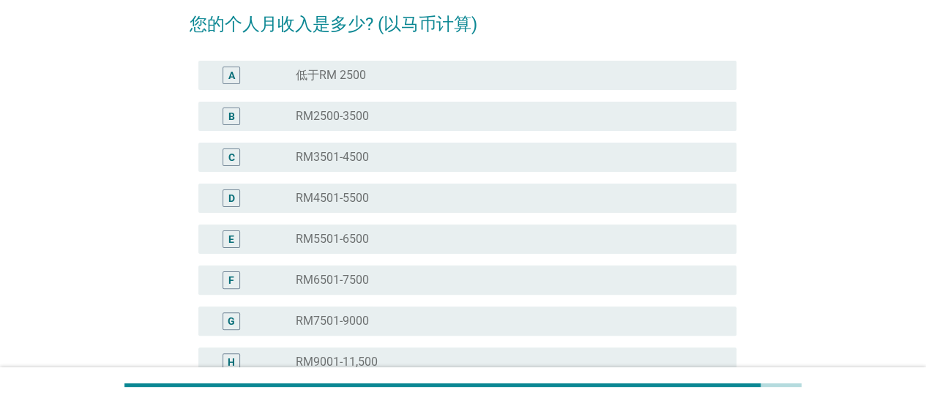
scroll to position [146, 0]
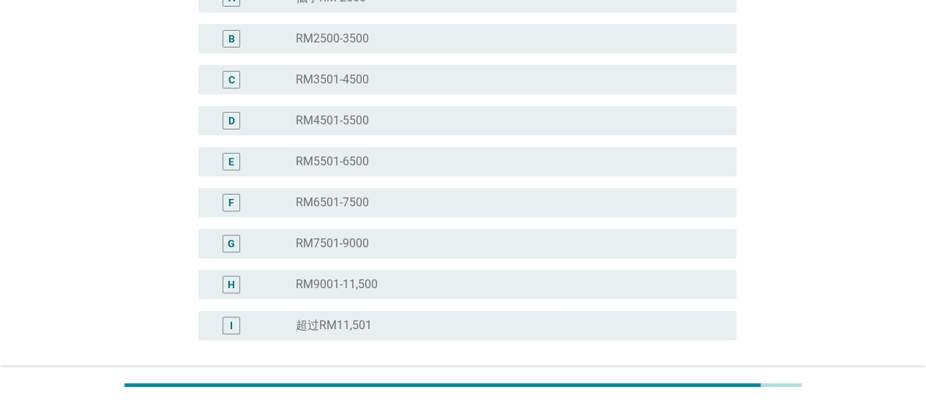
click at [474, 91] on div "C radio_button_unchecked RM3501-4500" at bounding box center [467, 79] width 538 height 29
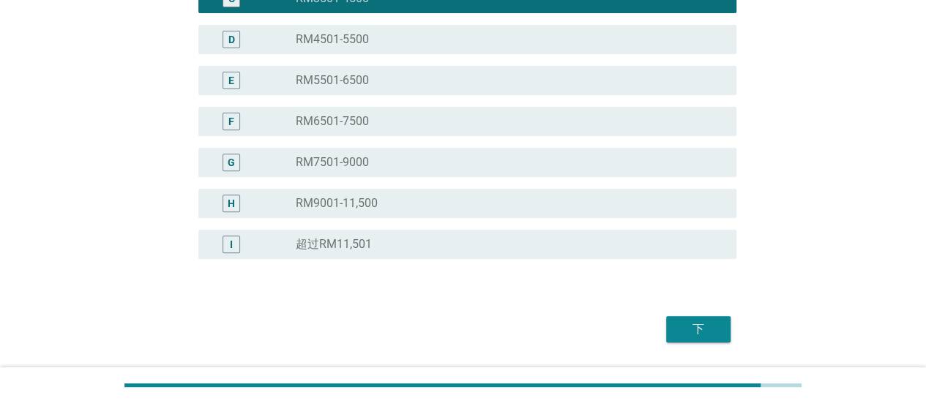
scroll to position [271, 0]
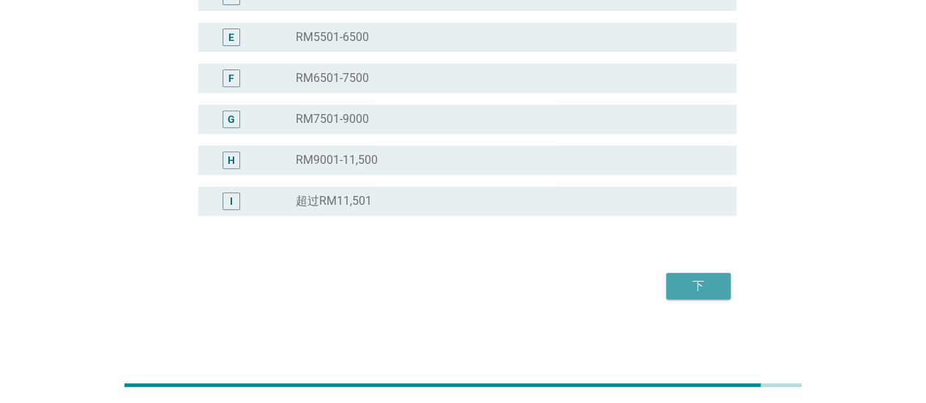
click at [689, 283] on div "下" at bounding box center [698, 286] width 41 height 18
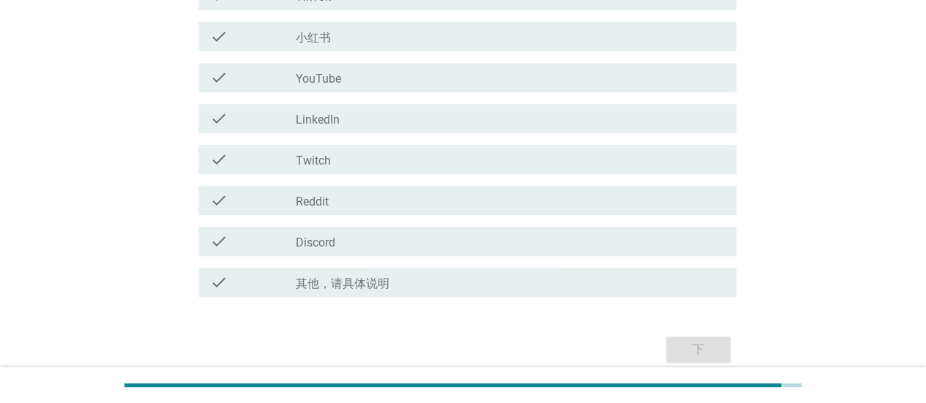
click at [511, 134] on div "check check_box_outline_blank LinkedIn" at bounding box center [463, 118] width 547 height 41
click at [583, 175] on div "check check_box_outline_blank Twitch" at bounding box center [463, 159] width 547 height 41
click at [562, 100] on div "check check_box_outline_blank LinkedIn" at bounding box center [463, 118] width 547 height 41
click at [555, 77] on div "check_box_outline_blank YouTube" at bounding box center [510, 78] width 429 height 18
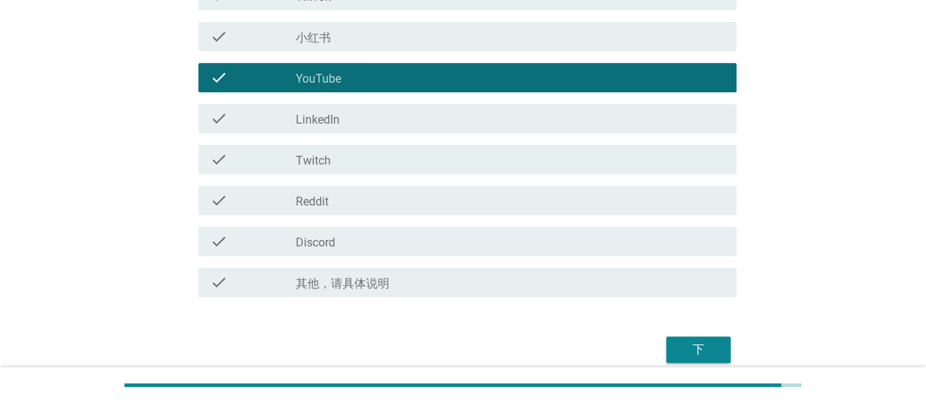
click at [561, 130] on div "check check_box_outline_blank LinkedIn" at bounding box center [467, 118] width 538 height 29
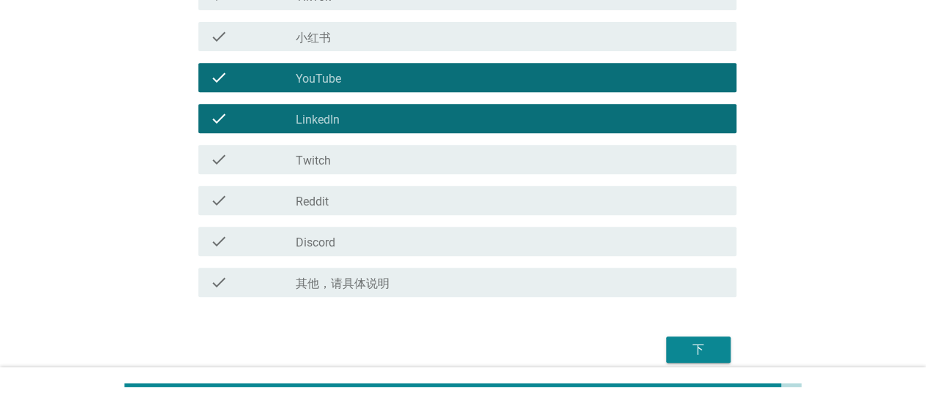
drag, startPoint x: 687, startPoint y: 327, endPoint x: 686, endPoint y: 346, distance: 19.0
click at [686, 346] on form "您最常使用哪些社交媒体? (可多选) info 请随意选择多个选项 check check_box_outline_blank Facebook check …" at bounding box center [463, 69] width 547 height 595
click at [686, 346] on div "下" at bounding box center [698, 350] width 41 height 18
